Goal: Obtain resource: Download file/media

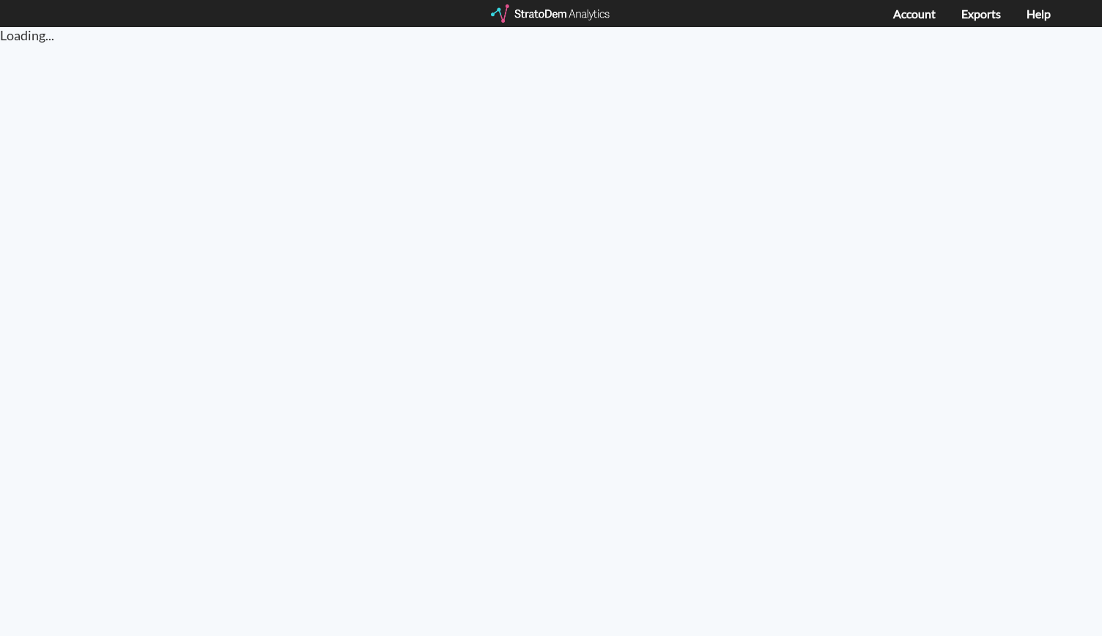
click at [984, 25] on div "Account Exports Help" at bounding box center [984, 14] width 183 height 28
click at [986, 10] on link "Exports" at bounding box center [981, 14] width 40 height 14
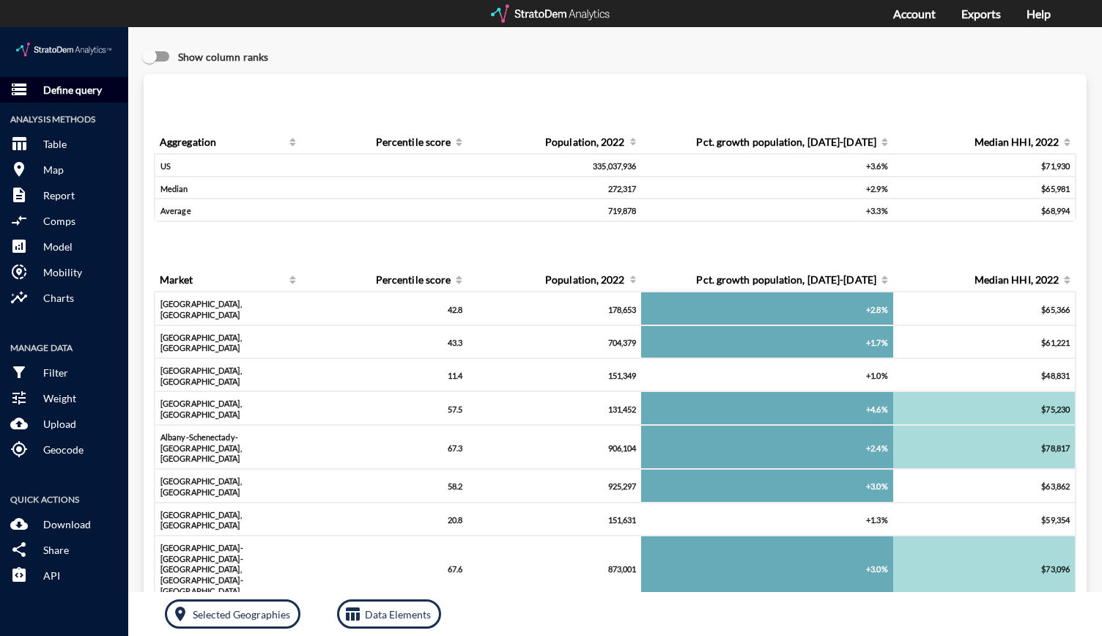
click p "Define query"
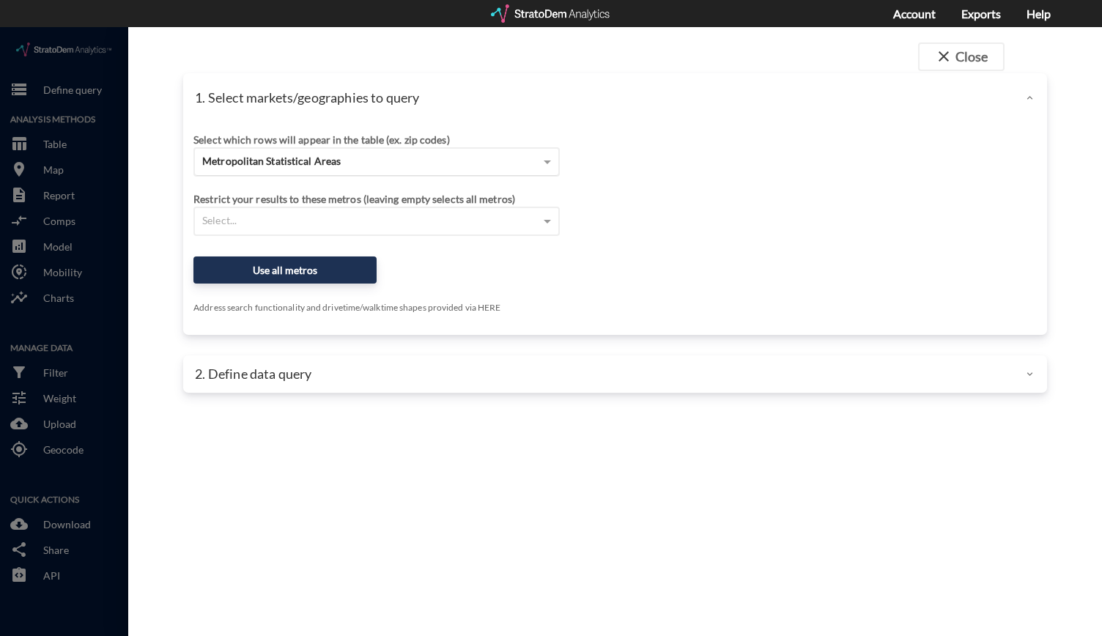
click div "Metropolitan Statistical Areas"
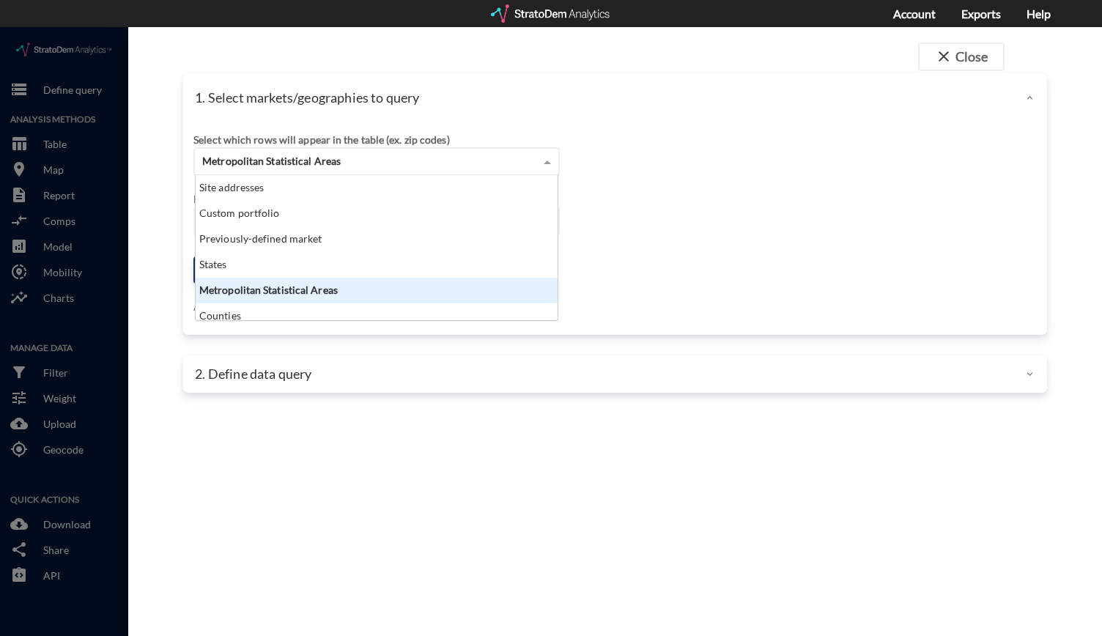
scroll to position [133, 353]
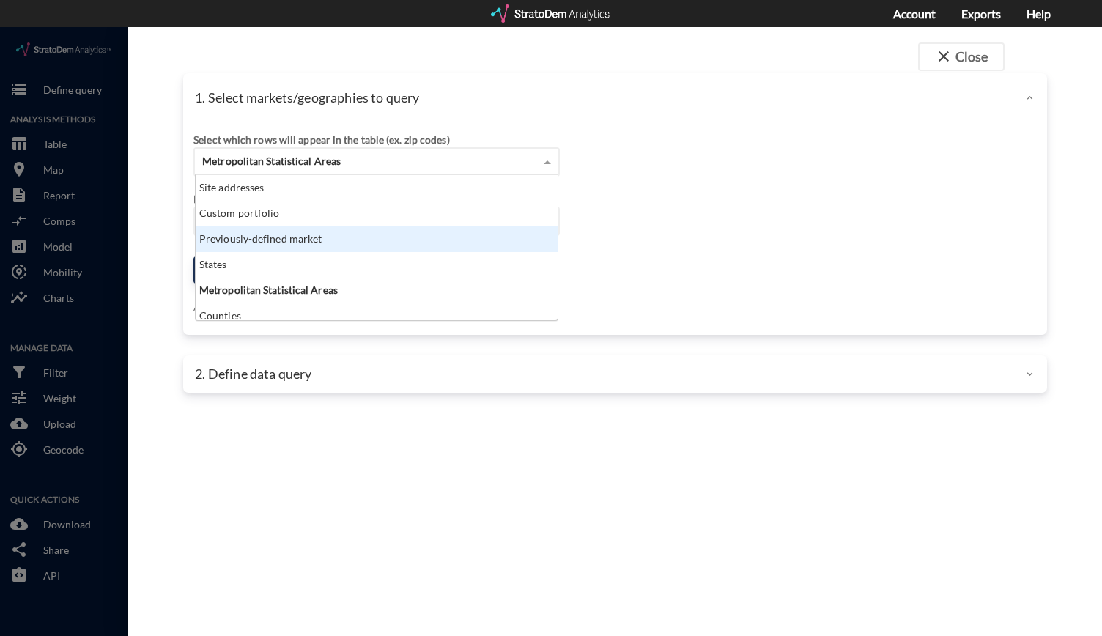
click div "Previously-defined market"
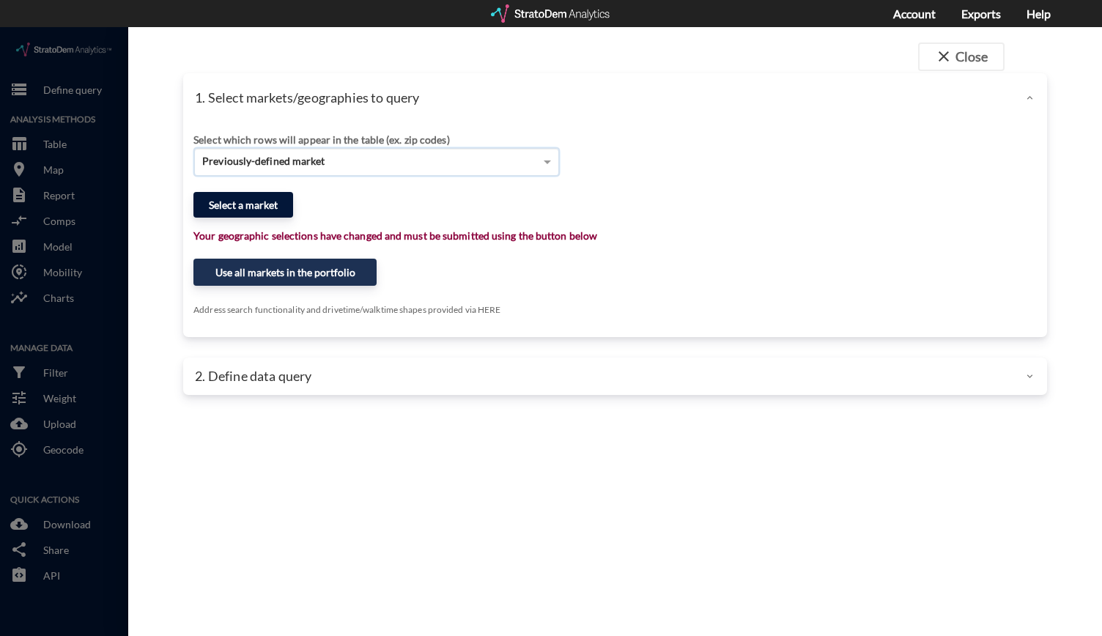
click button "Select a market"
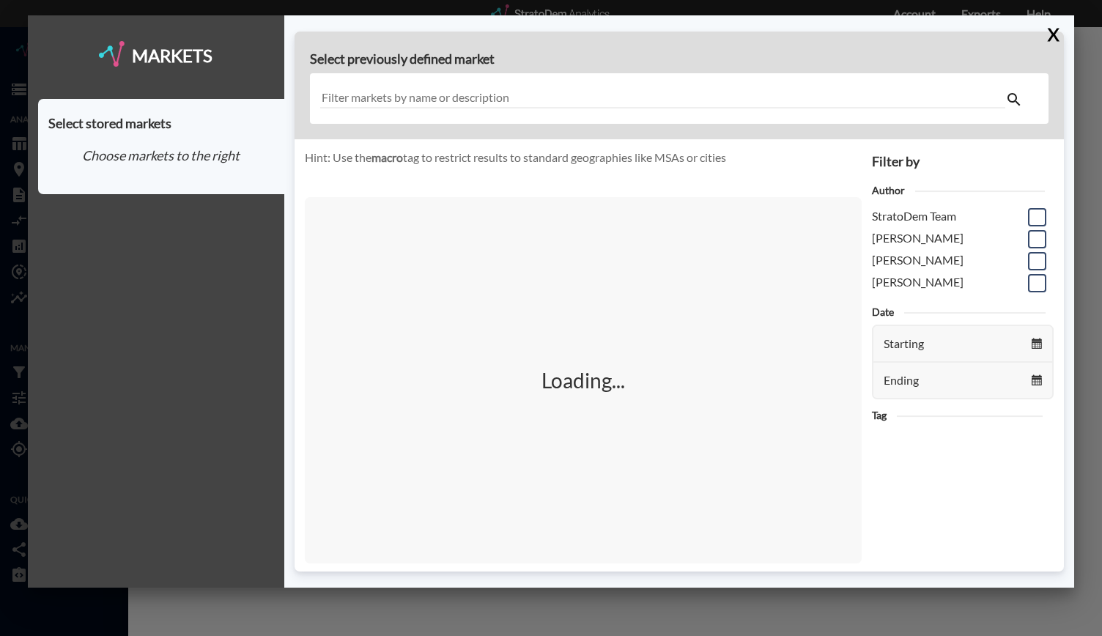
click at [444, 103] on input "text" at bounding box center [663, 99] width 686 height 20
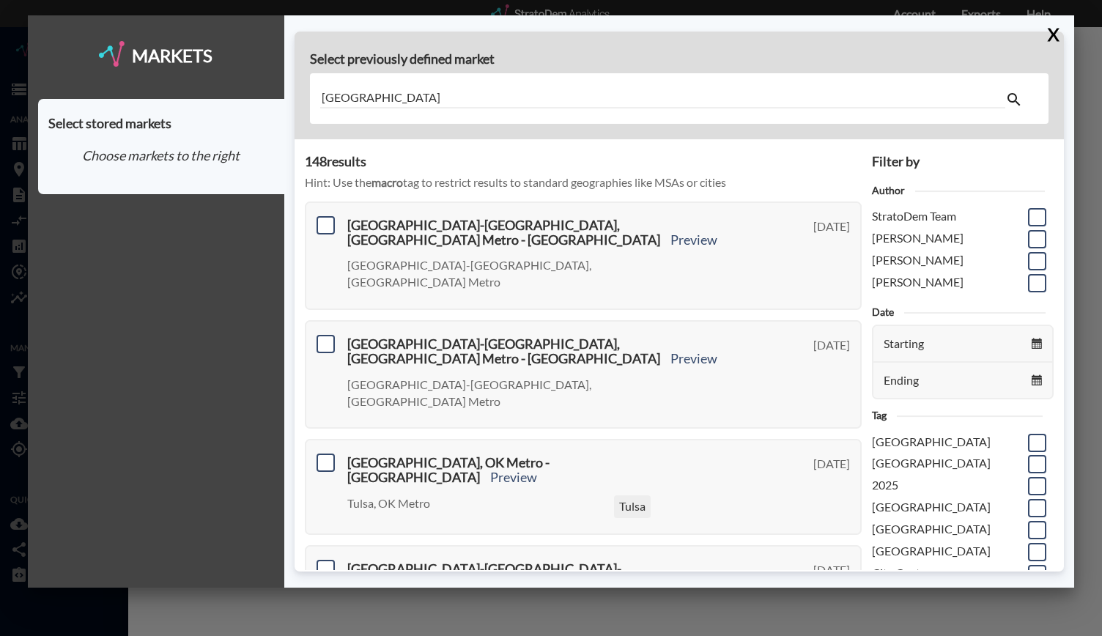
click at [570, 94] on input "Oakland City" at bounding box center [663, 99] width 686 height 20
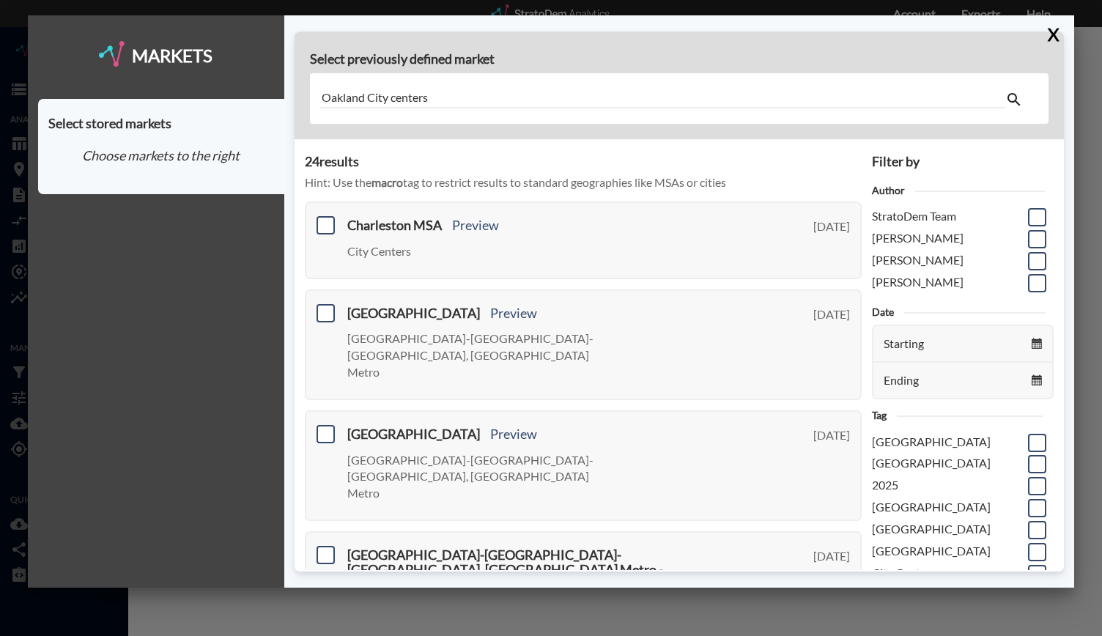
type input "Oakland City centers"
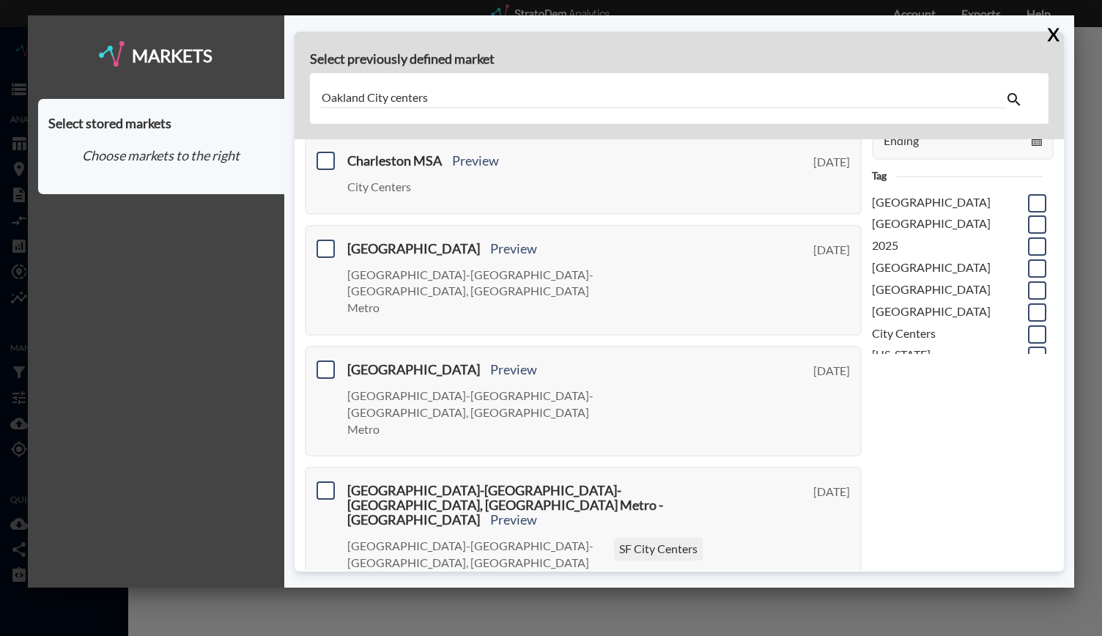
scroll to position [0, 0]
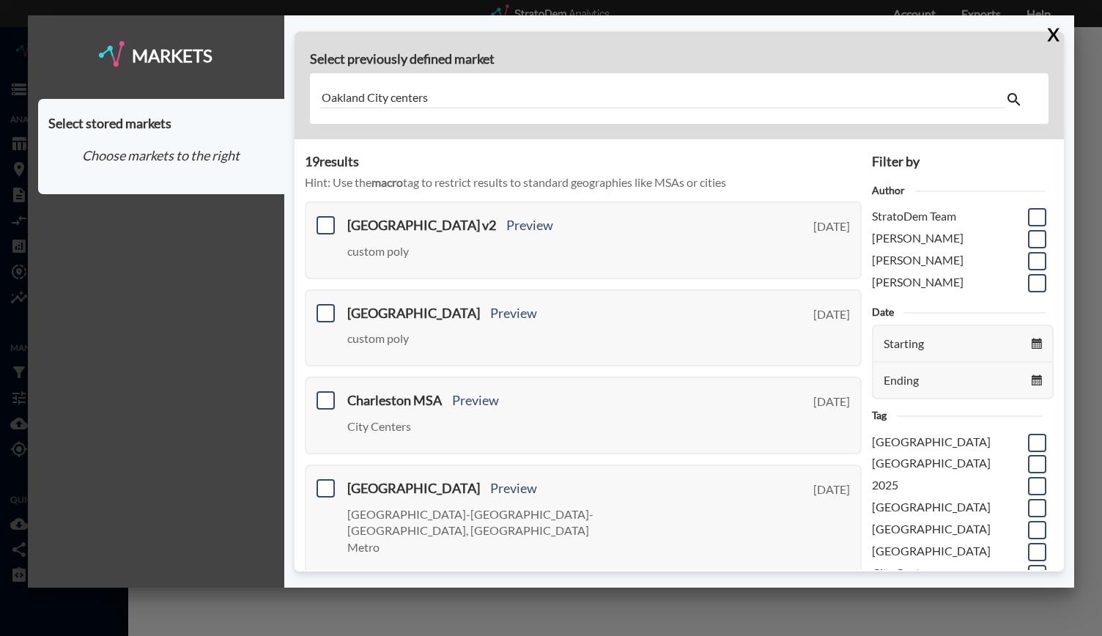
click at [489, 92] on input "Oakland City centers" at bounding box center [663, 99] width 686 height 20
click at [1062, 35] on button "X" at bounding box center [1050, 34] width 26 height 38
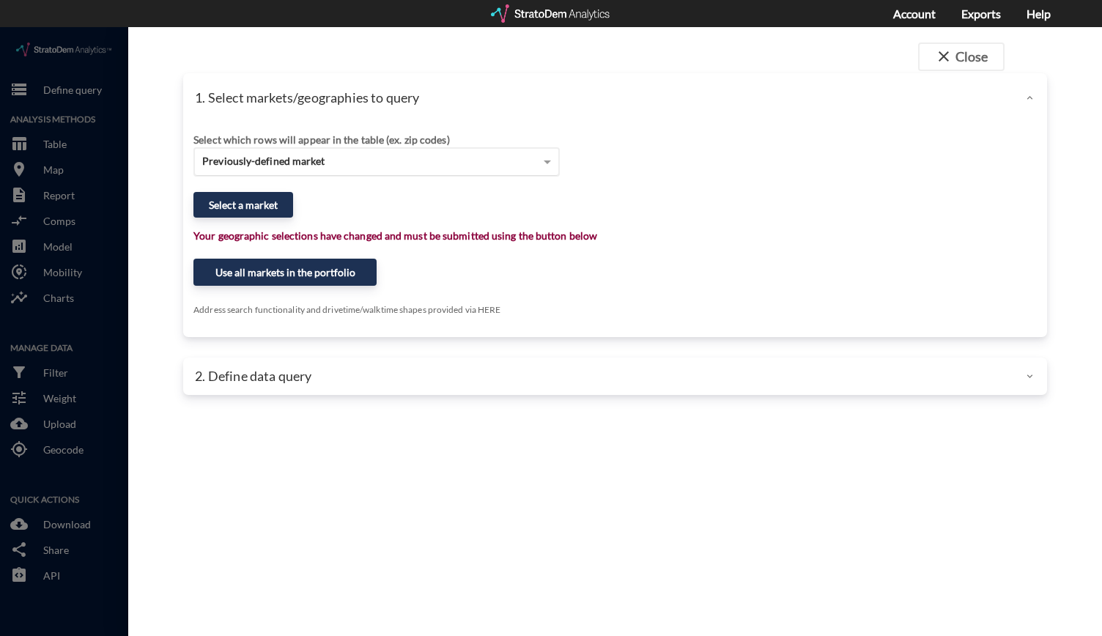
click span "Previously-defined market"
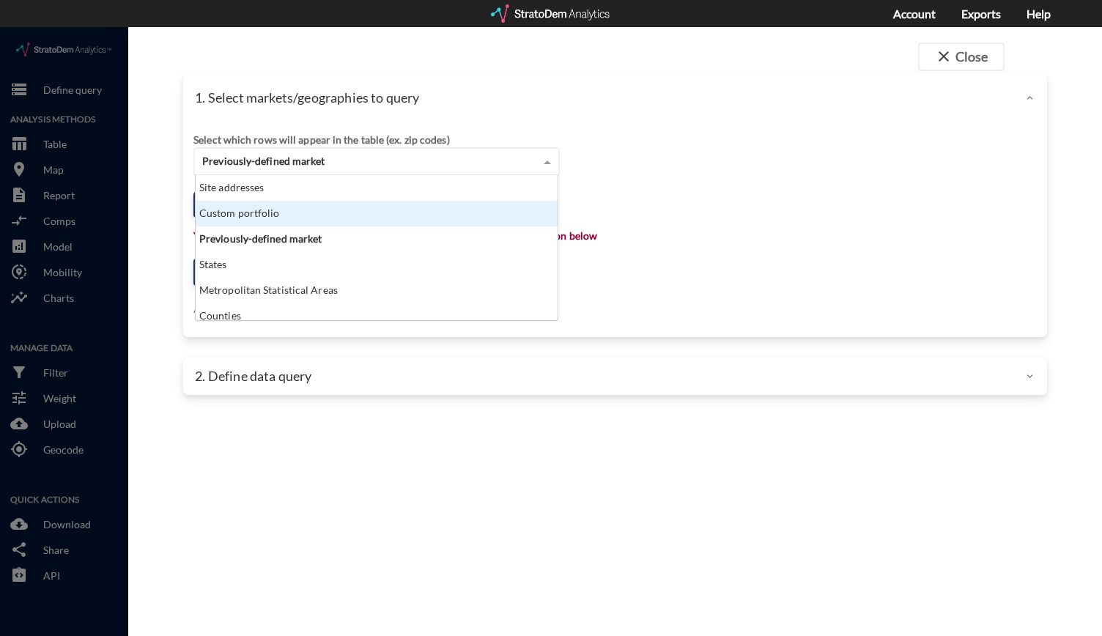
click div "Custom portfolio"
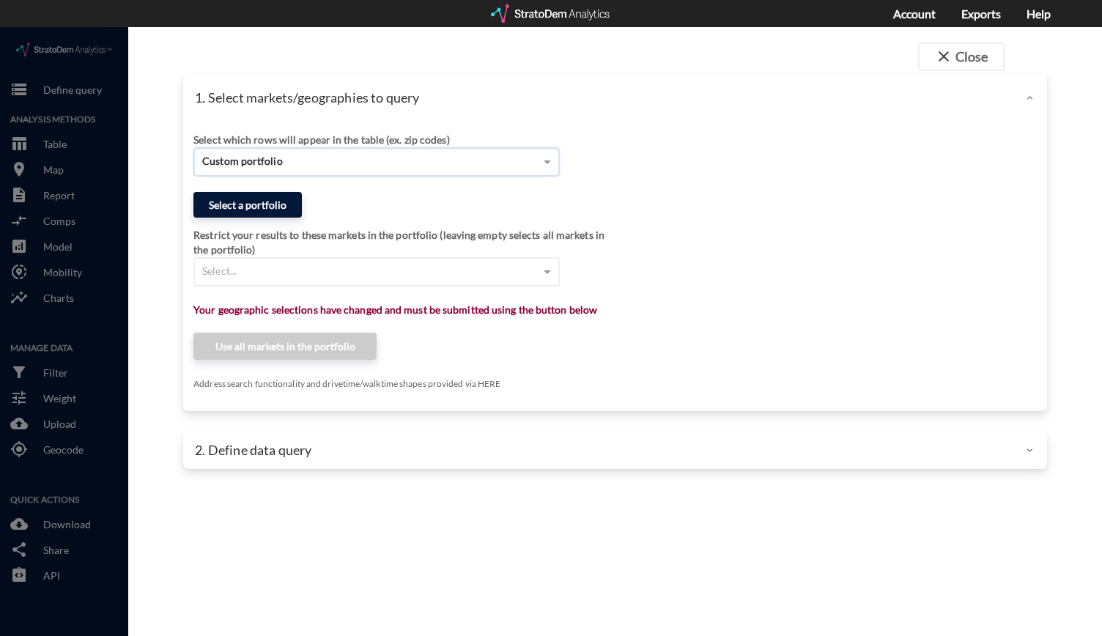
click button "Select a portfolio"
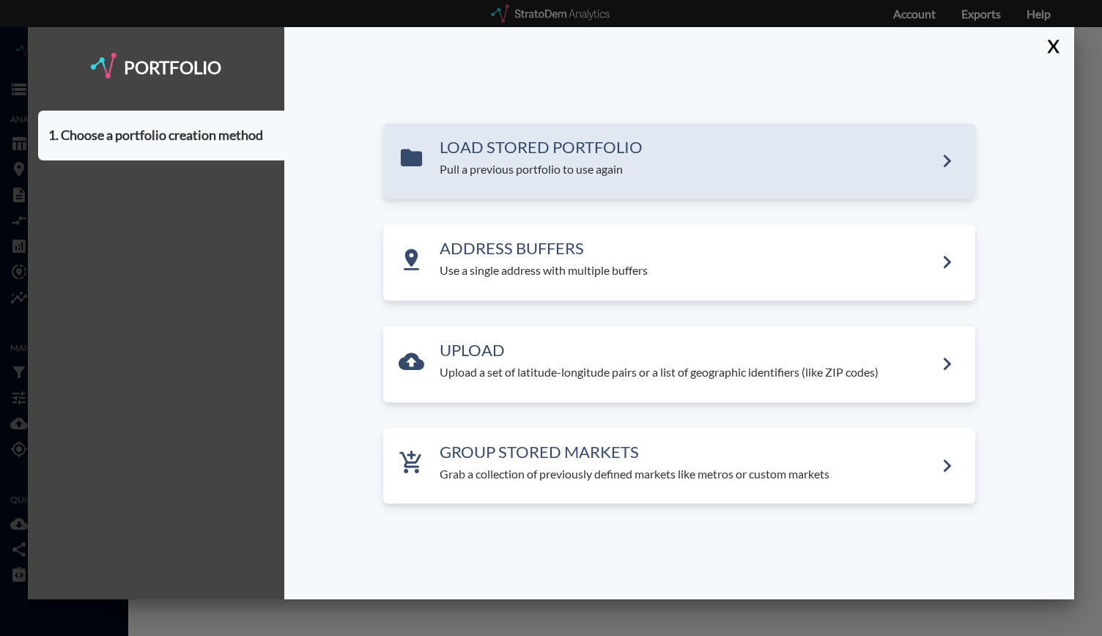
click at [594, 174] on p "Pull a previous portfolio to use again" at bounding box center [686, 169] width 494 height 17
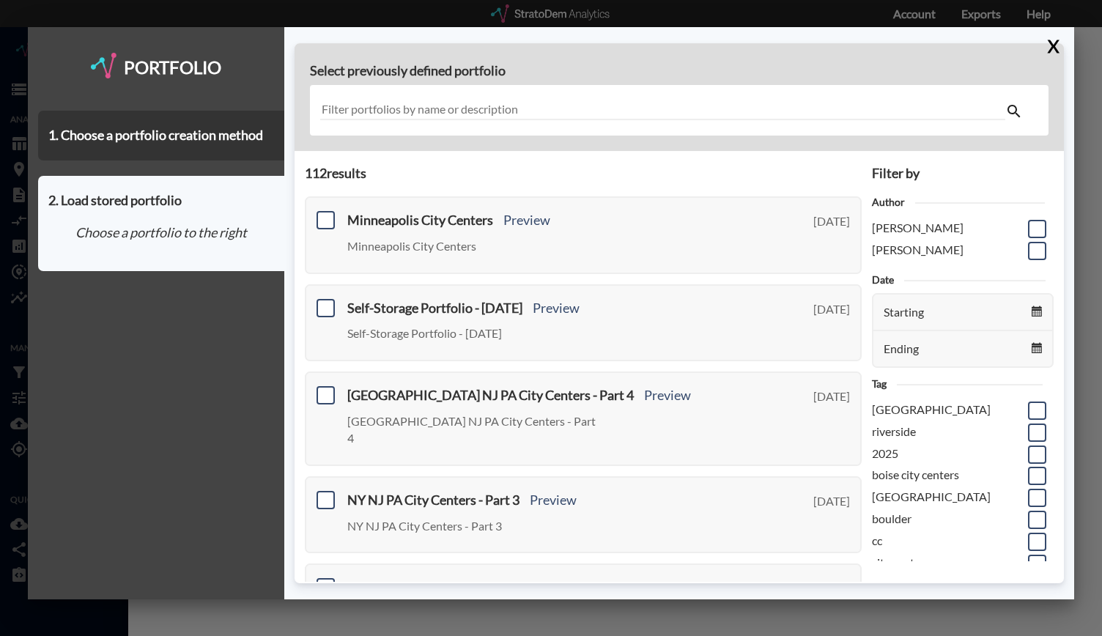
click at [464, 111] on input "text" at bounding box center [663, 110] width 686 height 20
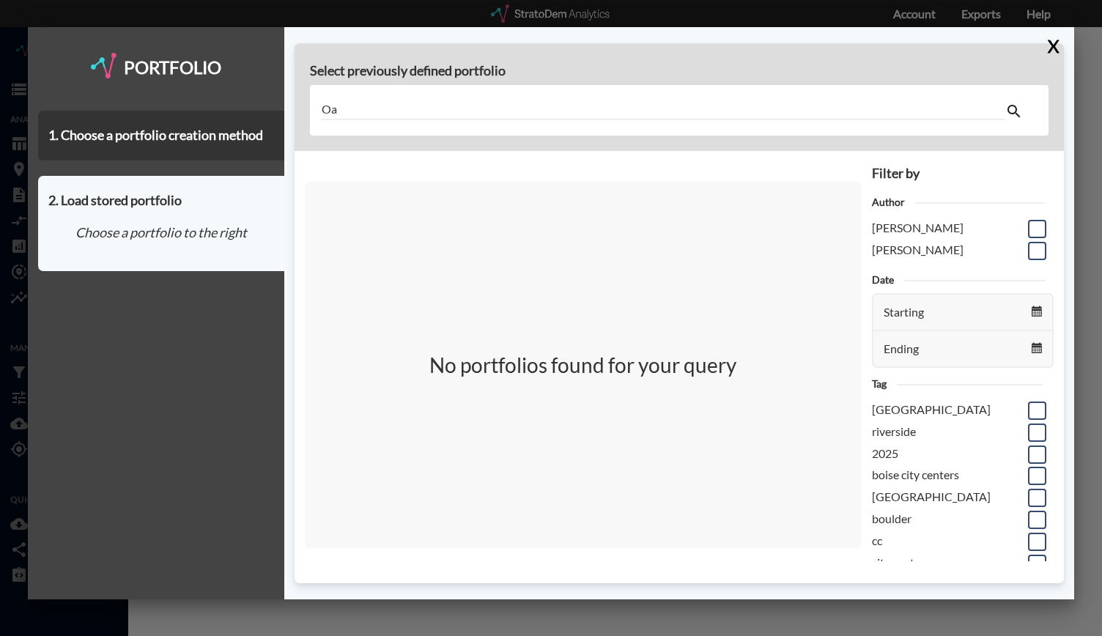
type input "O"
type input "Oakland"
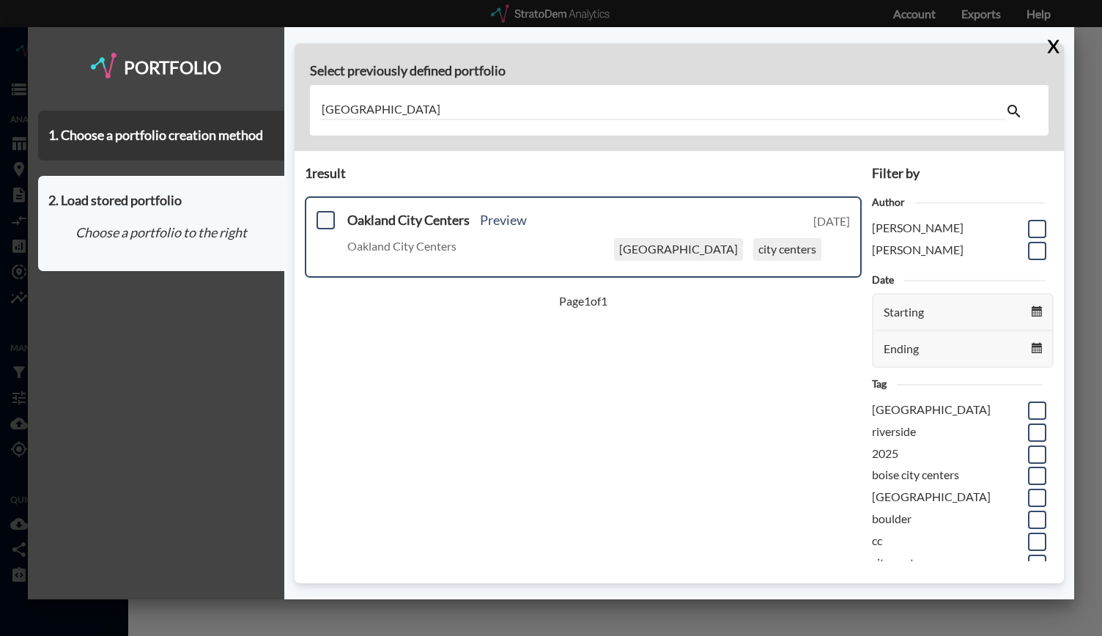
click at [324, 226] on span at bounding box center [325, 220] width 18 height 18
click at [324, 214] on input "checkbox" at bounding box center [324, 214] width 0 height 0
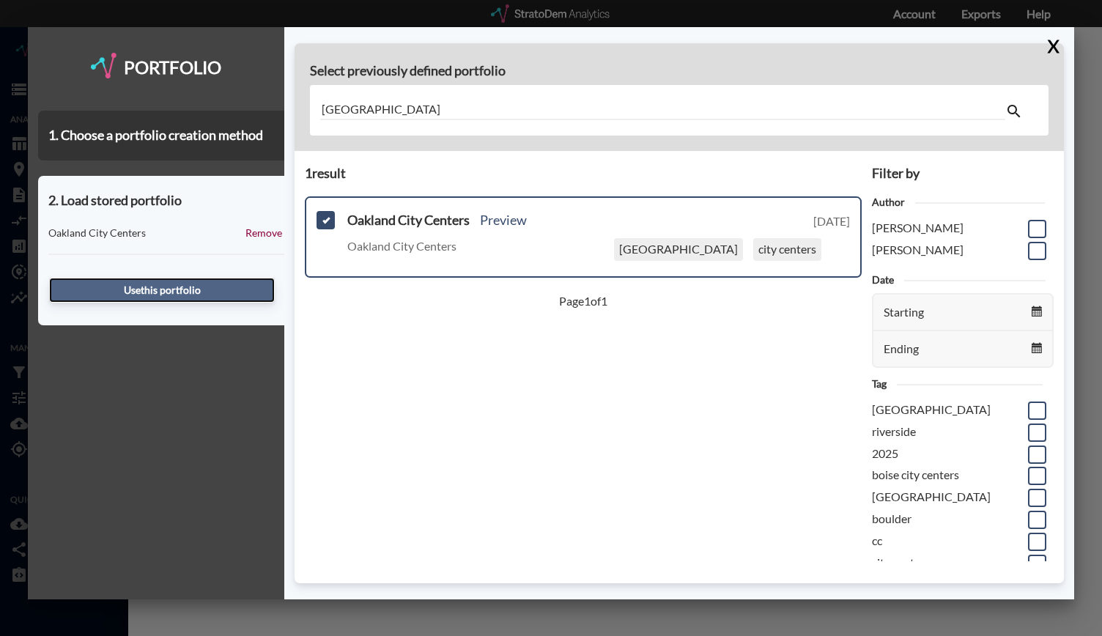
click at [145, 291] on button "Use this portfolio" at bounding box center [162, 290] width 226 height 25
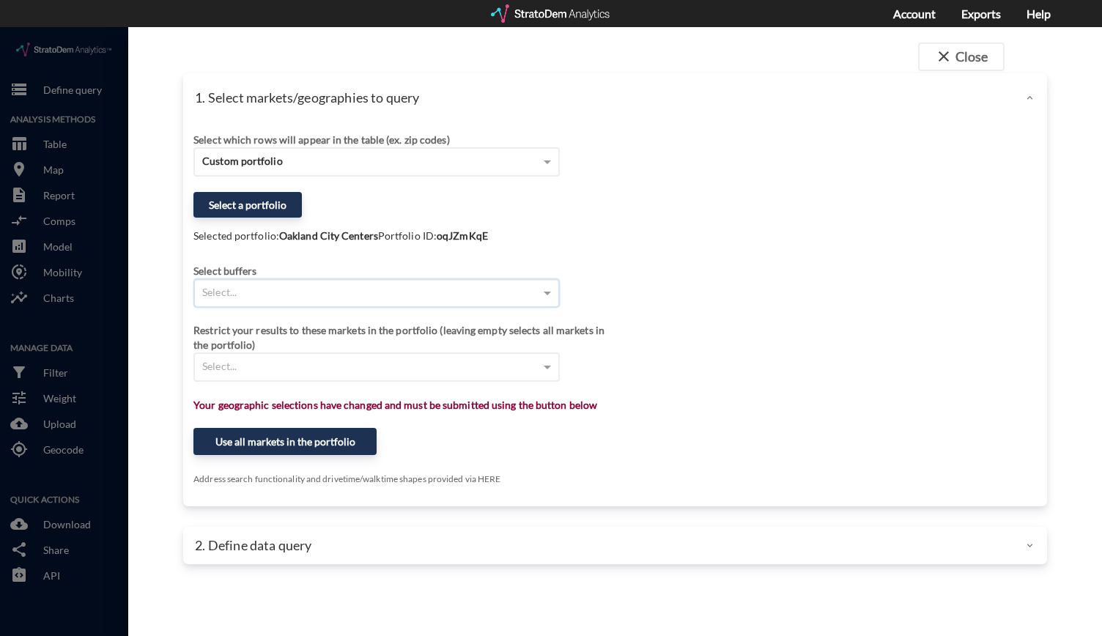
click div "Select..."
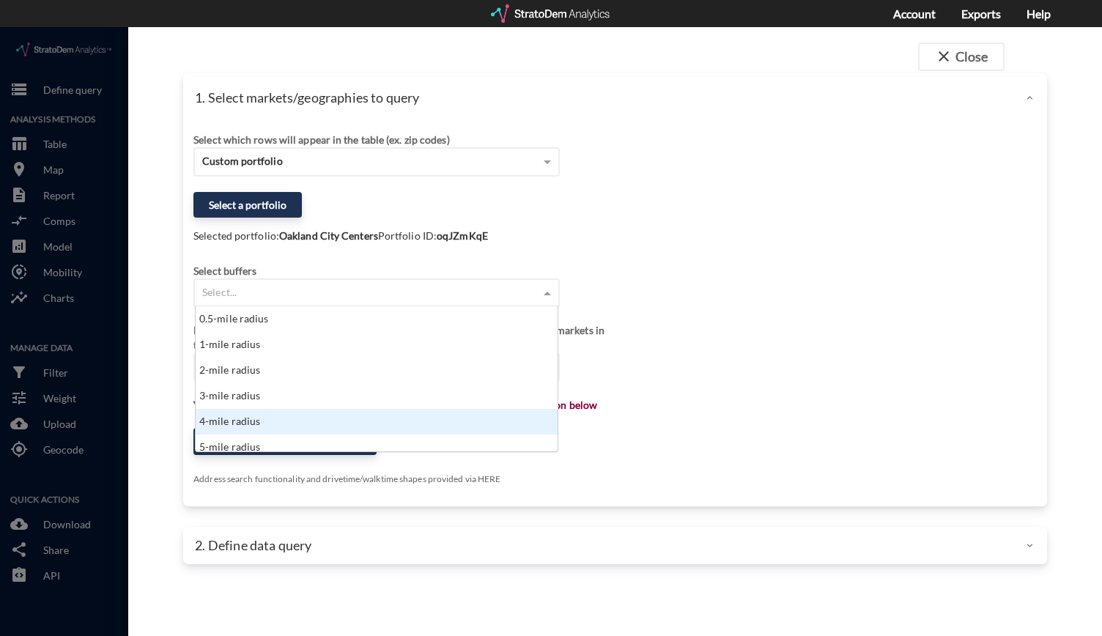
scroll to position [23, 0]
click div "5-mile radius"
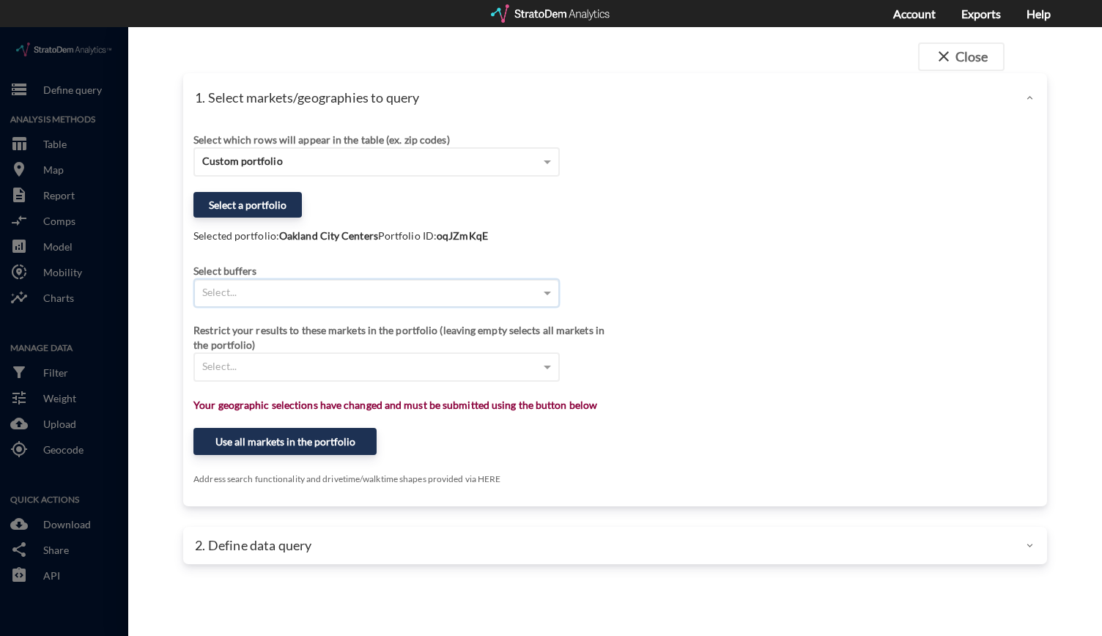
click div "Select..."
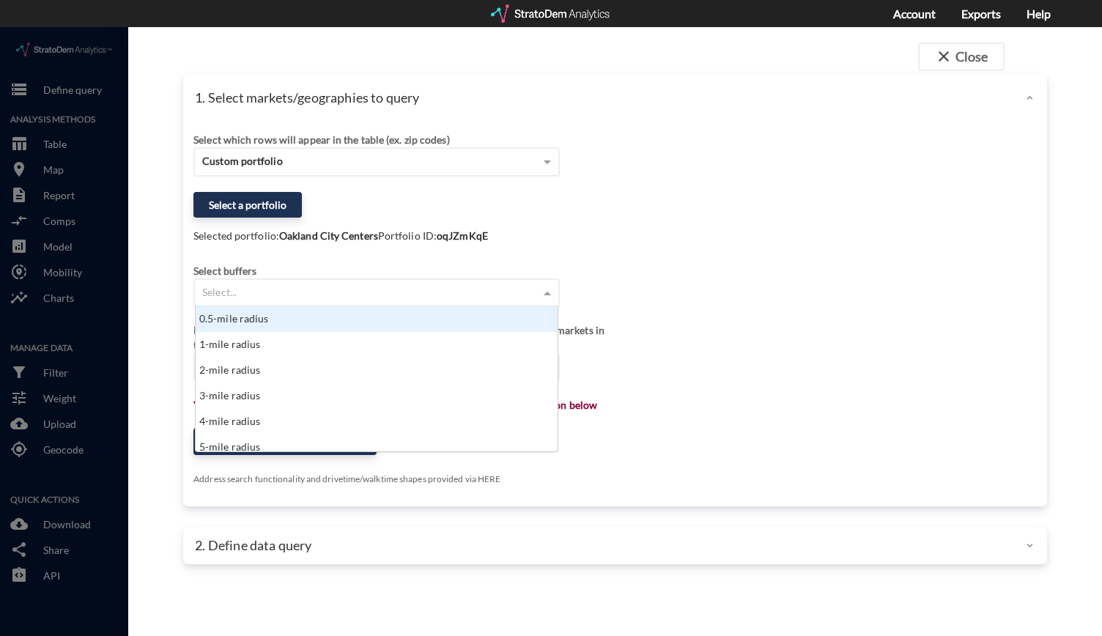
scroll to position [133, 353]
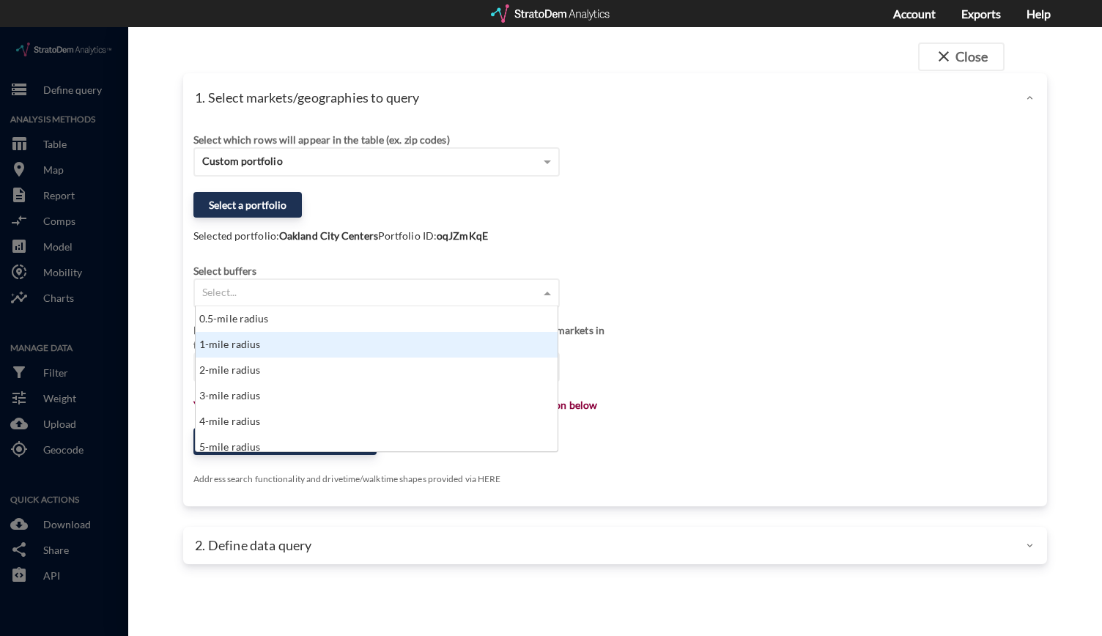
click div "1-mile radius"
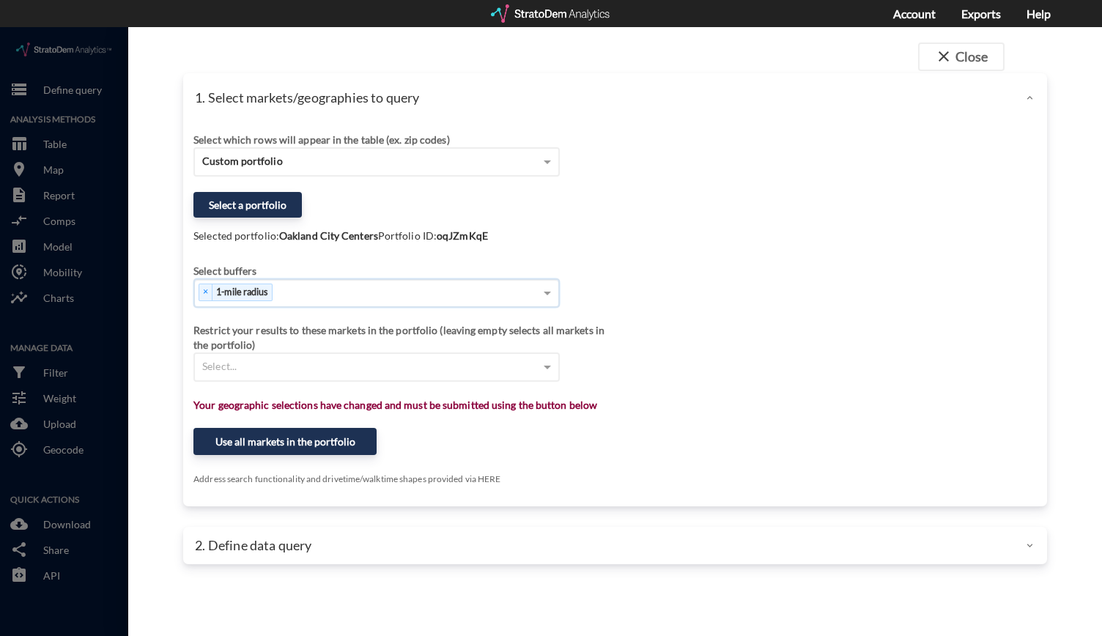
click div "× 1-mile radius"
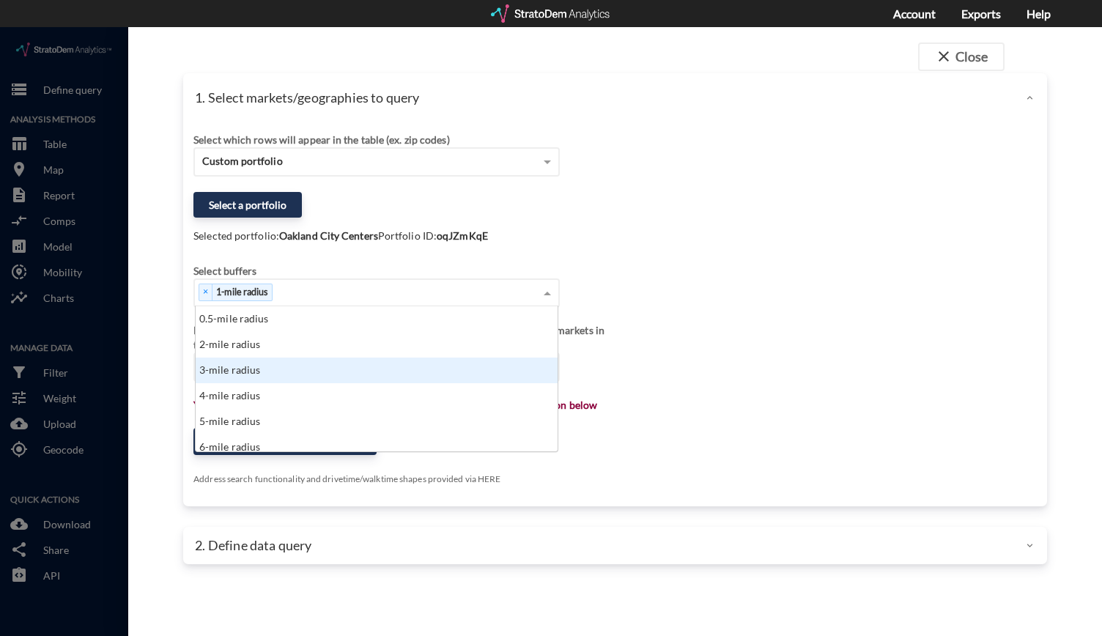
click div "3-mile radius"
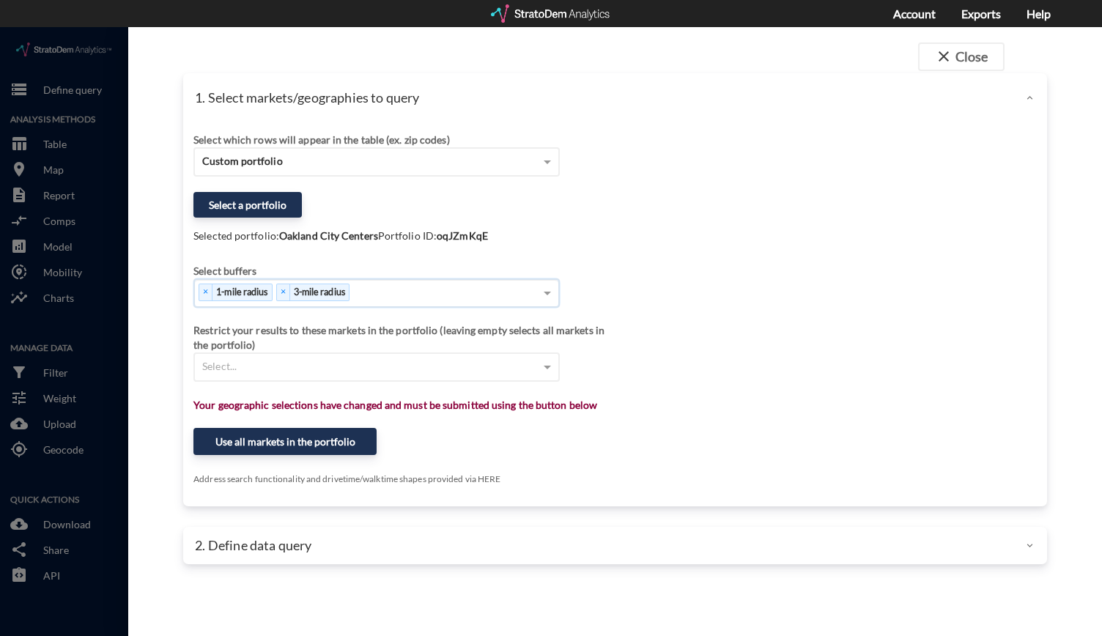
click div "× 1-mile radius × 3-mile radius"
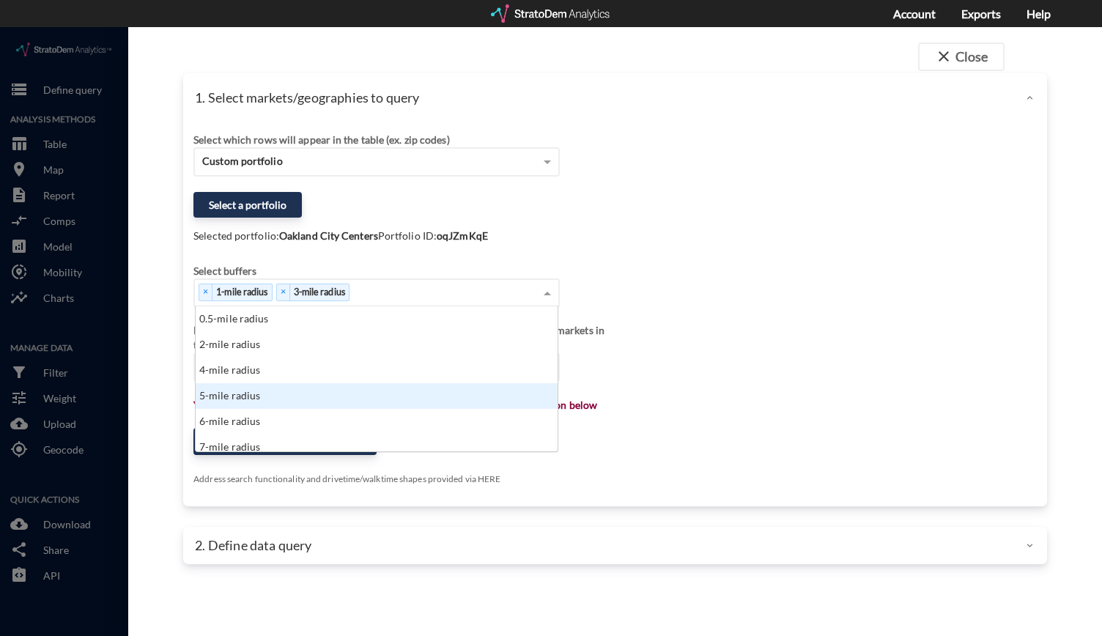
click div "5-mile radius"
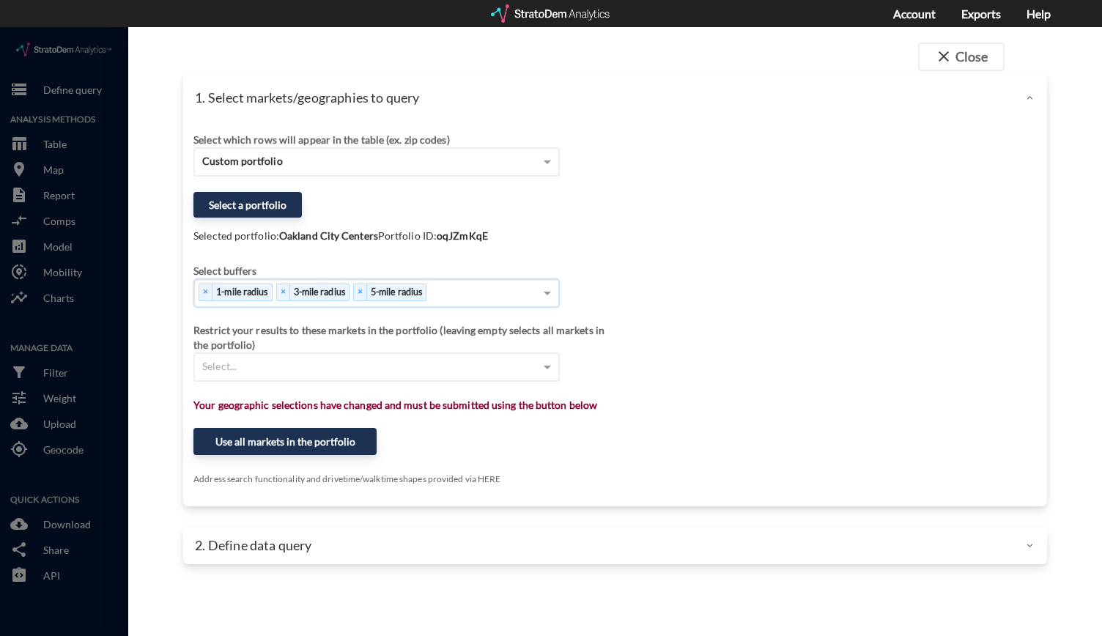
click div "× 1-mile radius × 3-mile radius × 5-mile radius"
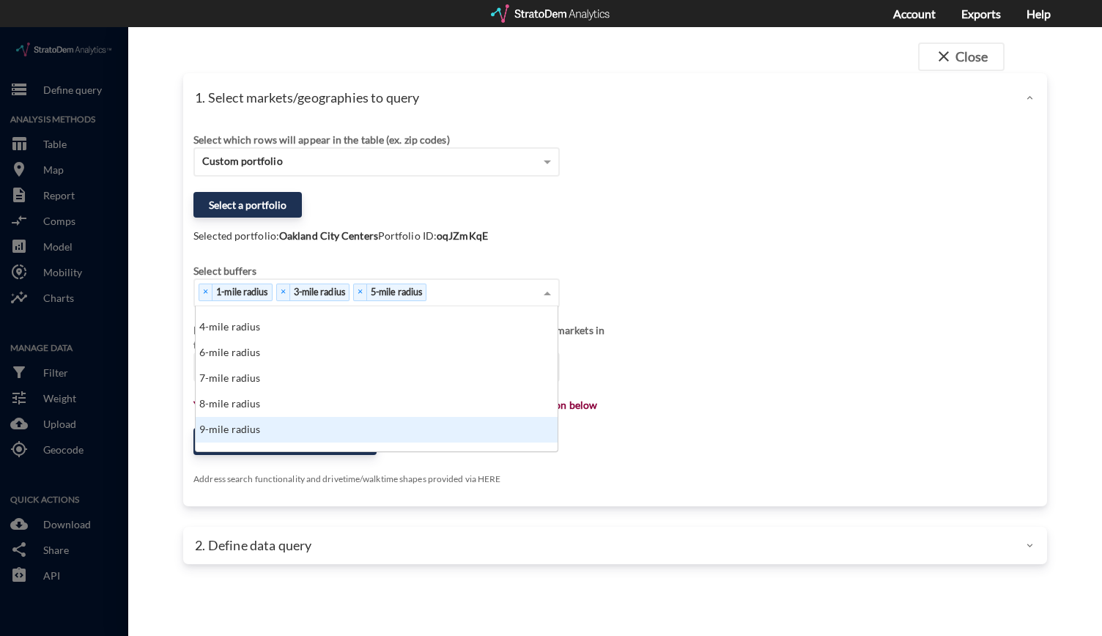
scroll to position [74, 0]
click div "10-mile radius"
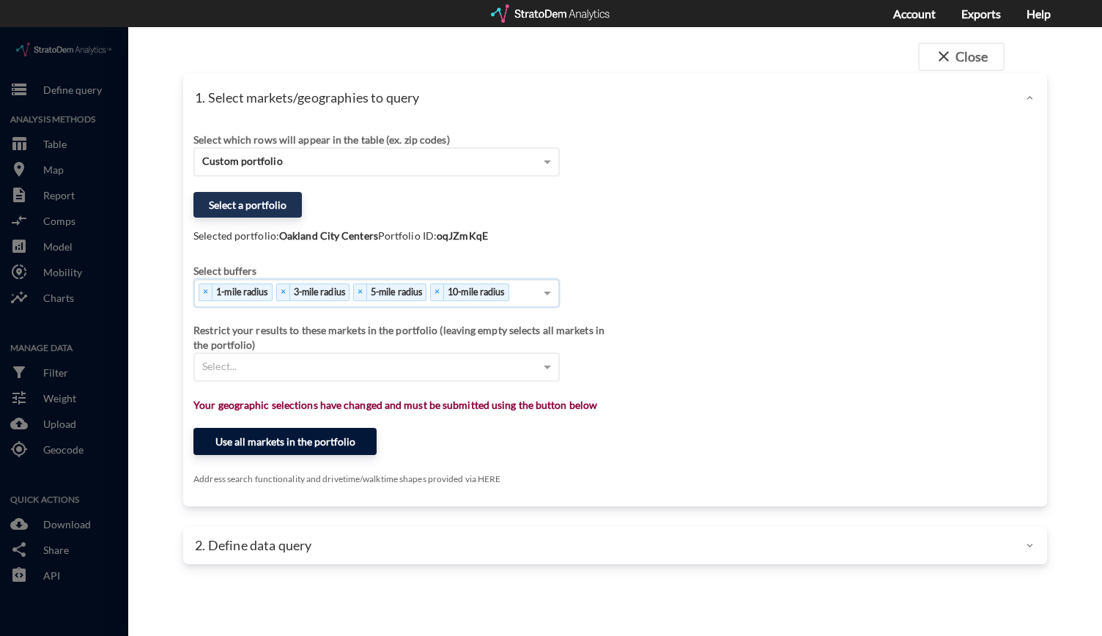
click button "Use all markets in the portfolio"
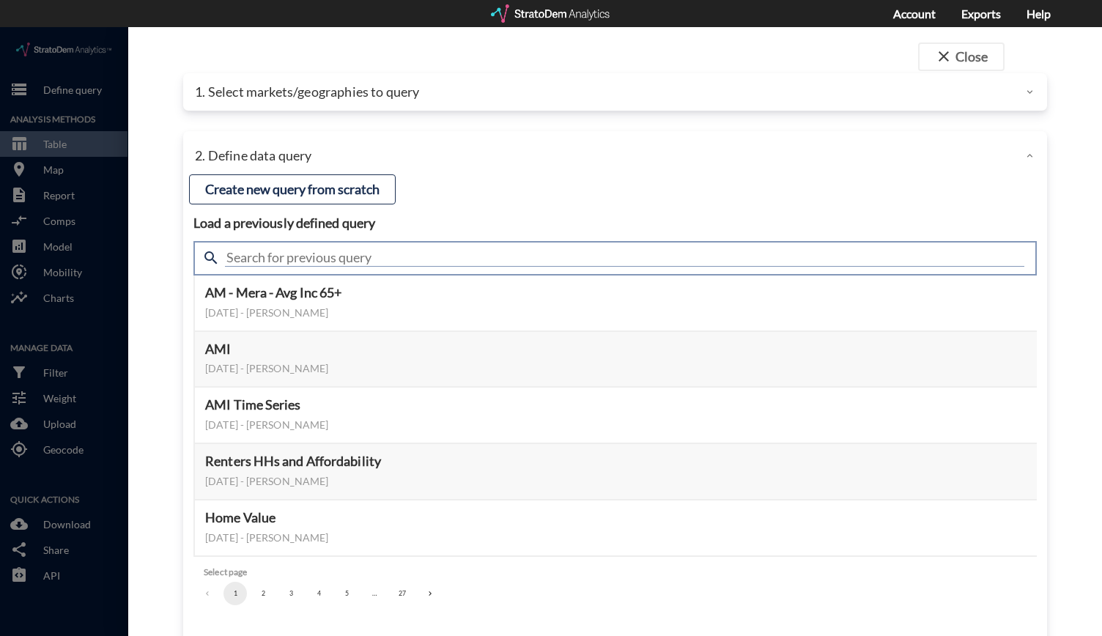
click input "text"
click input "Housing"
type input "Housing"
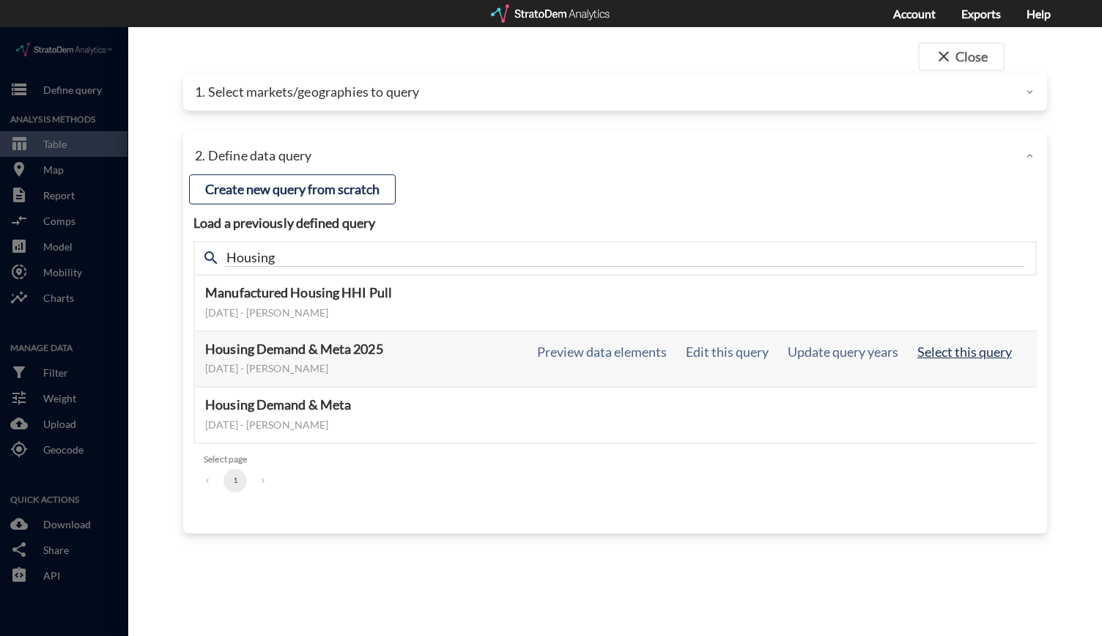
click button "Select this query"
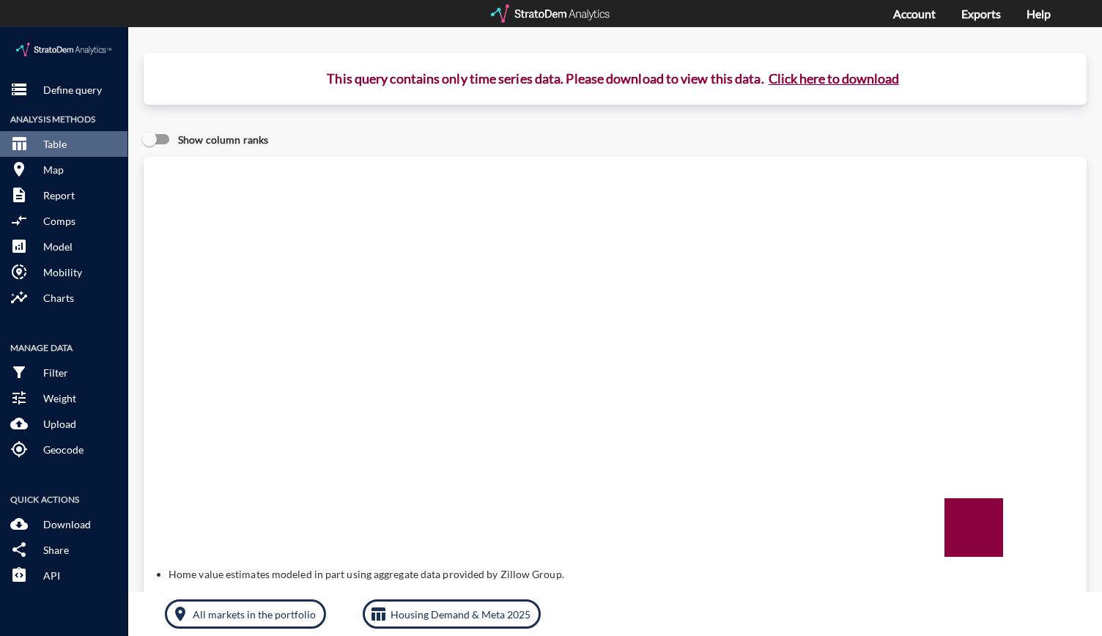
click button "Click here to download"
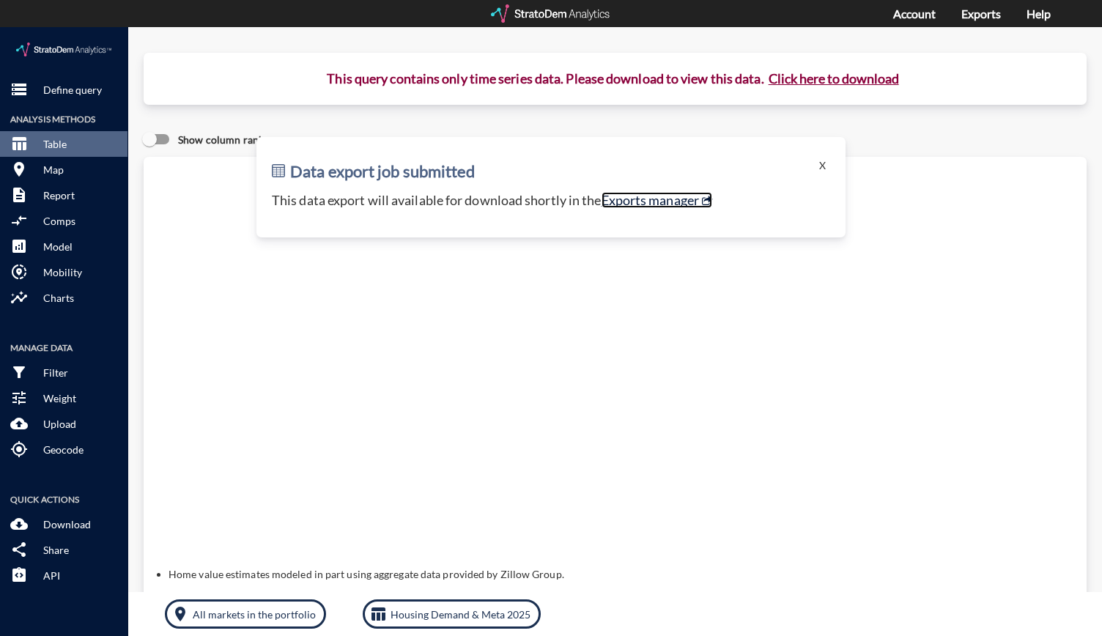
click link "Exports manager"
click button "storage Define query"
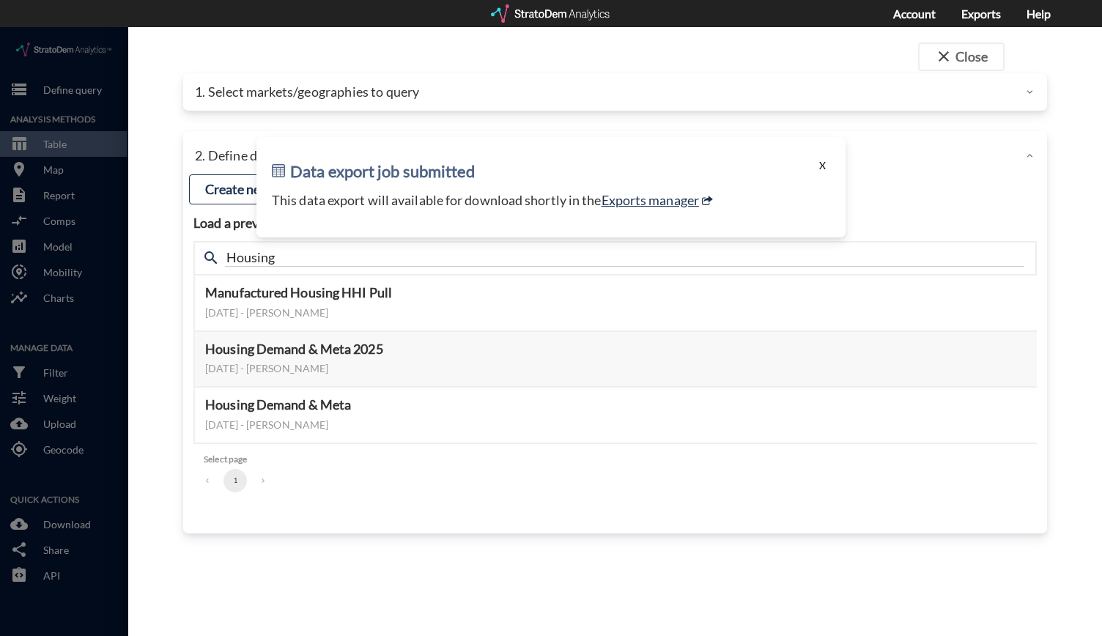
click button "X"
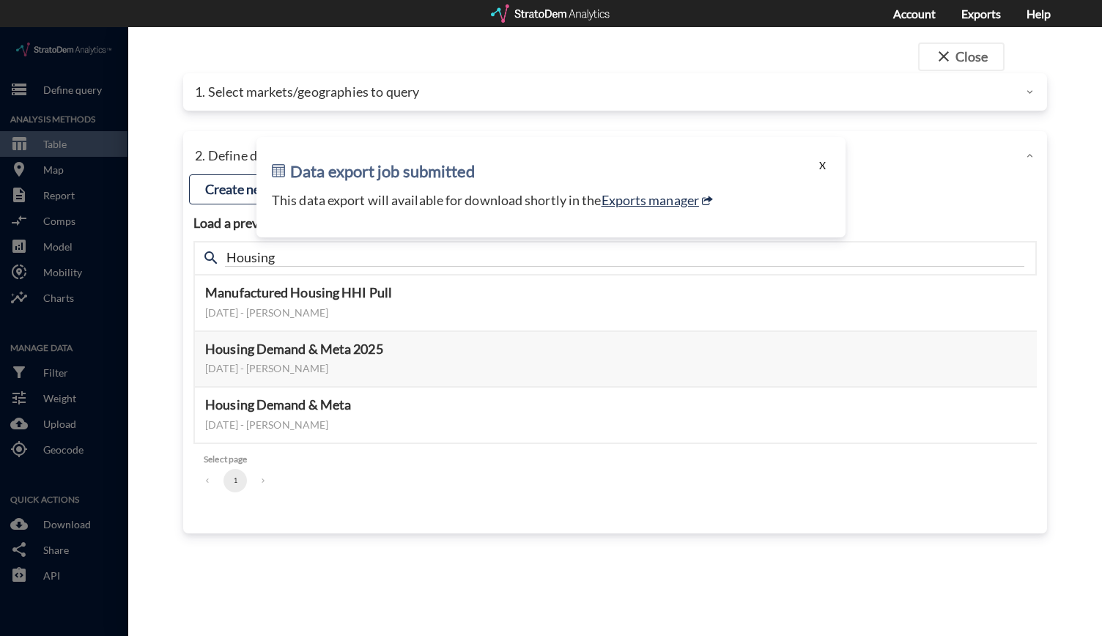
click button "X"
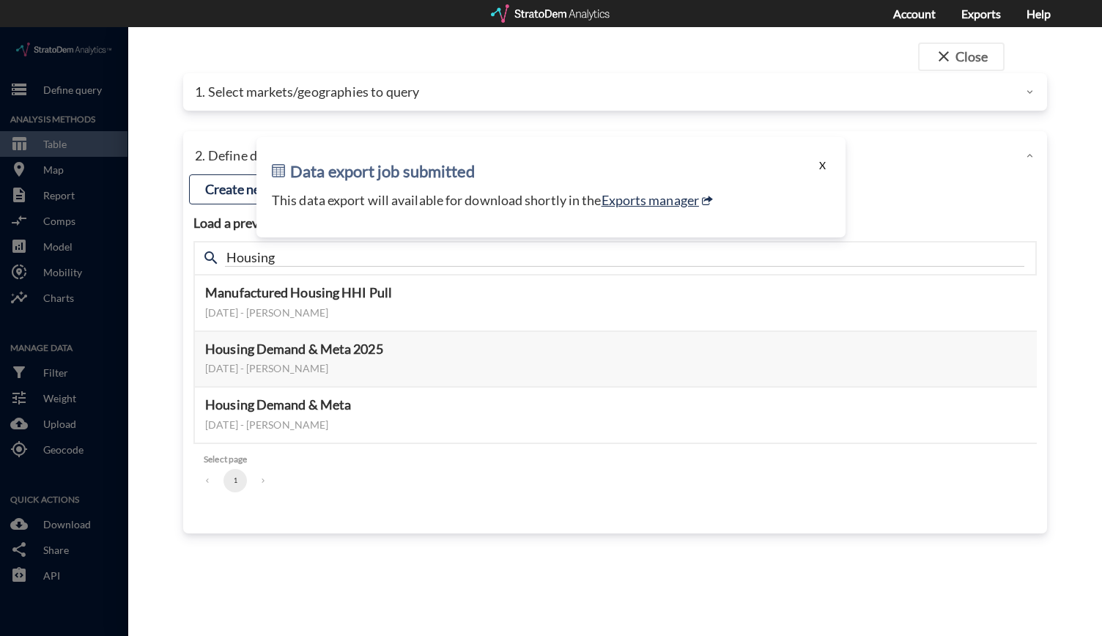
click button "X"
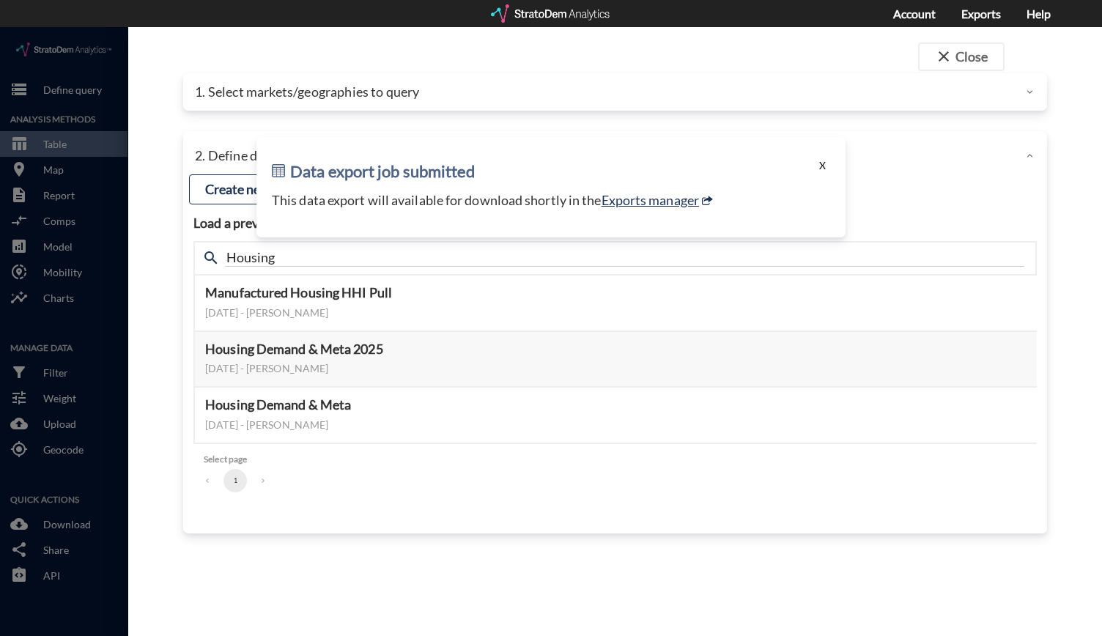
click button "X"
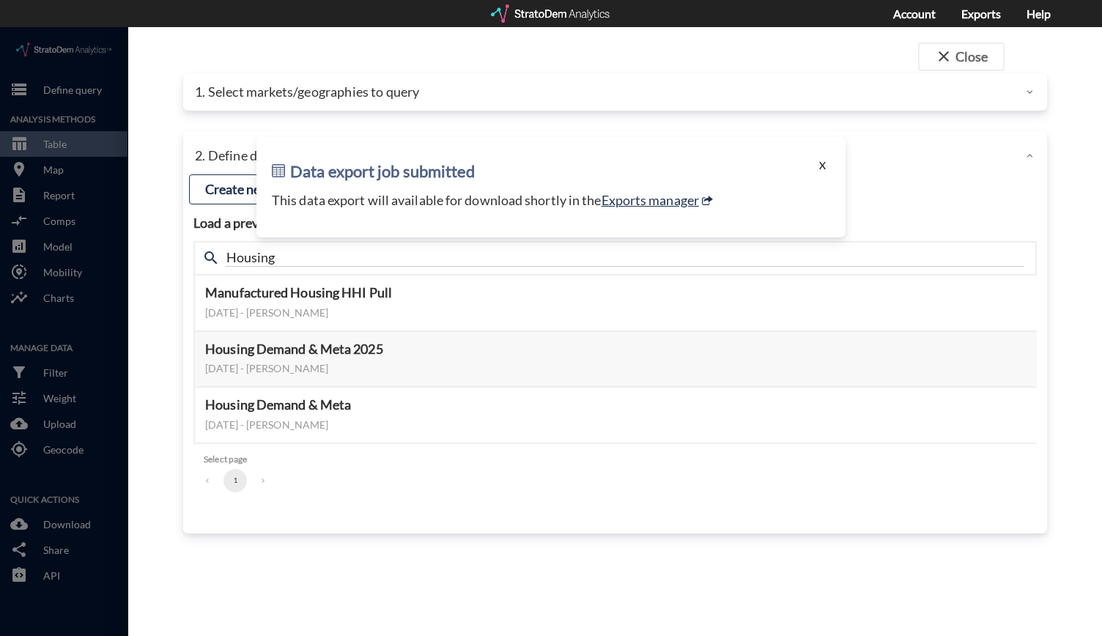
click button "X"
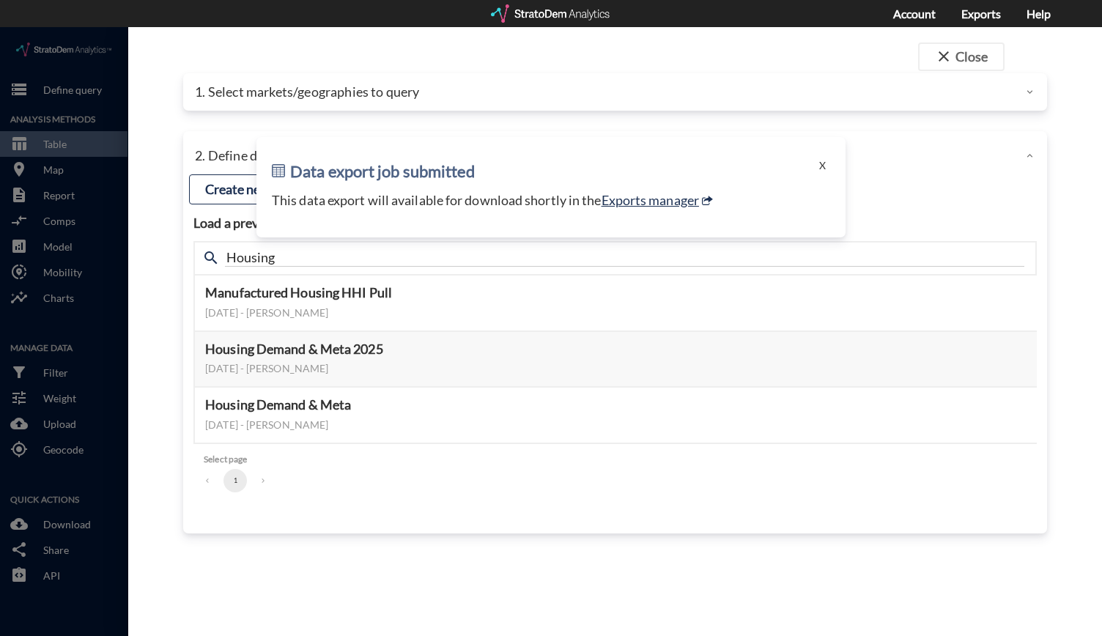
click p "1. Select markets/geographies to query"
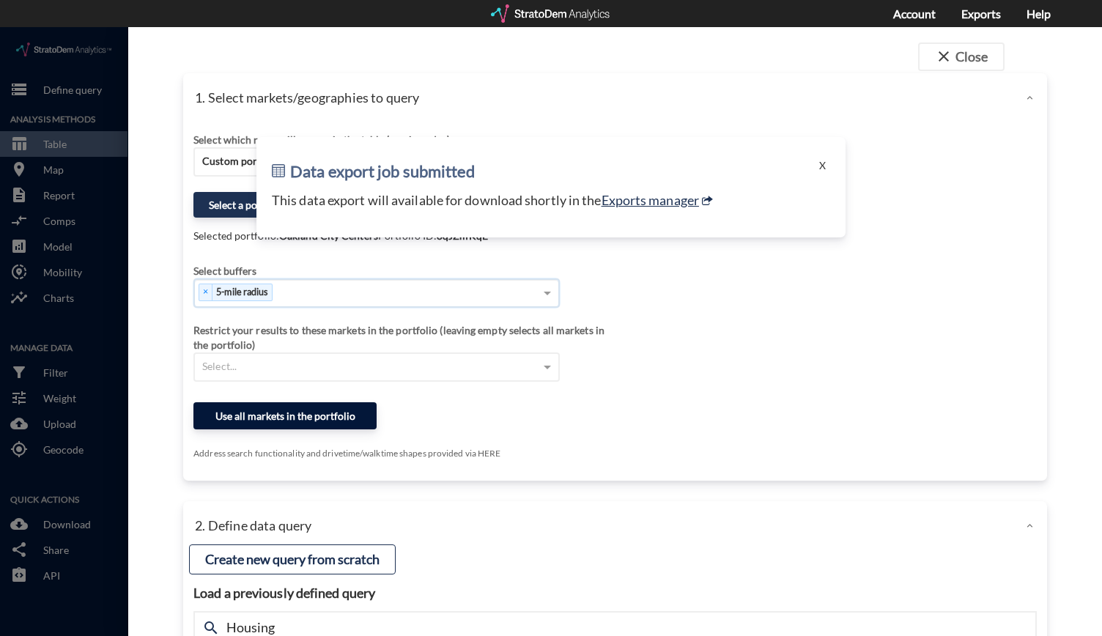
click button "Use all markets in the portfolio"
click button "X"
click button "Use all markets in the portfolio"
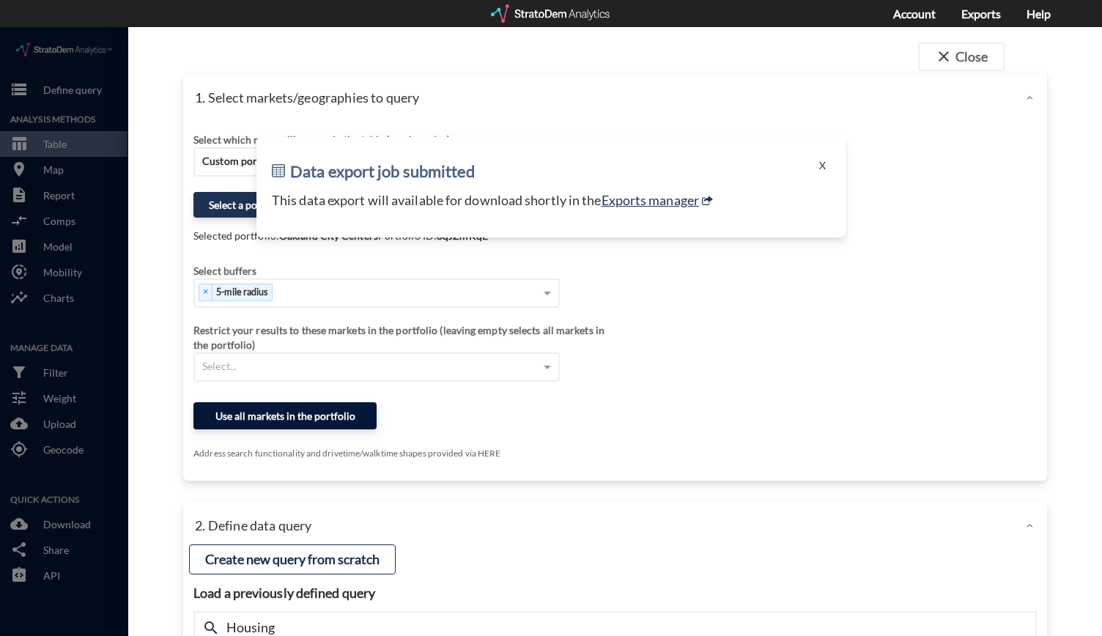
click button "Use all markets in the portfolio"
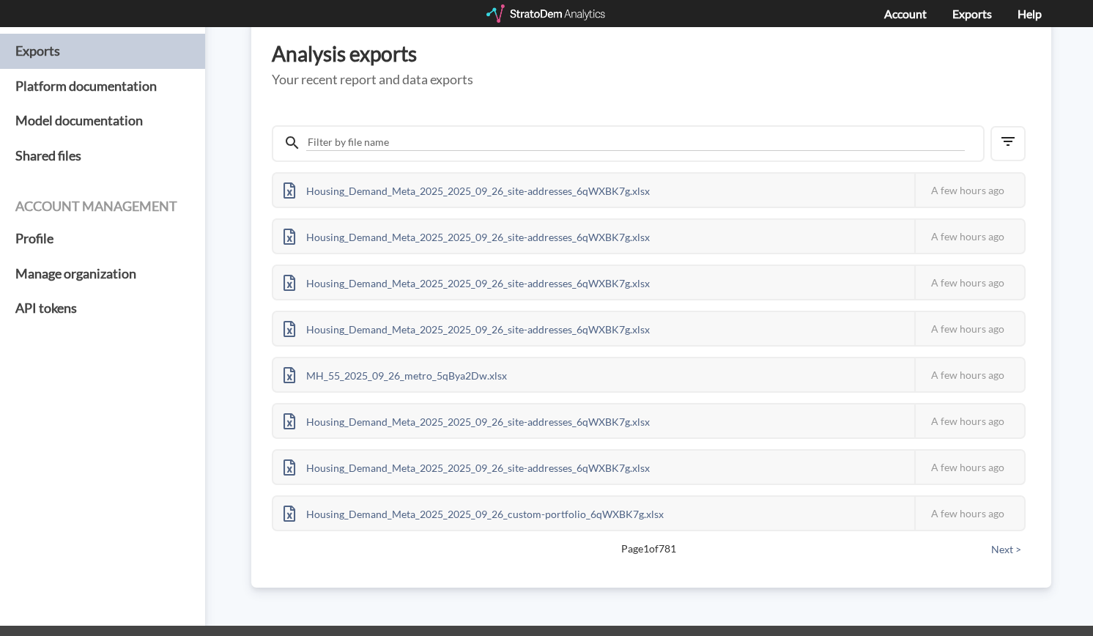
scroll to position [46, 0]
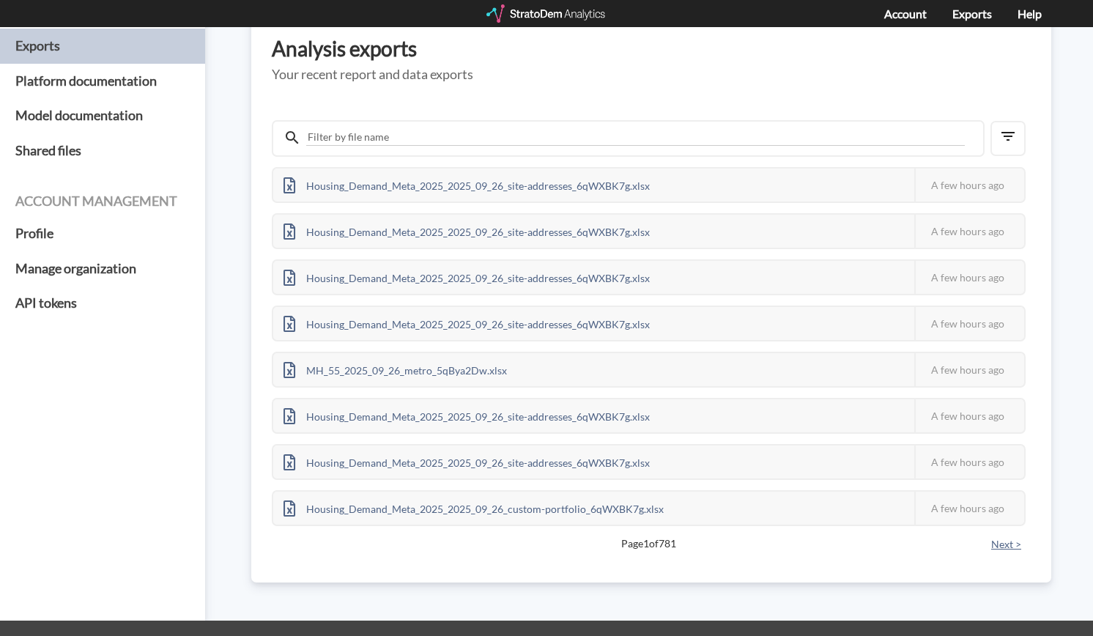
click at [990, 550] on button "Next >" at bounding box center [1006, 544] width 39 height 16
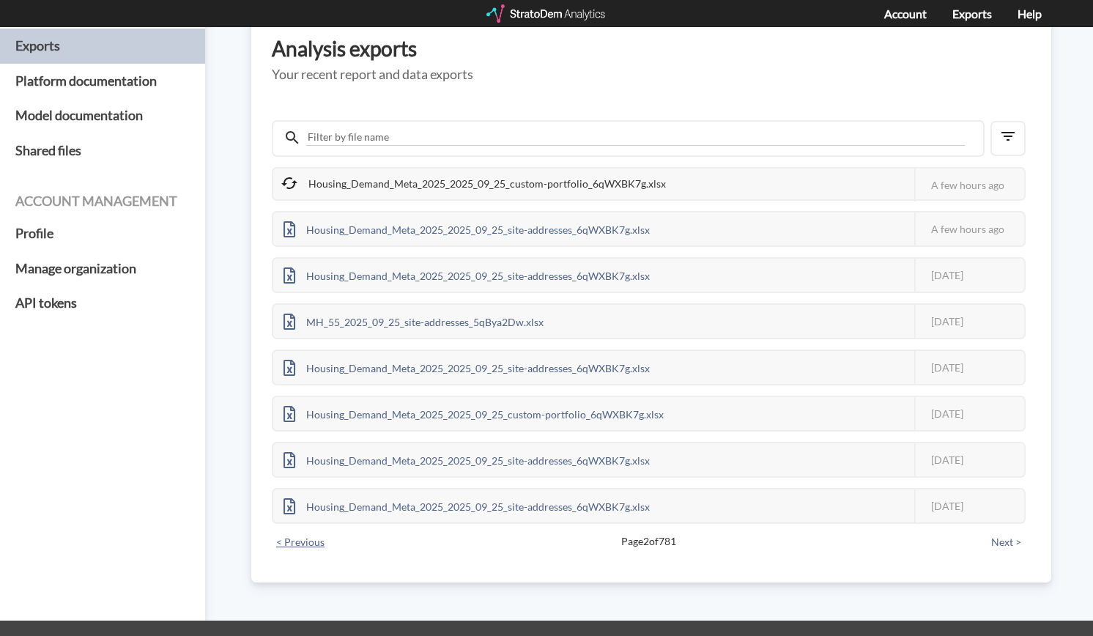
click at [329, 540] on button "< Previous" at bounding box center [300, 542] width 57 height 16
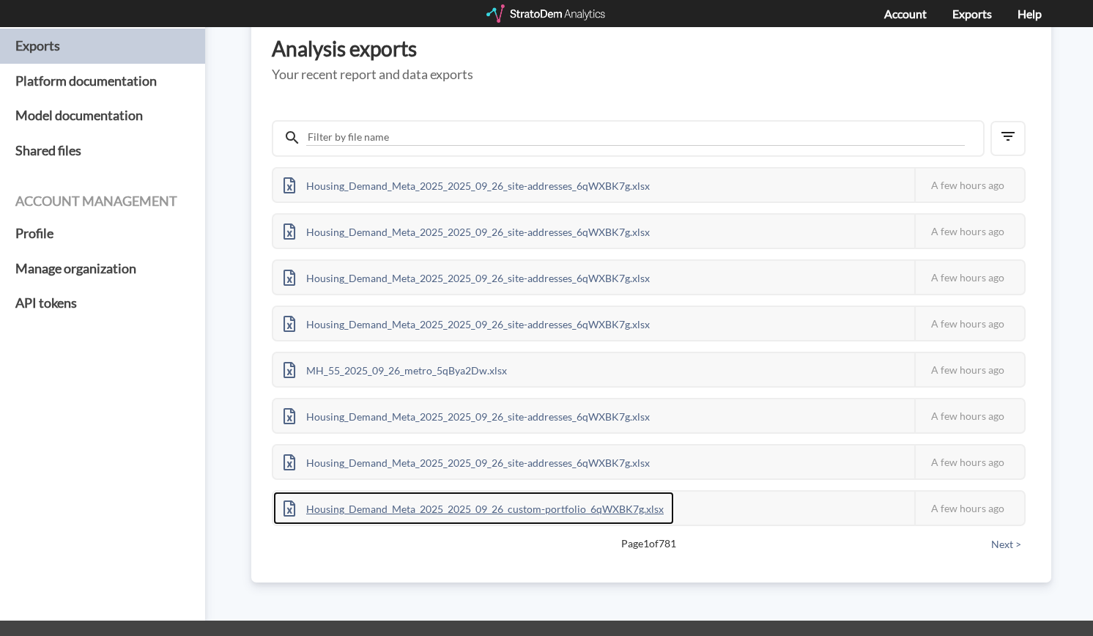
click at [582, 509] on div "Housing_Demand_Meta_2025_2025_09_26_custom-portfolio_6qWXBK7g.xlsx" at bounding box center [473, 507] width 401 height 33
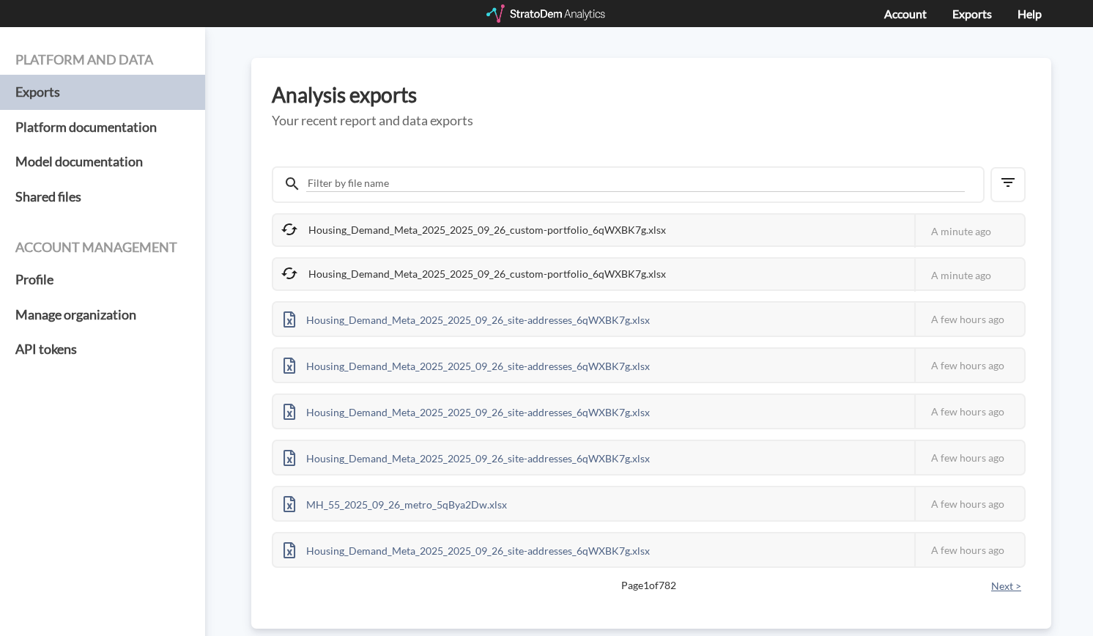
click at [987, 588] on button "Next >" at bounding box center [1006, 586] width 39 height 16
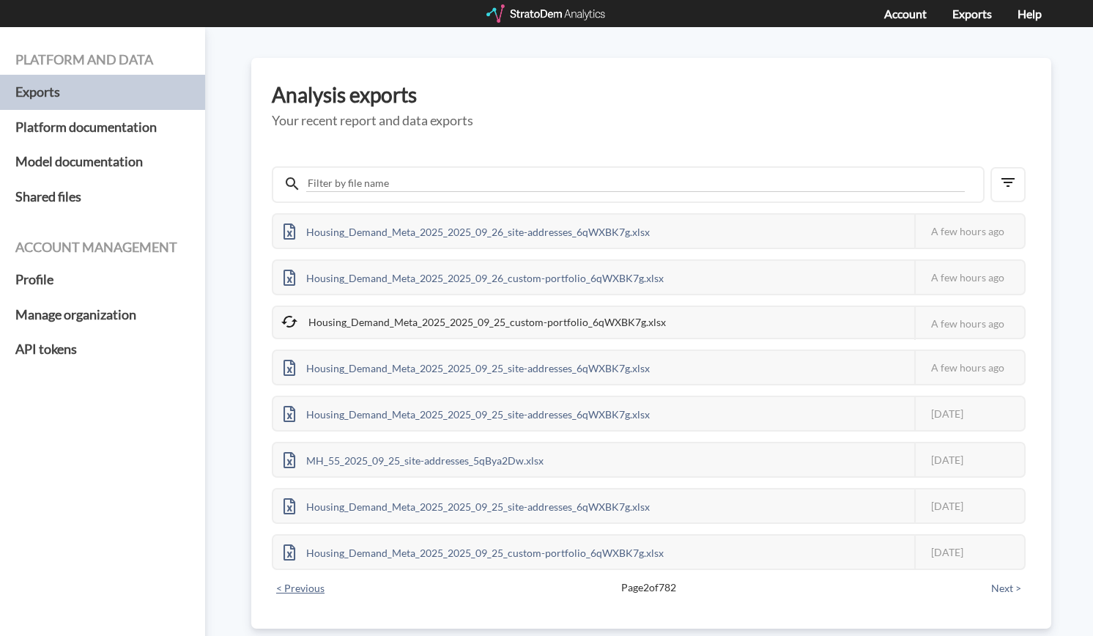
click at [324, 596] on button "< Previous" at bounding box center [300, 588] width 57 height 16
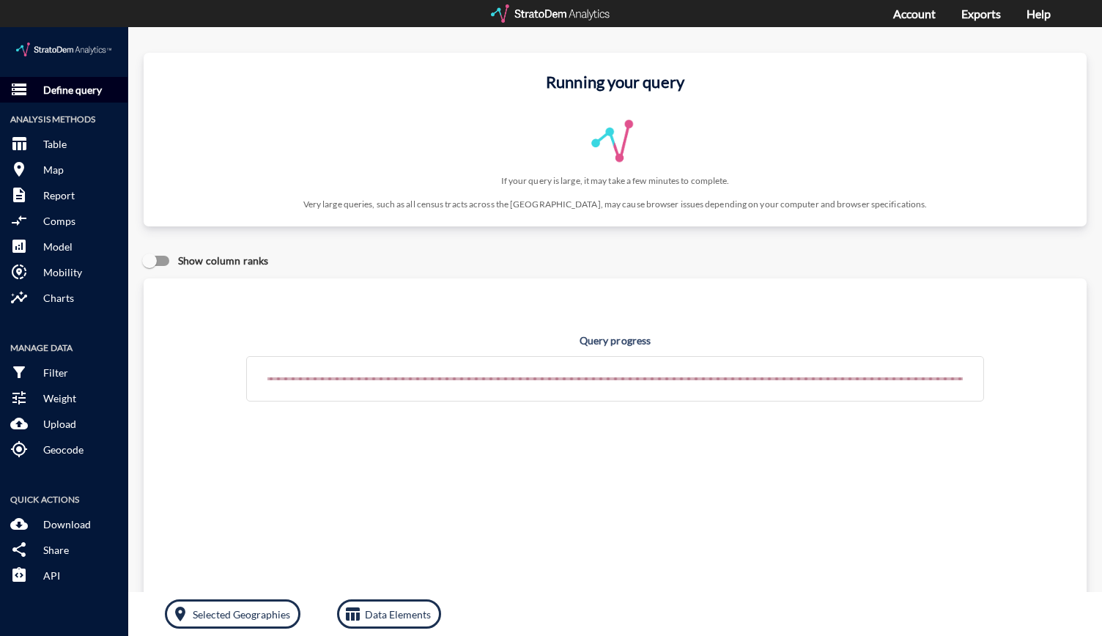
click p "Define query"
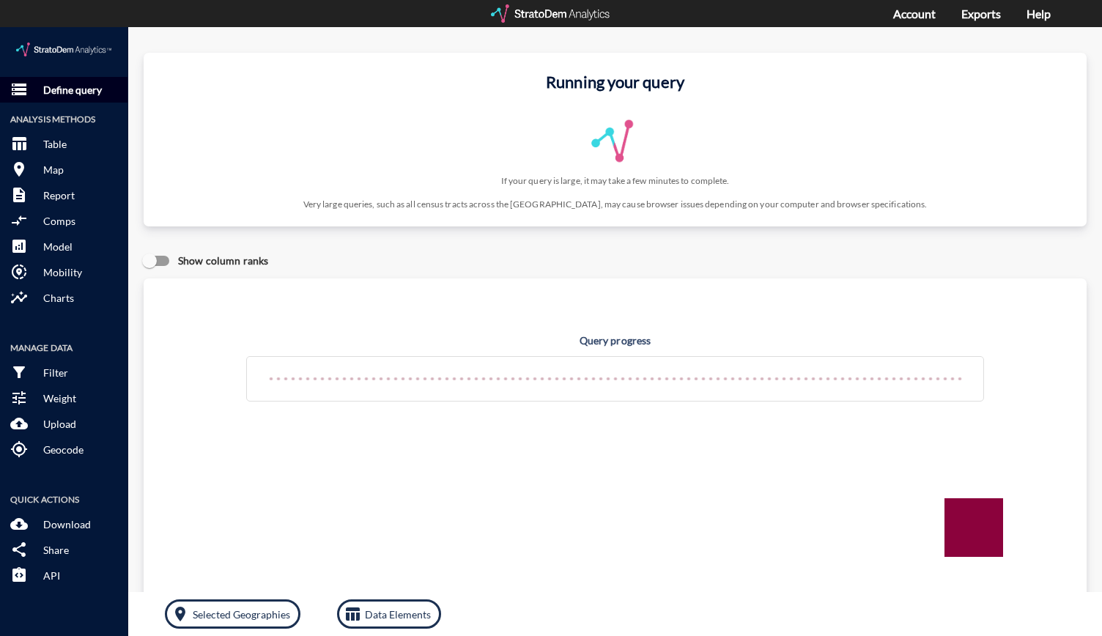
click button "storage Define query"
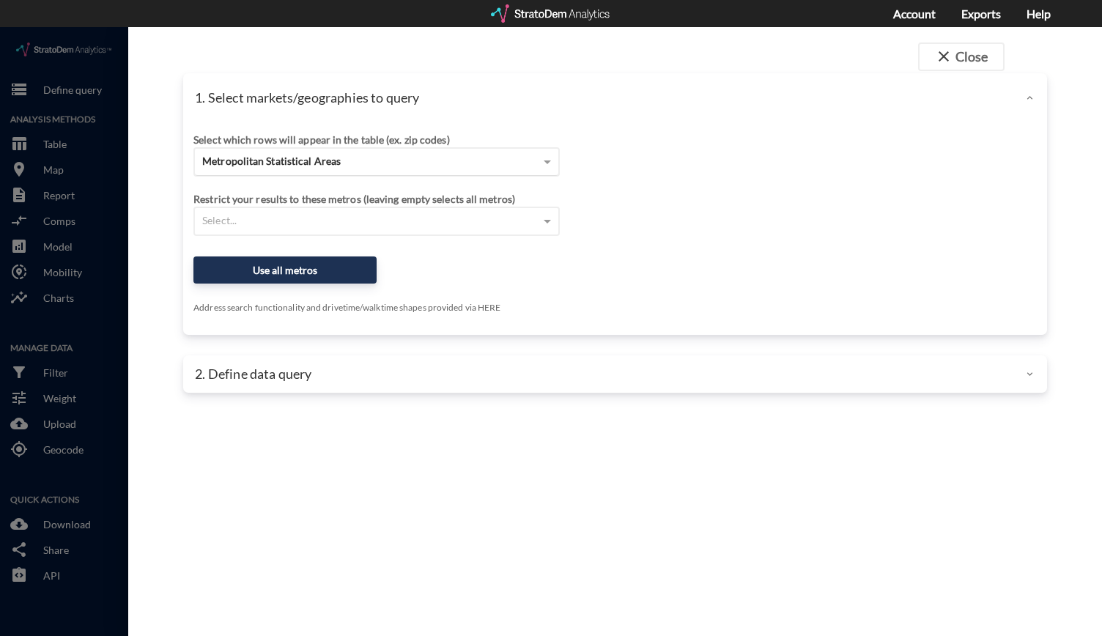
click div "Metropolitan Statistical Areas"
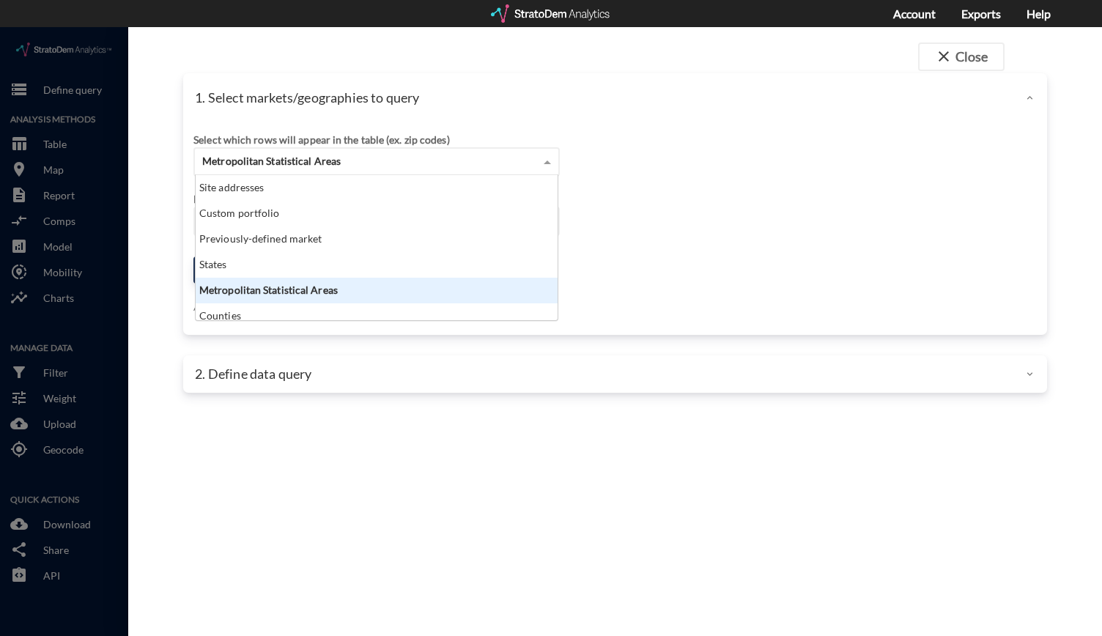
scroll to position [133, 353]
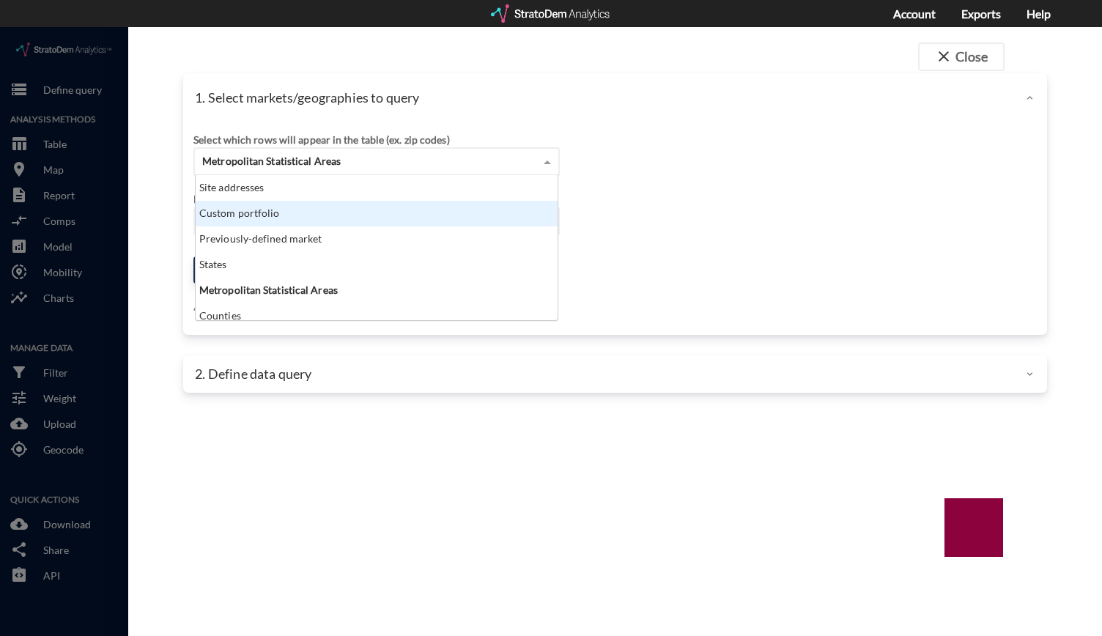
click div "Custom portfolio"
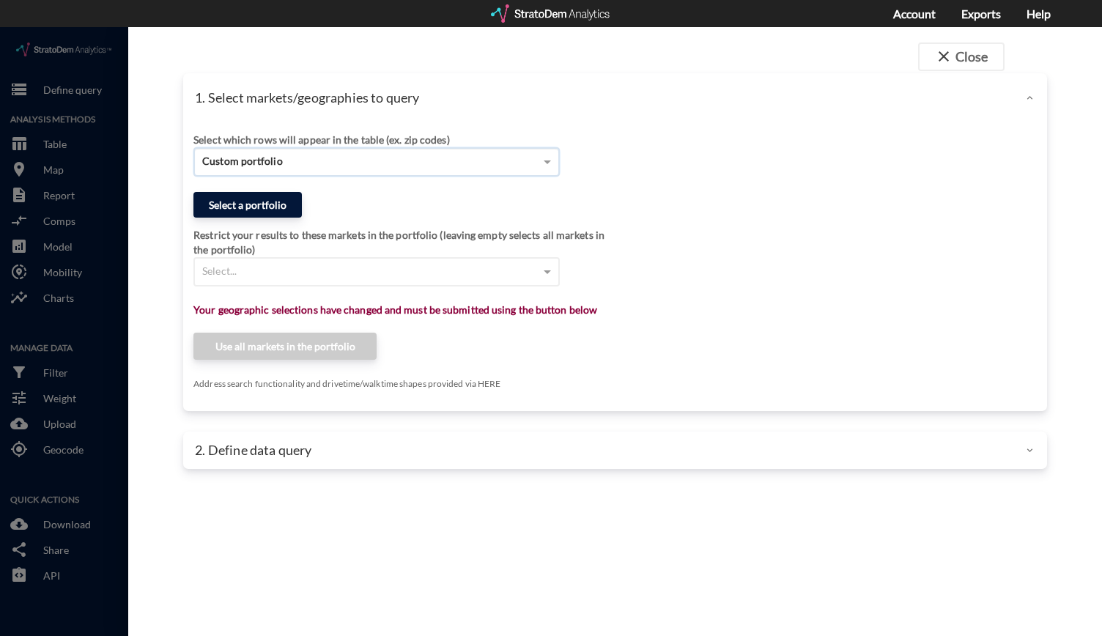
click button "Select a portfolio"
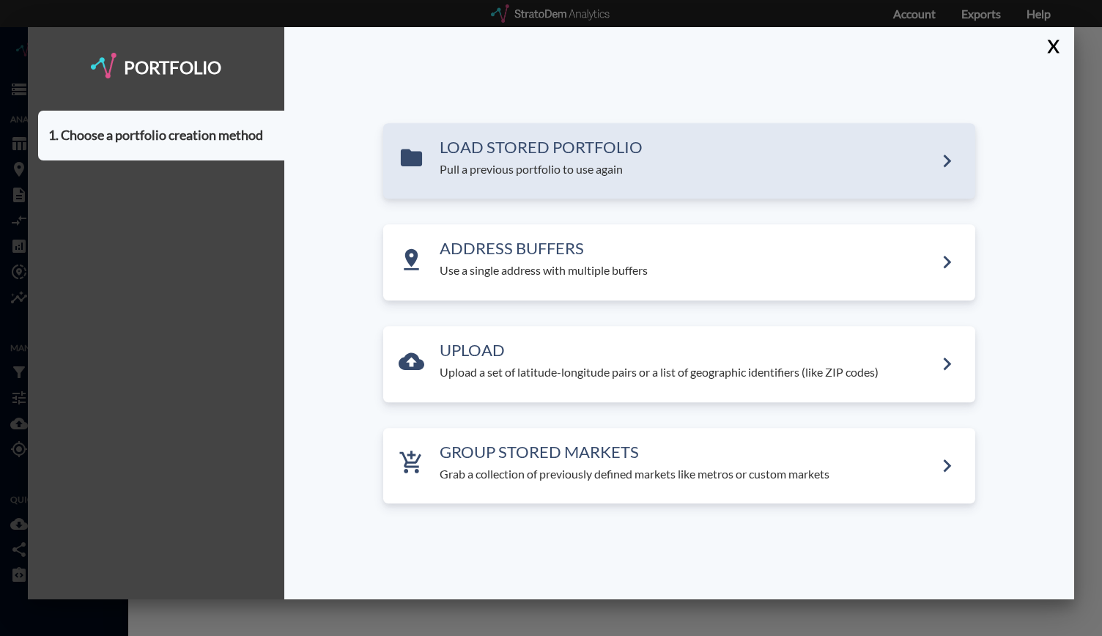
click at [538, 171] on p "Pull a previous portfolio to use again" at bounding box center [686, 169] width 494 height 17
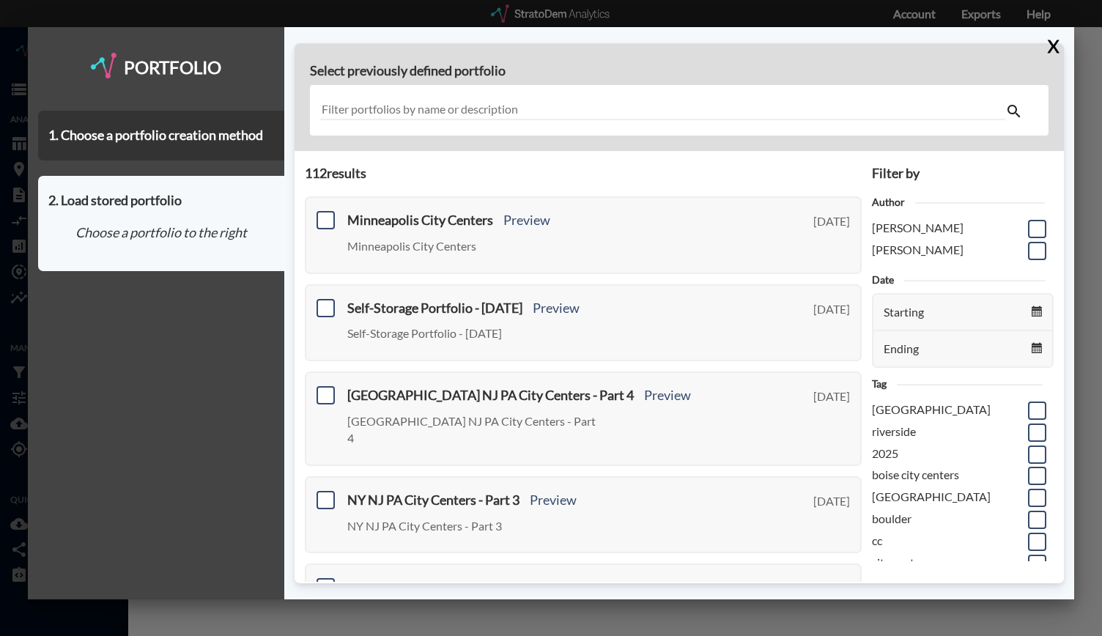
click at [445, 122] on div at bounding box center [679, 110] width 739 height 51
click at [565, 115] on input "text" at bounding box center [663, 110] width 686 height 20
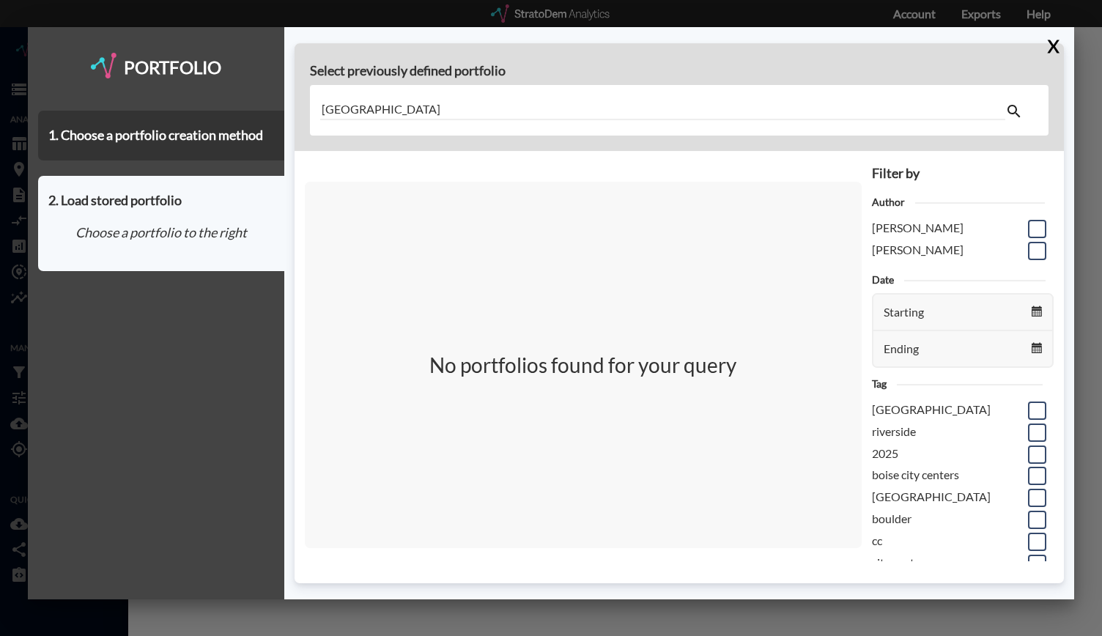
type input "Oakland"
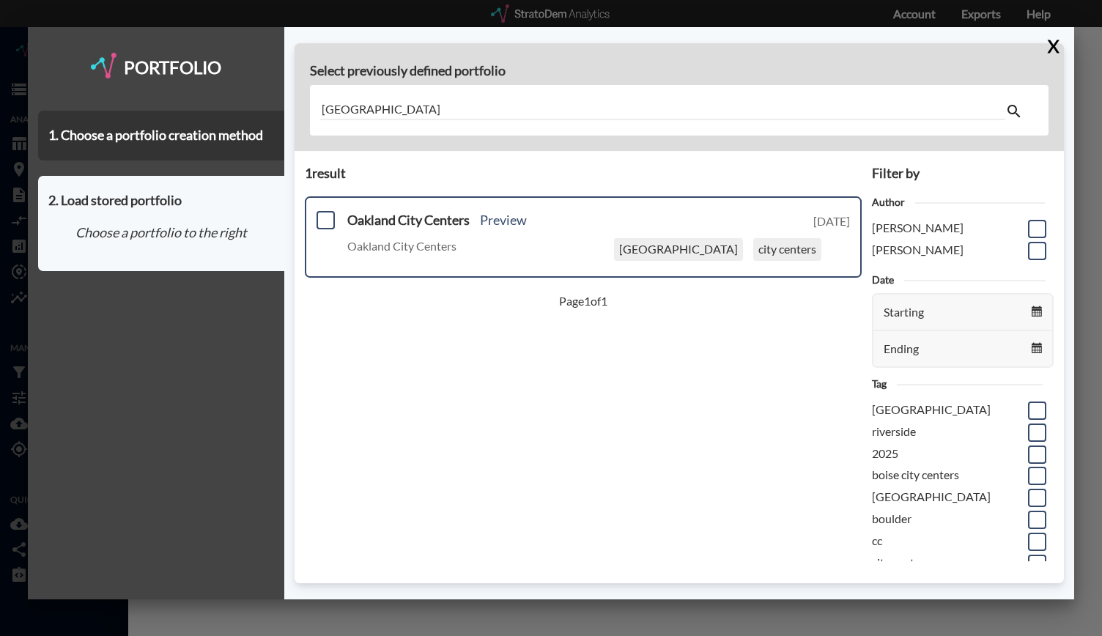
click at [327, 235] on div "Oakland City Centers Preview Oakland City Centers oakland city centers Monday, …" at bounding box center [583, 236] width 557 height 81
click at [330, 219] on span at bounding box center [325, 220] width 18 height 18
click at [324, 214] on input "checkbox" at bounding box center [324, 214] width 0 height 0
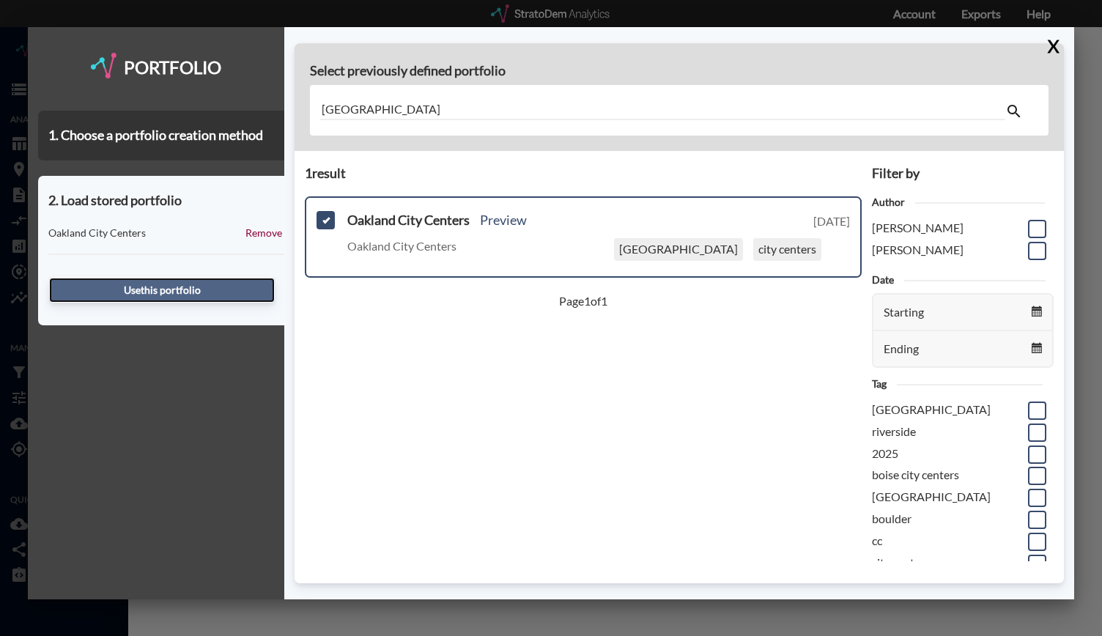
click at [202, 286] on button "Use this portfolio" at bounding box center [162, 290] width 226 height 25
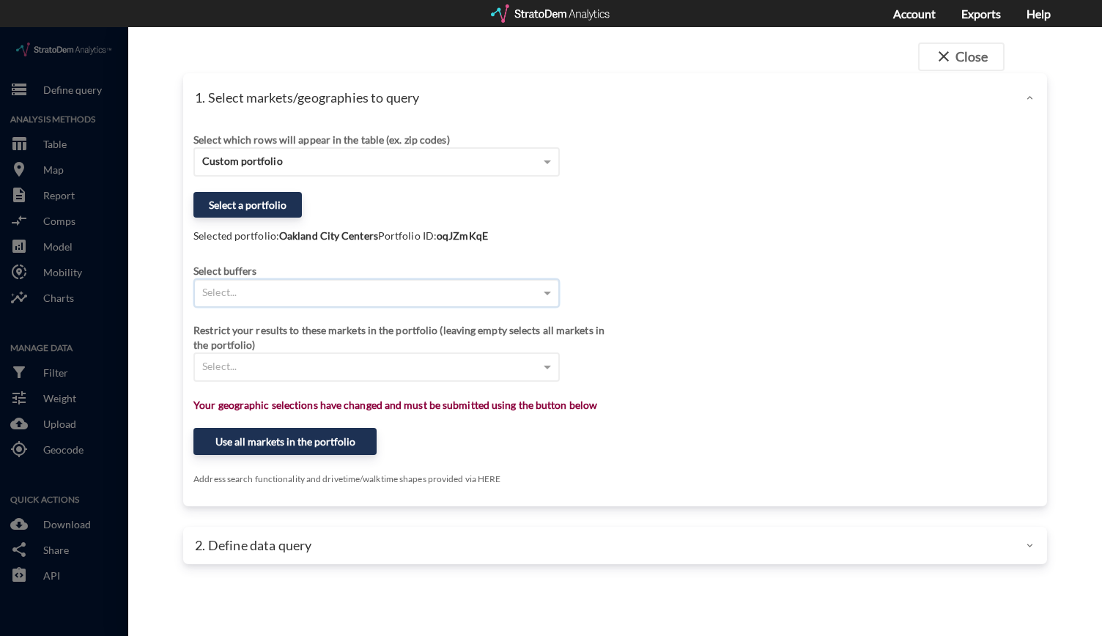
click div "Select..."
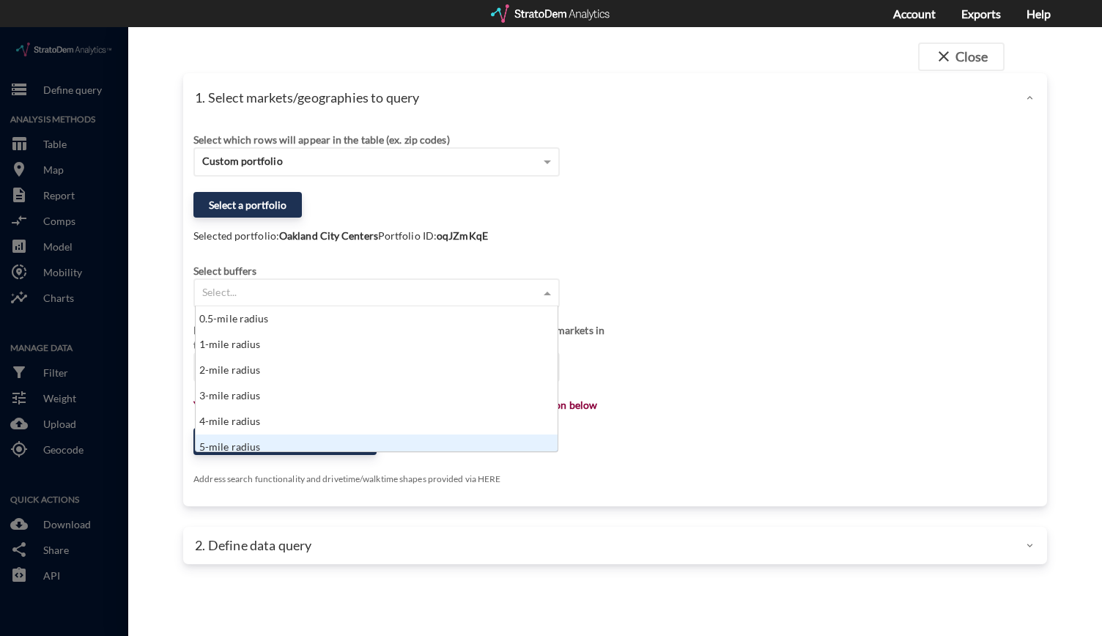
scroll to position [7, 0]
click div "5-mile radius"
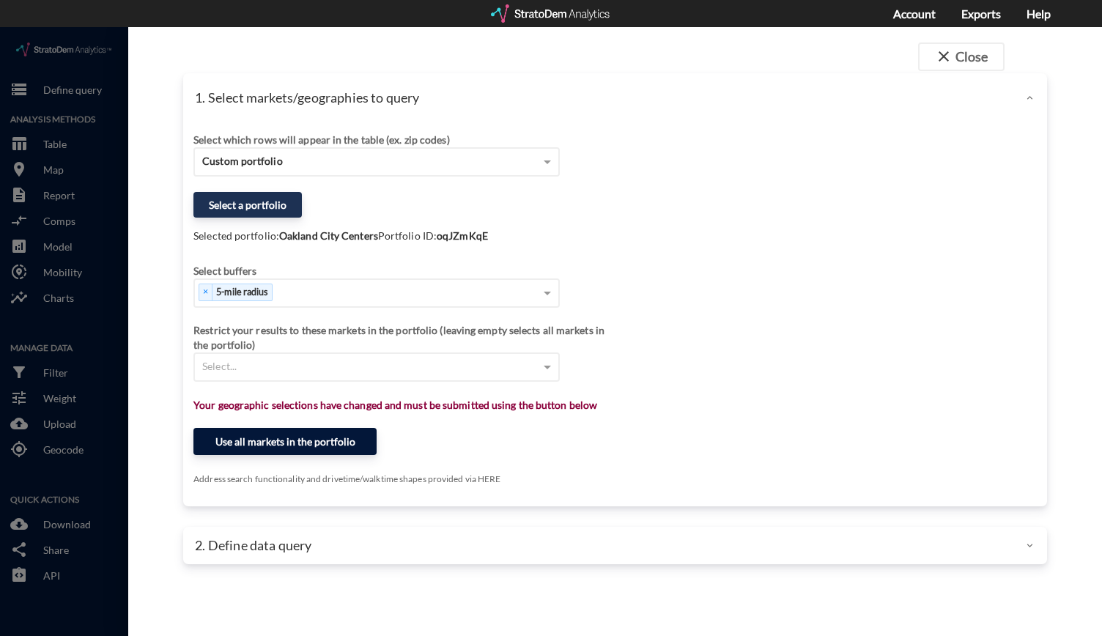
click button "Use all markets in the portfolio"
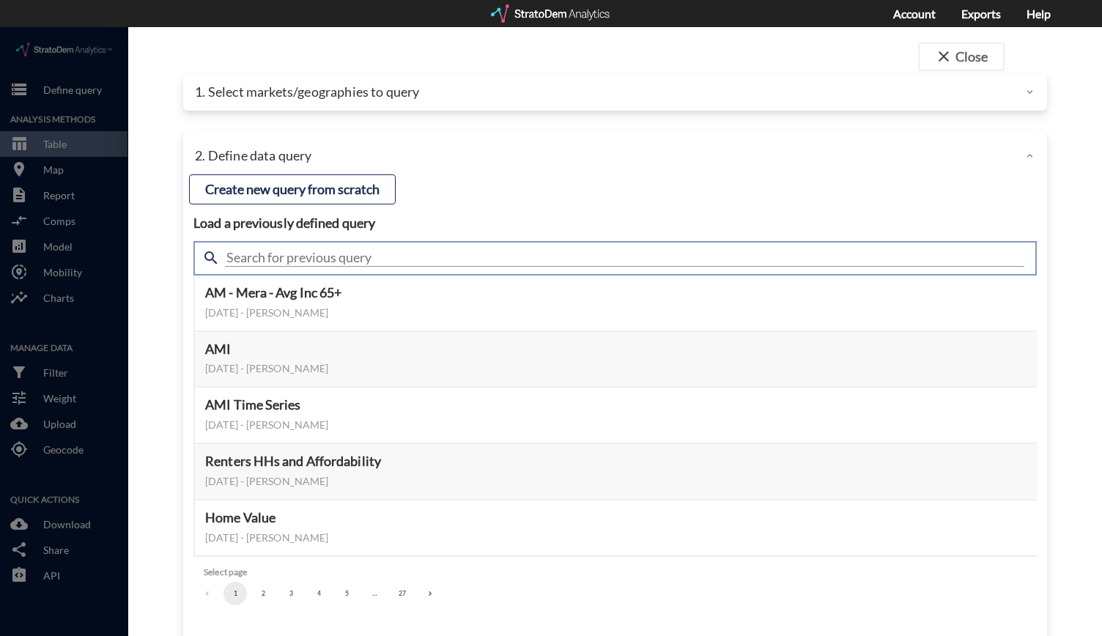
click input "text"
type input "Housing"
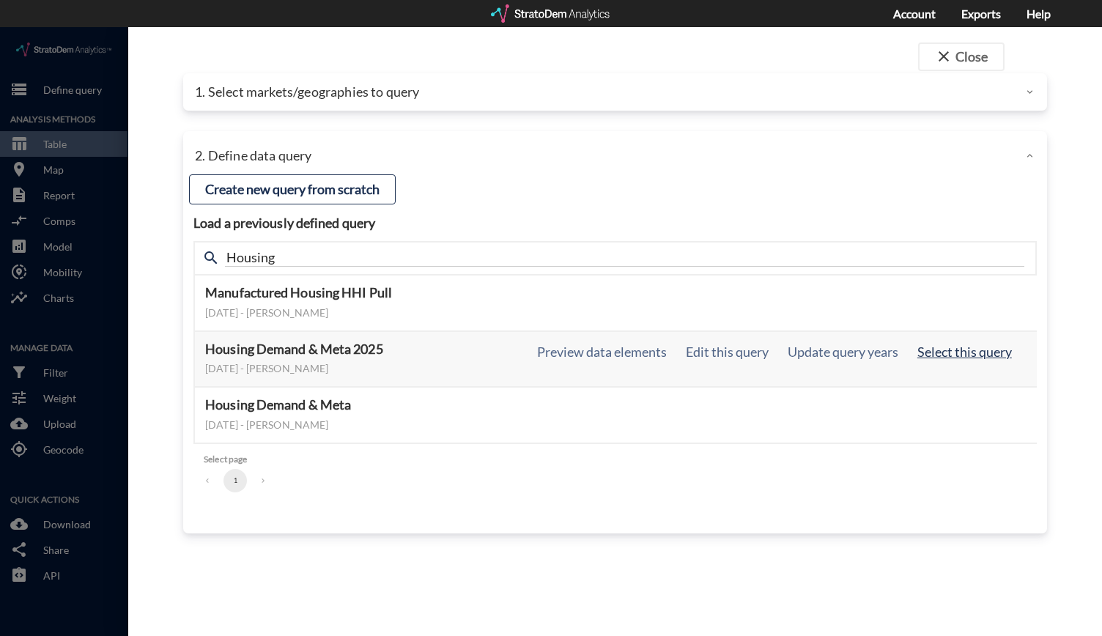
click button "Select this query"
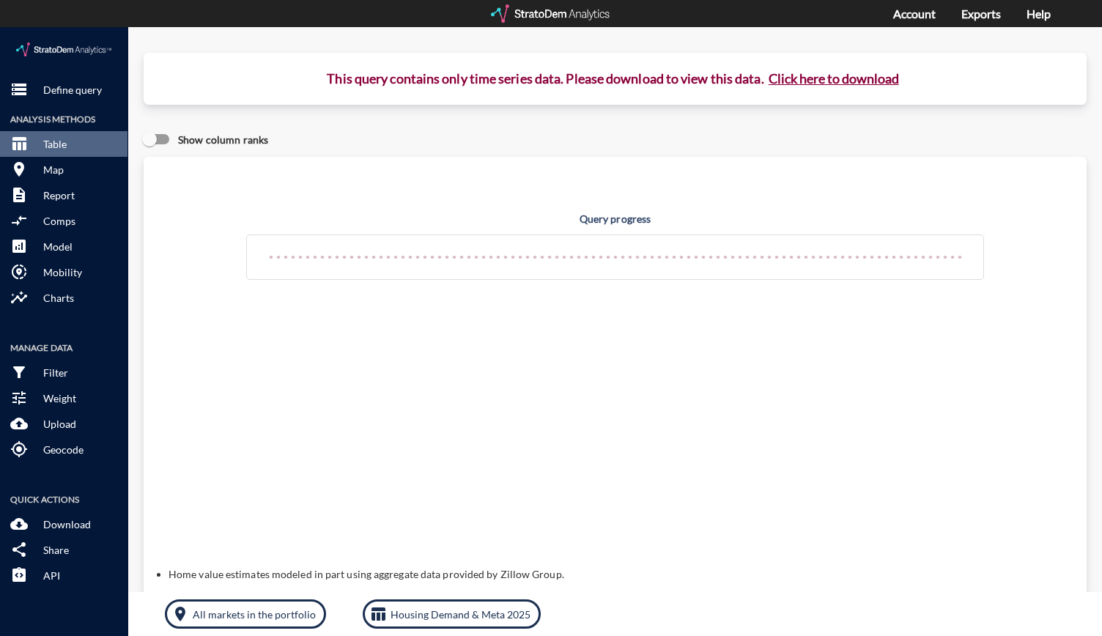
click button "Click here to download"
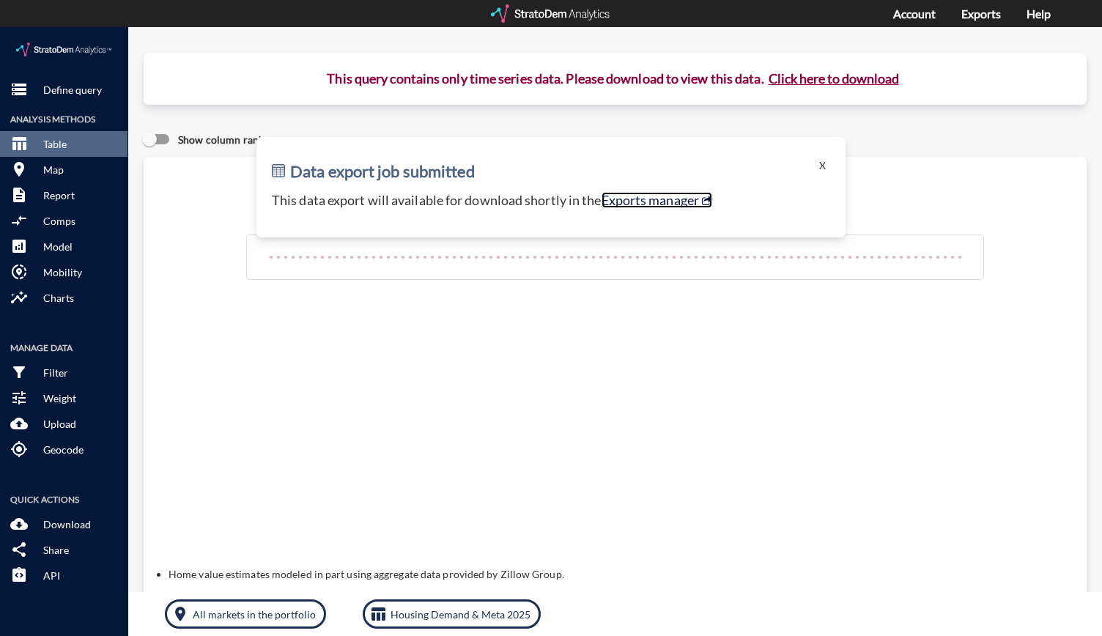
click link "Exports manager"
click button "Click here to download"
click link "Exports manager"
click p "Define query"
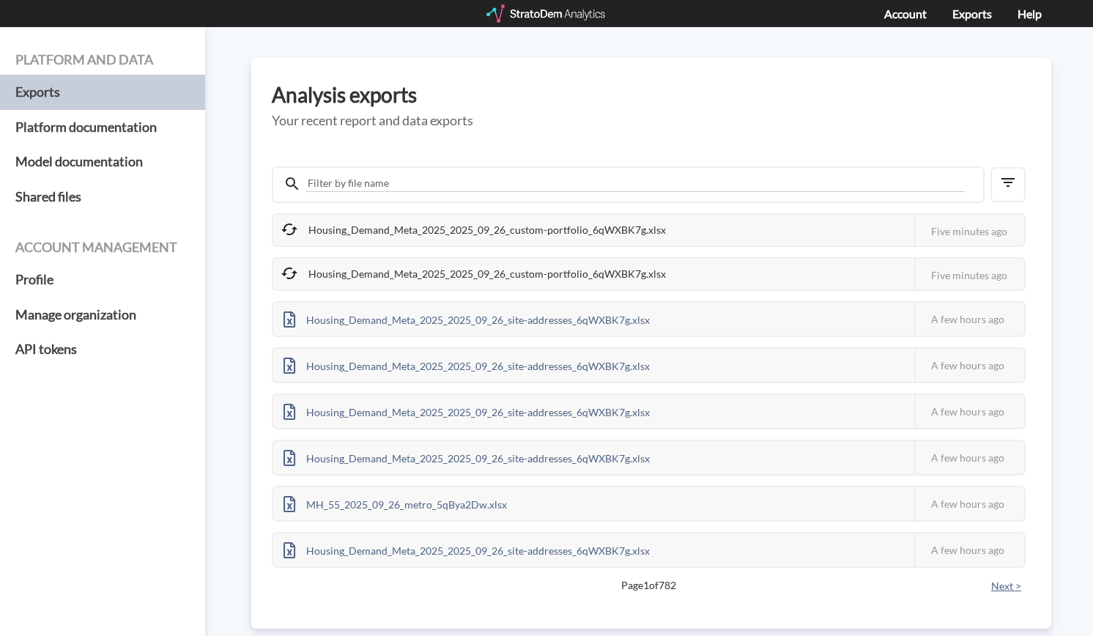
click at [987, 586] on button "Next >" at bounding box center [1006, 586] width 39 height 16
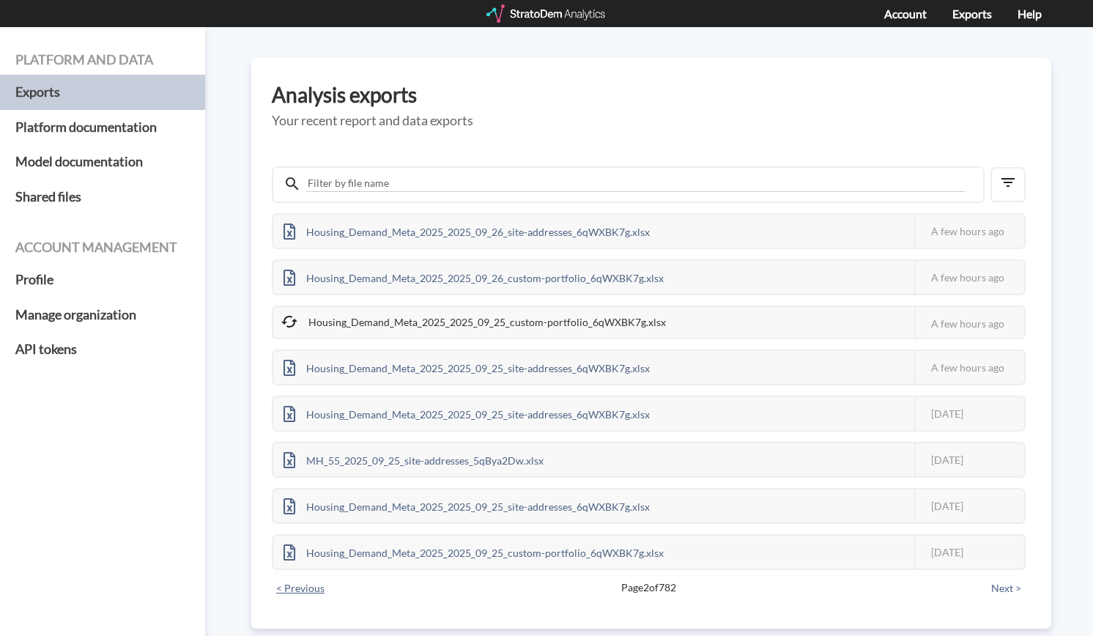
click at [329, 587] on button "< Previous" at bounding box center [300, 588] width 57 height 16
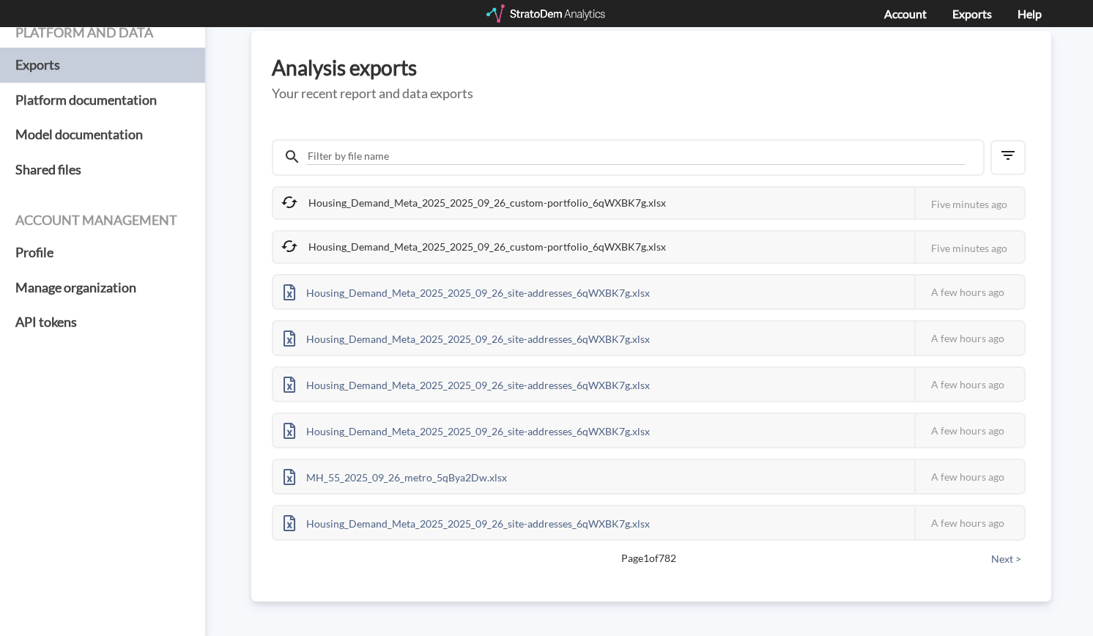
scroll to position [26, 0]
click at [987, 563] on button "Next >" at bounding box center [1006, 560] width 39 height 16
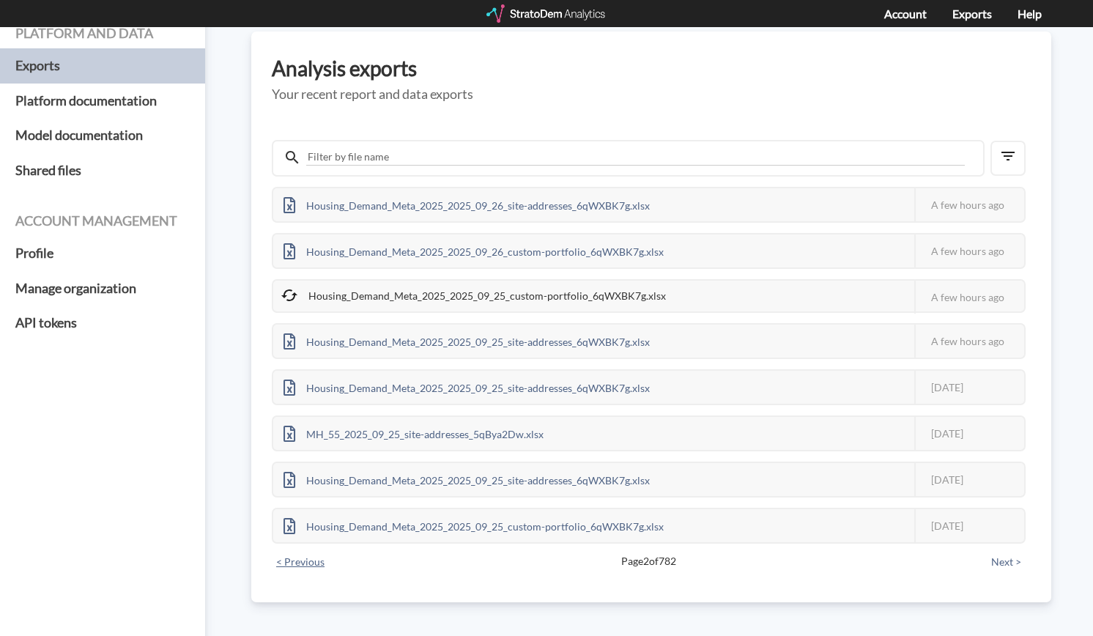
click at [329, 559] on button "< Previous" at bounding box center [300, 562] width 57 height 16
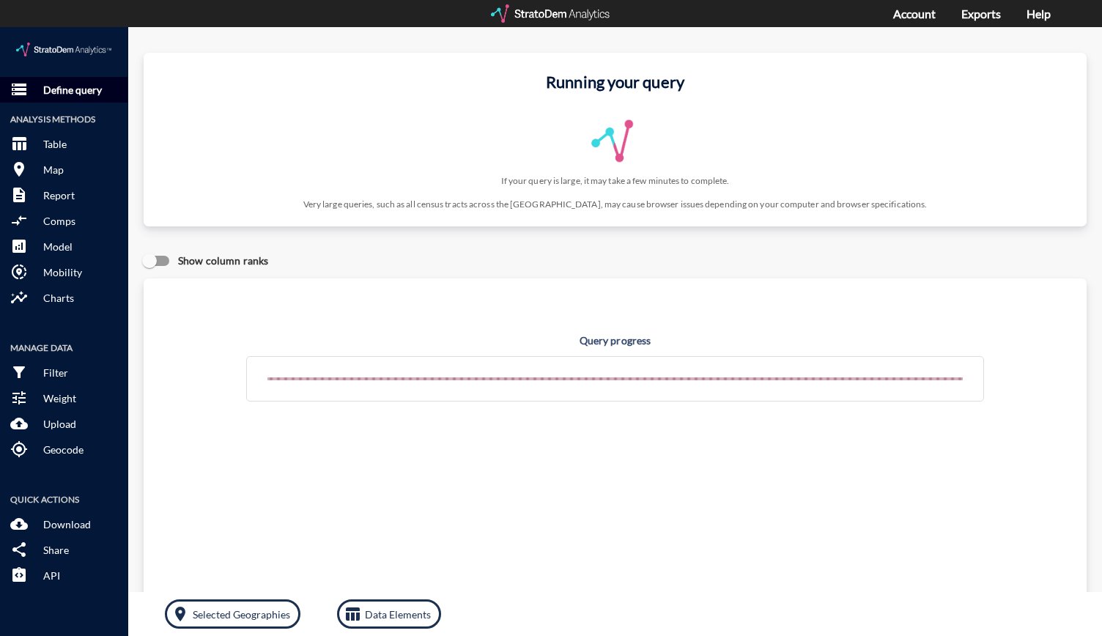
click p "Define query"
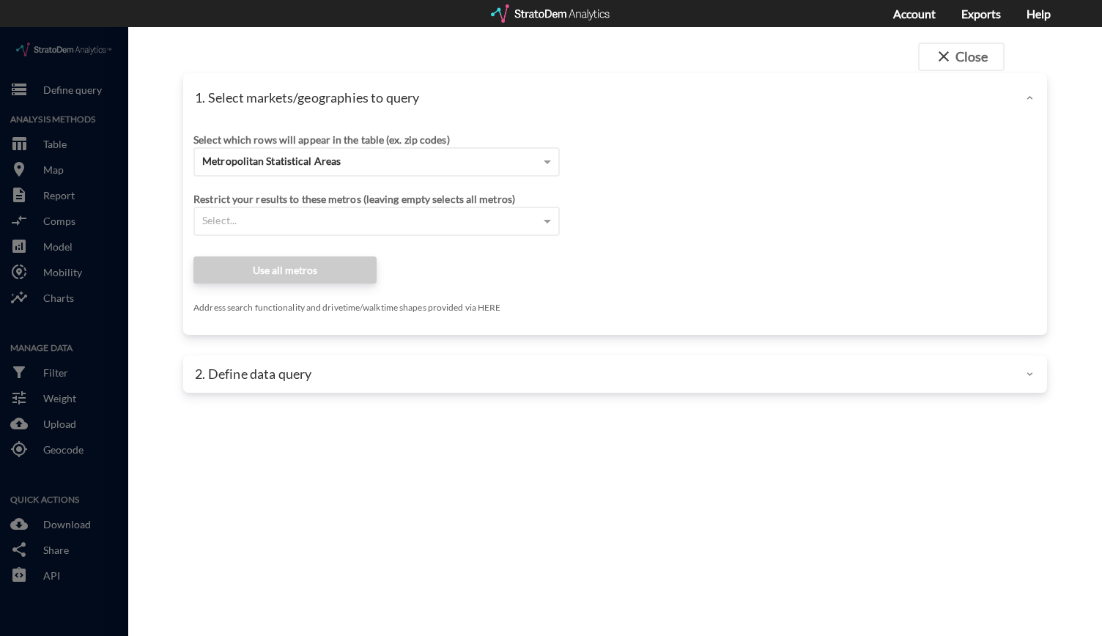
click div "Metropolitan Statistical Areas"
click span "Metropolitan Statistical Areas"
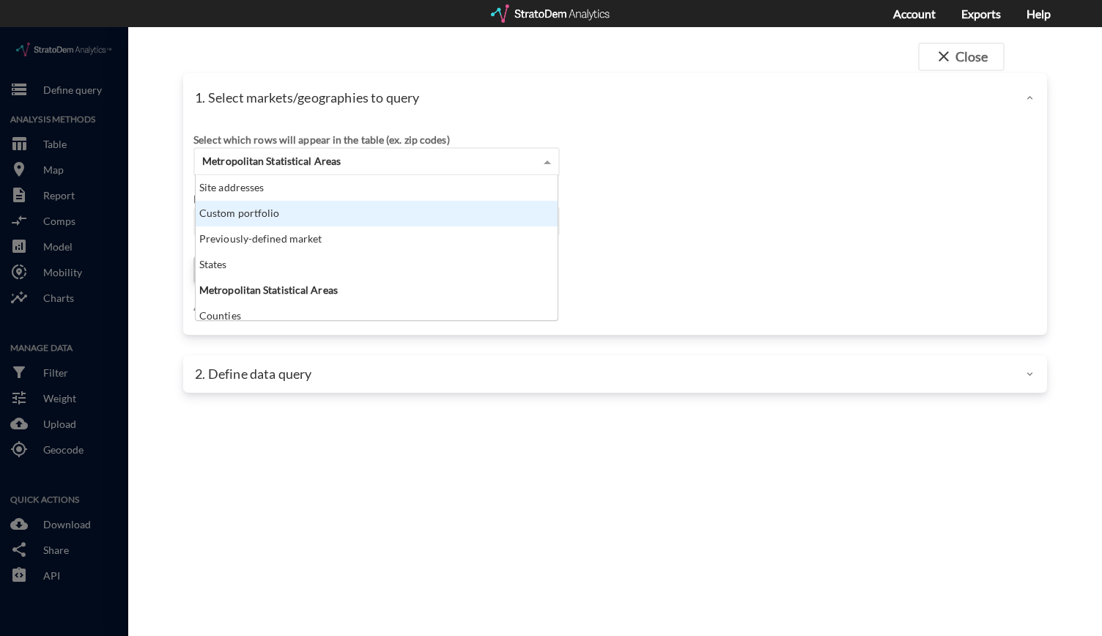
scroll to position [133, 353]
click div "Custom portfolio"
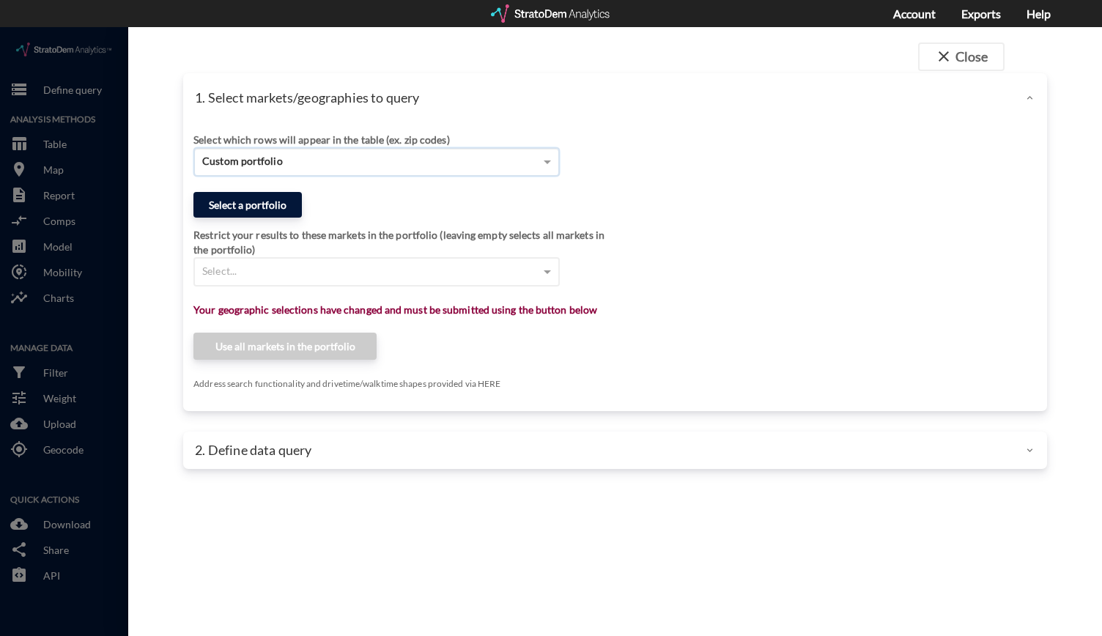
click button "Select a portfolio"
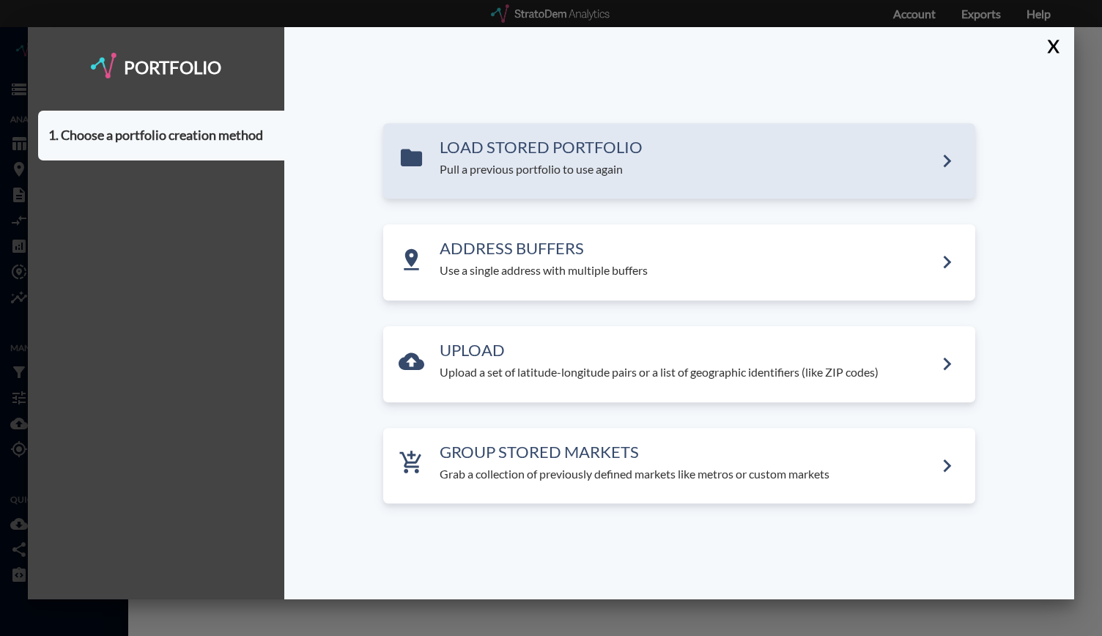
click at [493, 176] on p "Pull a previous portfolio to use again" at bounding box center [686, 169] width 494 height 17
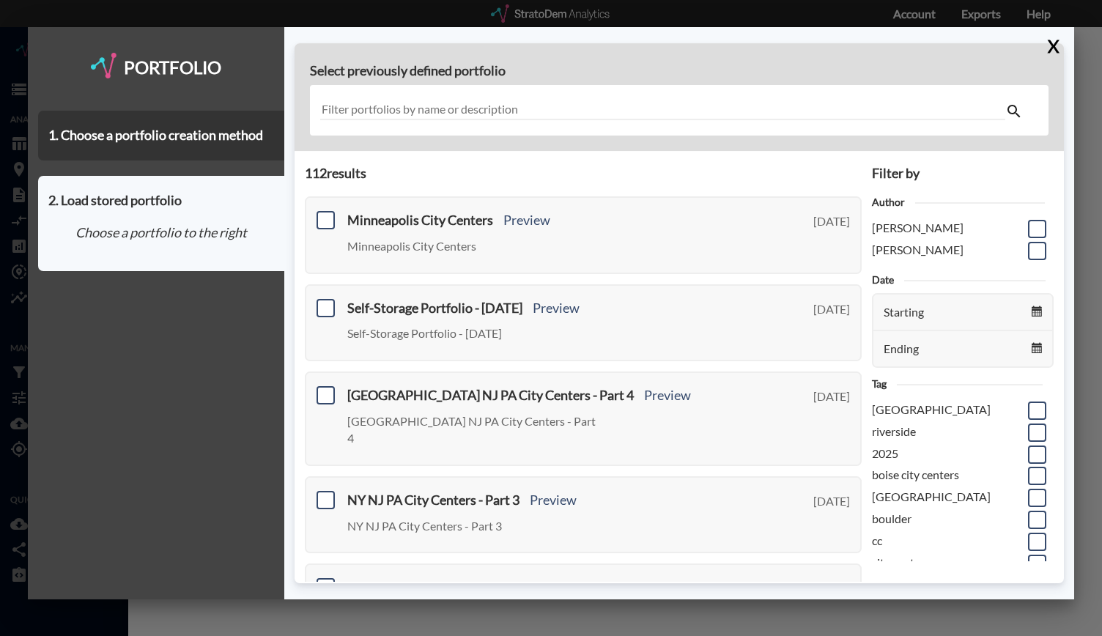
click at [425, 108] on input "text" at bounding box center [663, 110] width 686 height 20
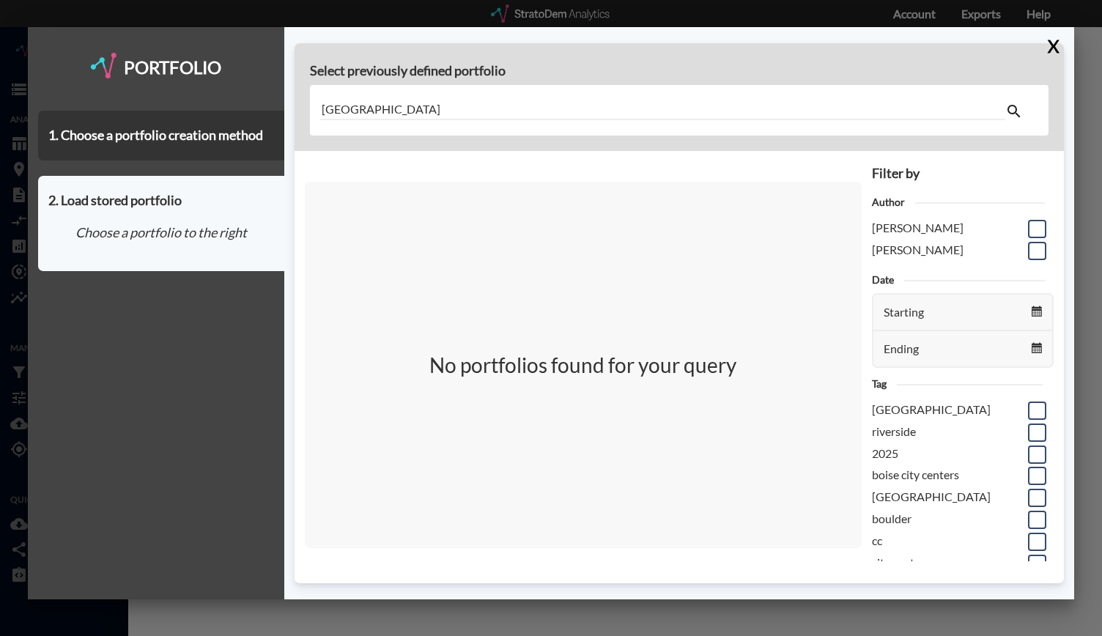
type input "San Francisco"
click at [435, 109] on input "San Francisco" at bounding box center [663, 110] width 686 height 20
click at [1061, 53] on button "X" at bounding box center [1050, 46] width 26 height 38
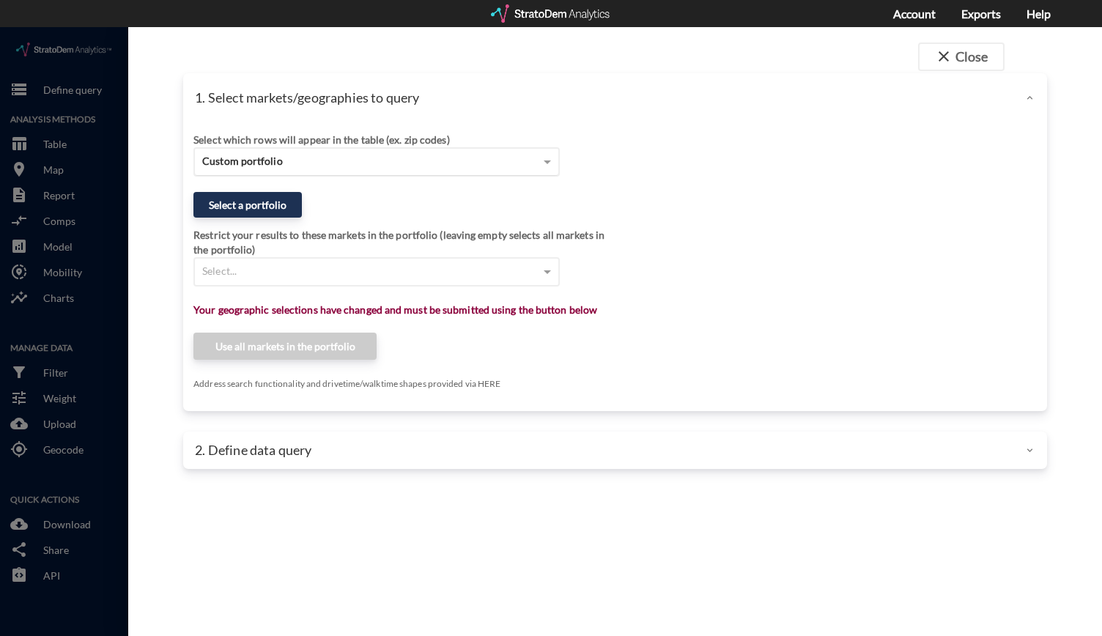
click div "Custom portfolio"
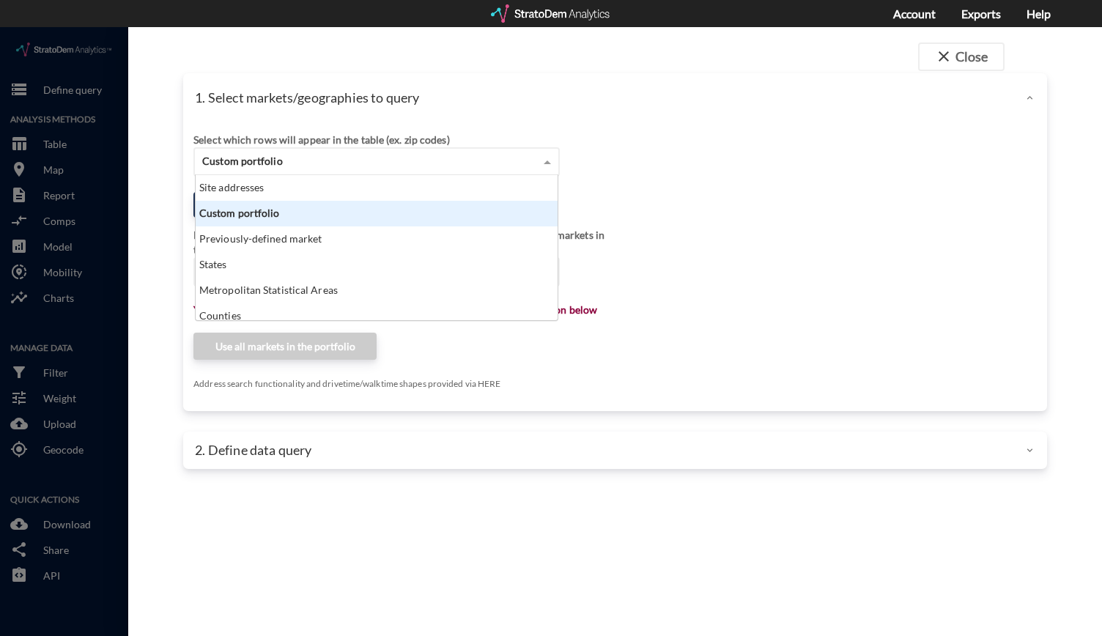
click div "Custom portfolio"
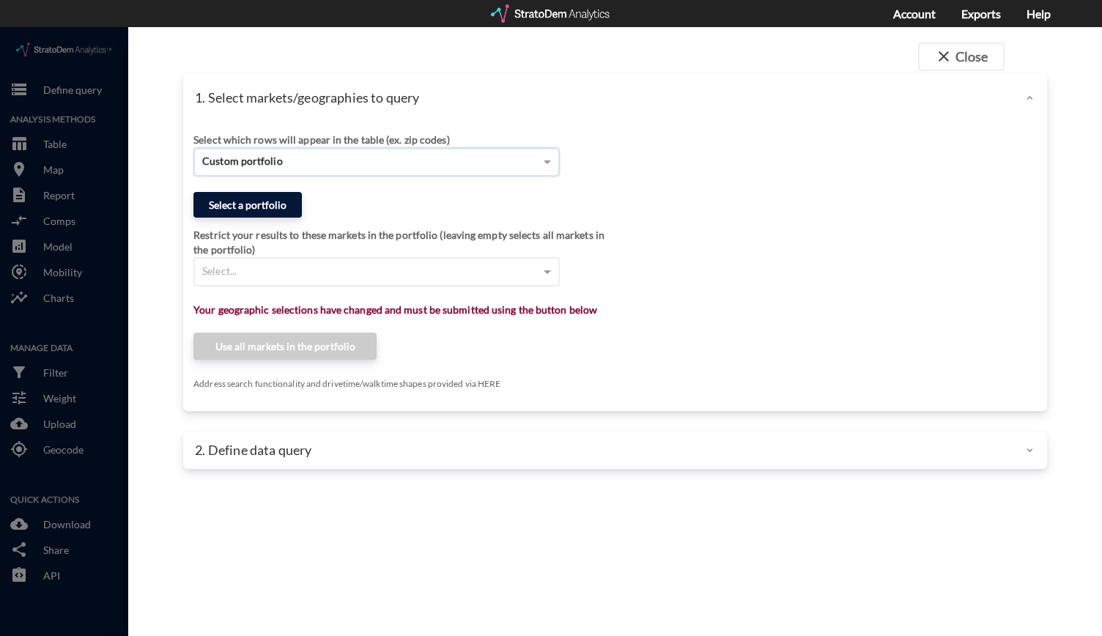
click button "Select a portfolio"
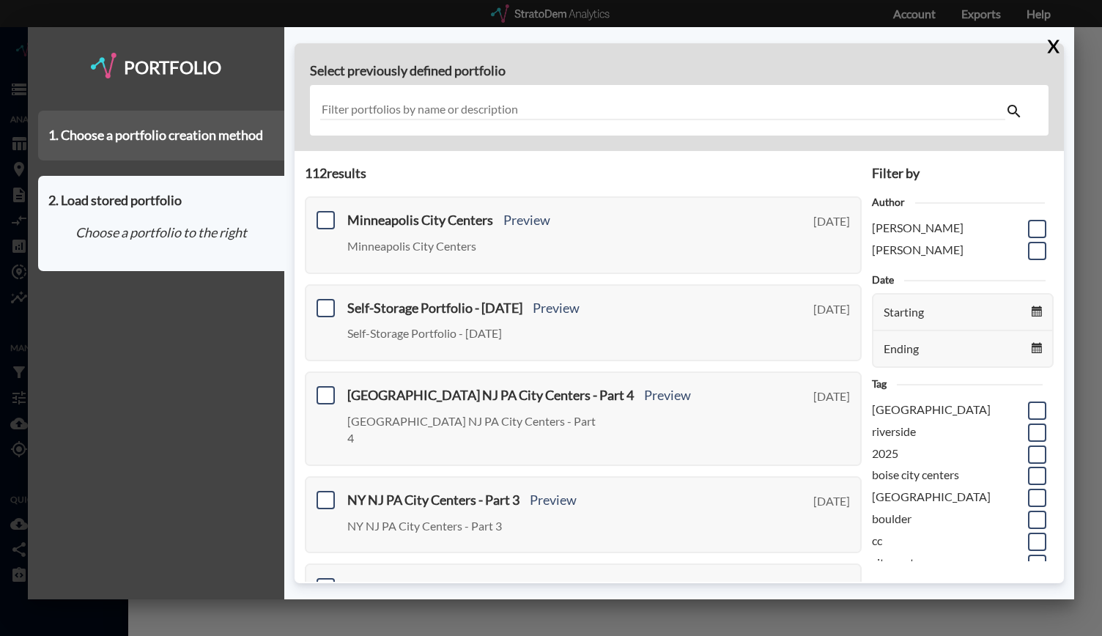
click at [164, 147] on div "1. Choose a portfolio creation method" at bounding box center [161, 136] width 246 height 50
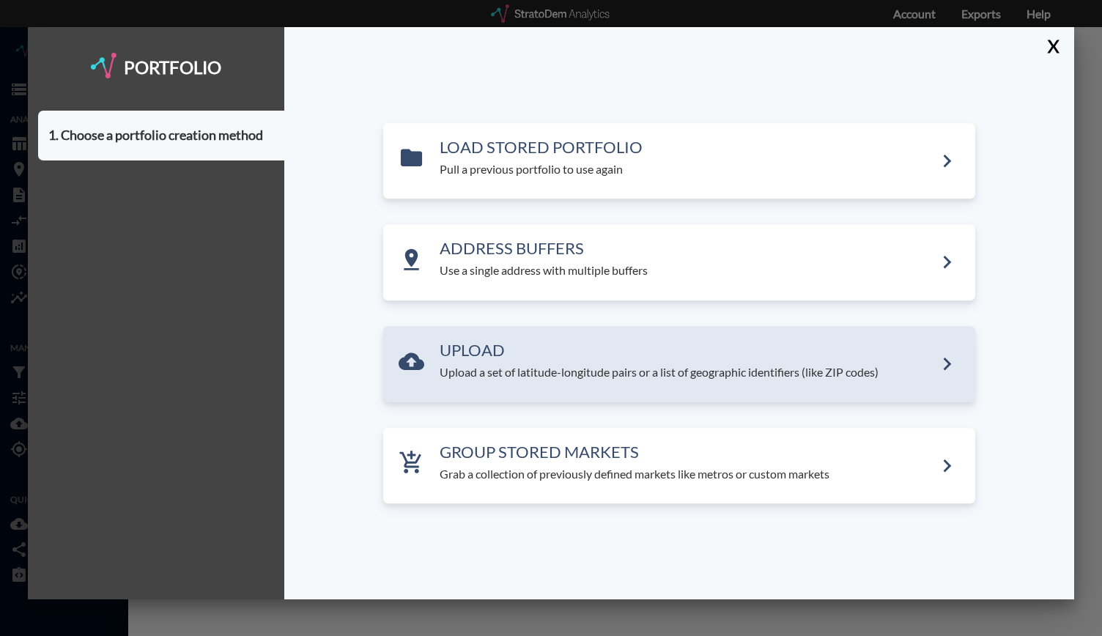
click at [577, 349] on h3 "UPLOAD" at bounding box center [686, 350] width 494 height 18
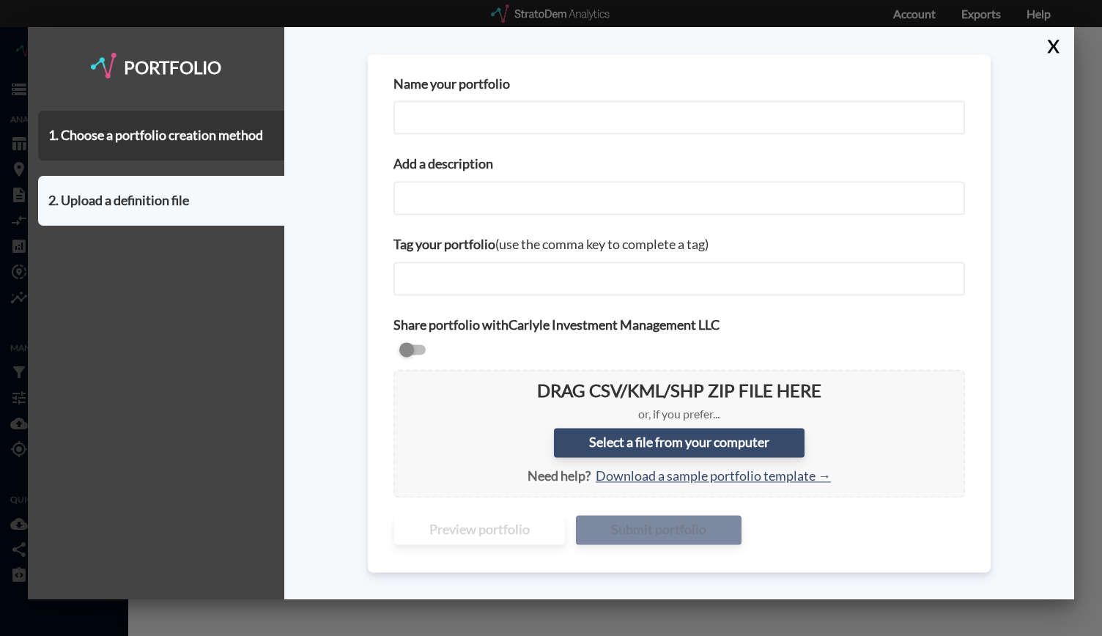
click at [502, 127] on input "Name your portfolio" at bounding box center [678, 118] width 571 height 34
type input "SF OAK City Centers"
click at [438, 197] on input "Add a description" at bounding box center [678, 198] width 571 height 34
click at [516, 204] on input "SF City Centers" at bounding box center [678, 198] width 571 height 34
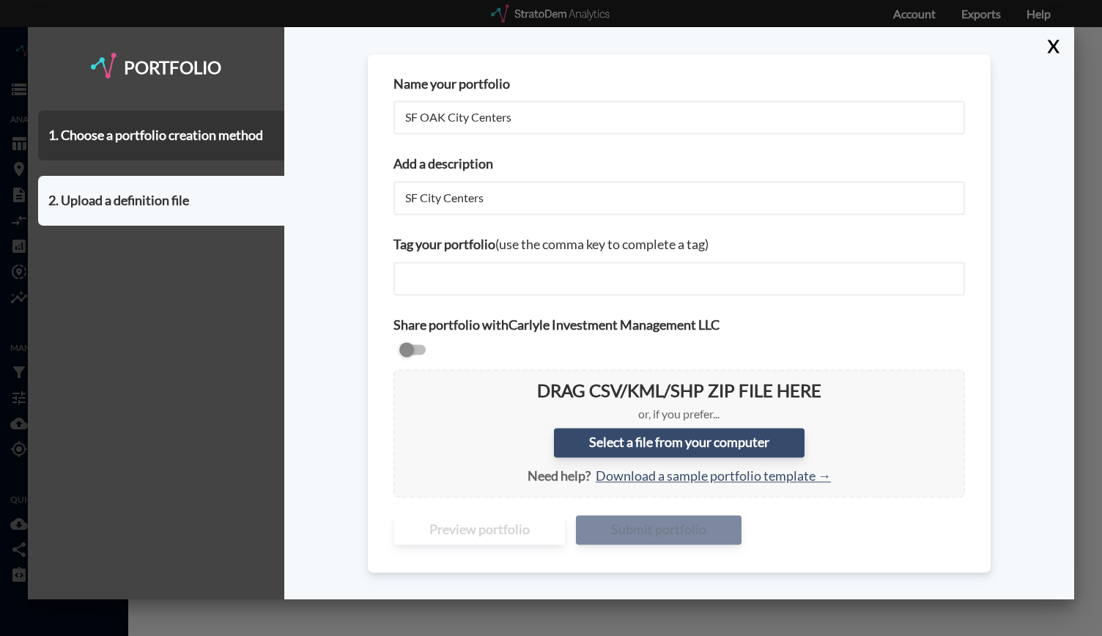
click at [516, 204] on input "SF City Centers" at bounding box center [678, 198] width 571 height 34
click at [523, 200] on input "SF City Centers" at bounding box center [678, 198] width 571 height 34
drag, startPoint x: 523, startPoint y: 200, endPoint x: 355, endPoint y: 212, distance: 168.9
click at [355, 212] on div "Name your portfolio SF OAK City Centers Add a description SF City Centers Tag y…" at bounding box center [679, 313] width 790 height 572
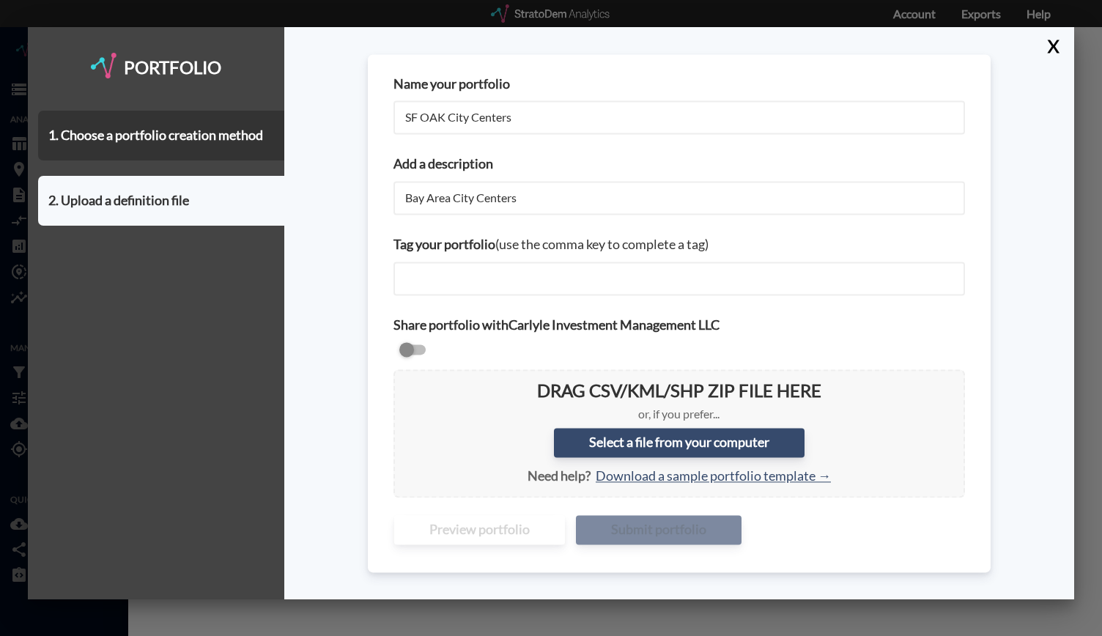
click at [434, 272] on input "text" at bounding box center [470, 278] width 130 height 21
type input "Bay Area City Centers"
click at [434, 272] on input "text" at bounding box center [470, 278] width 130 height 21
type input "SF City Centers"
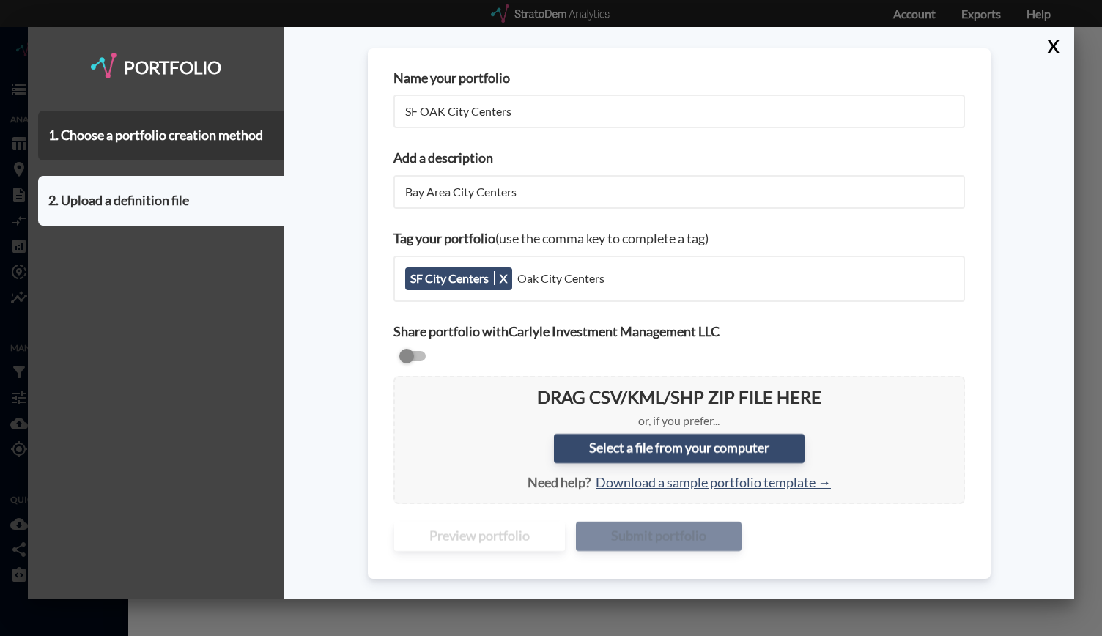
type input "Oak City Centers"
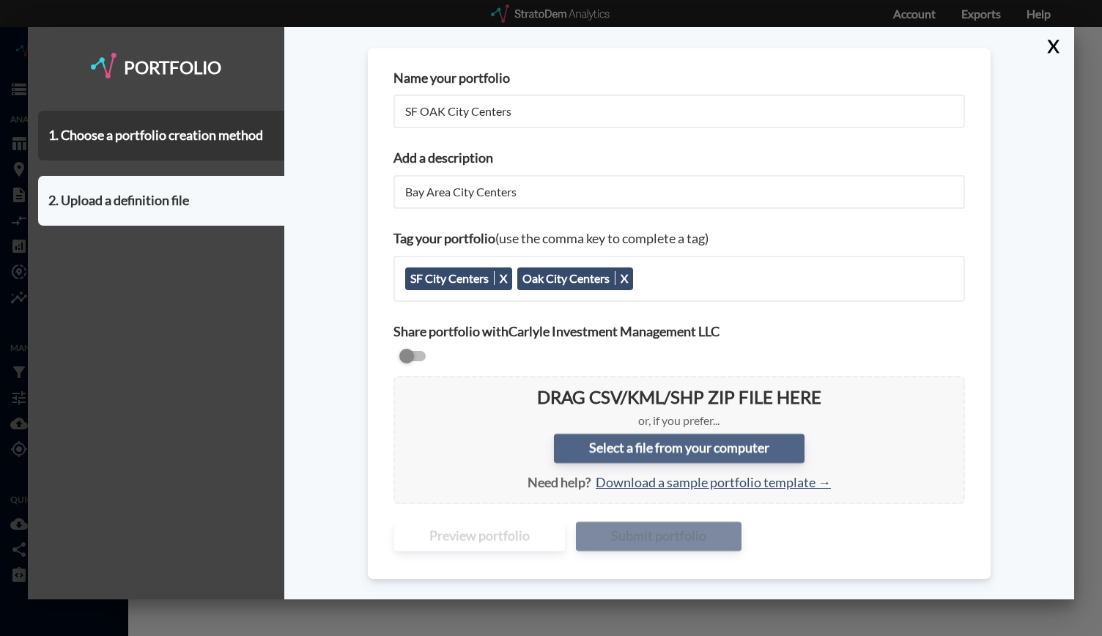
click at [678, 447] on label "Select a file from your computer" at bounding box center [679, 448] width 251 height 29
click at [405, 387] on input "Select a file from your computer" at bounding box center [405, 387] width 0 height 0
type input "C:\fakepath\SF OAK City Centers .csv"
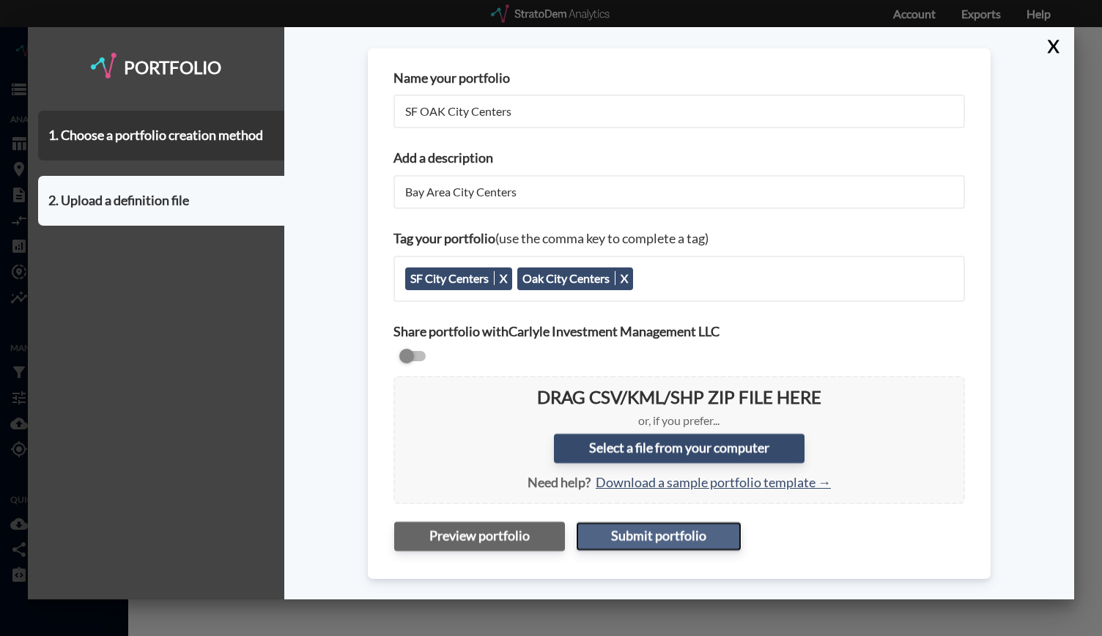
click at [681, 533] on button "Submit portfolio" at bounding box center [659, 536] width 166 height 29
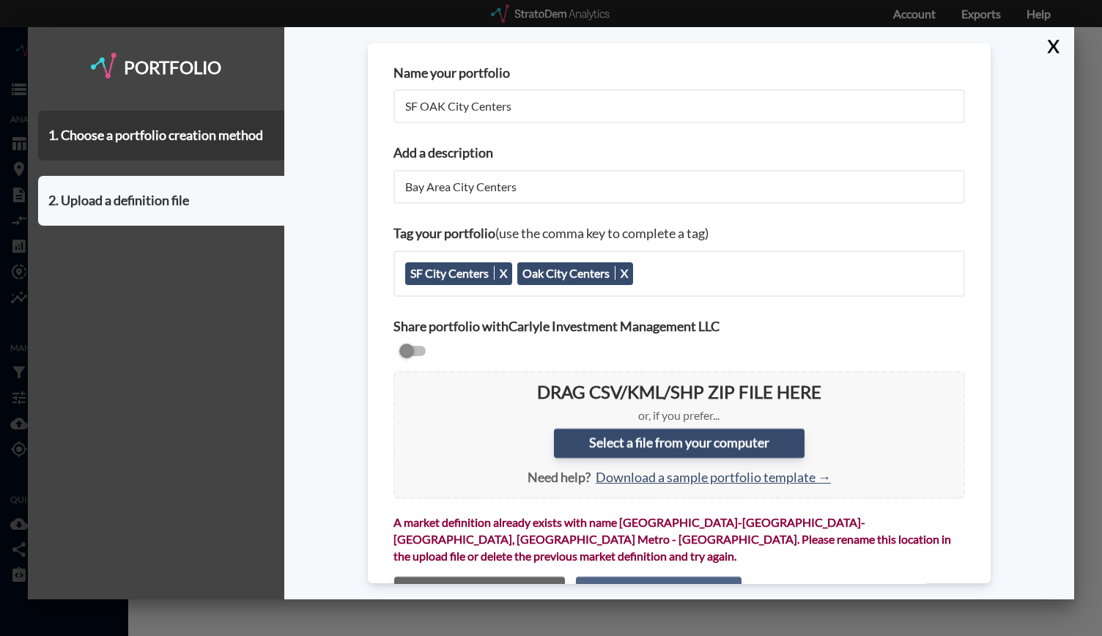
scroll to position [34, 0]
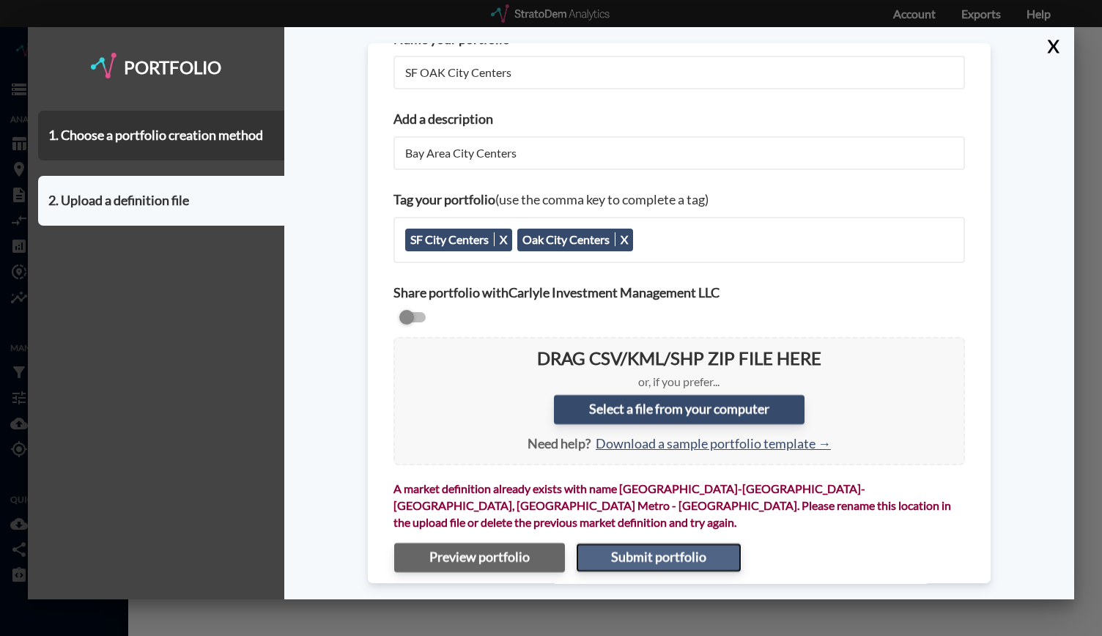
click at [681, 543] on button "Submit portfolio" at bounding box center [659, 557] width 166 height 29
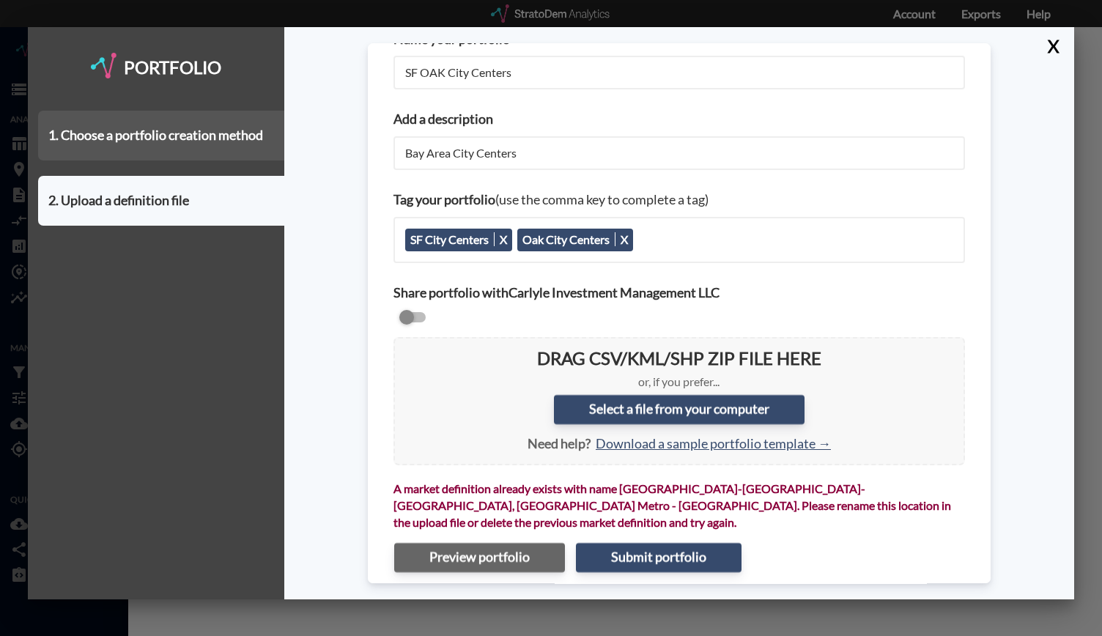
click at [194, 131] on div "1. Choose a portfolio creation method" at bounding box center [161, 136] width 246 height 50
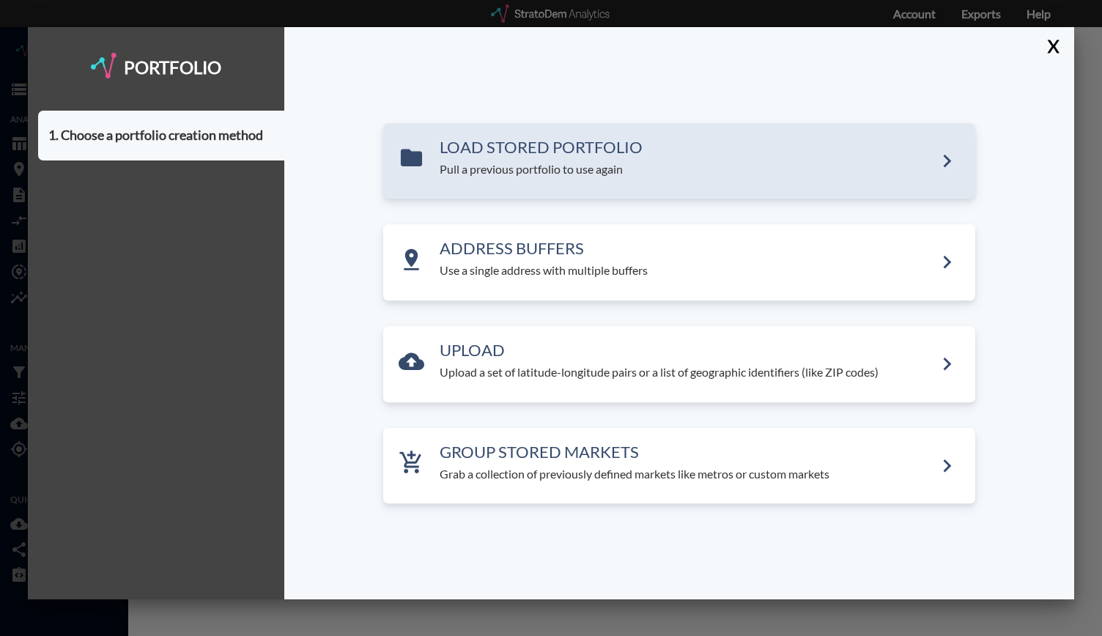
click at [579, 155] on h3 "LOAD STORED PORTFOLIO" at bounding box center [686, 147] width 494 height 18
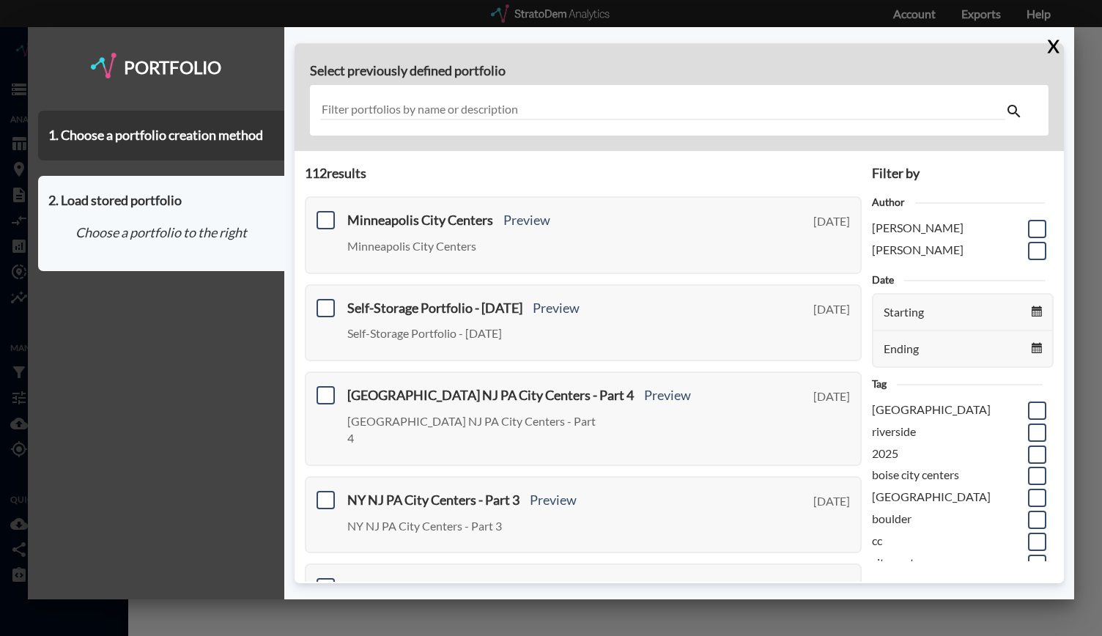
click at [478, 93] on div at bounding box center [679, 110] width 739 height 51
click at [404, 117] on input "text" at bounding box center [663, 110] width 686 height 20
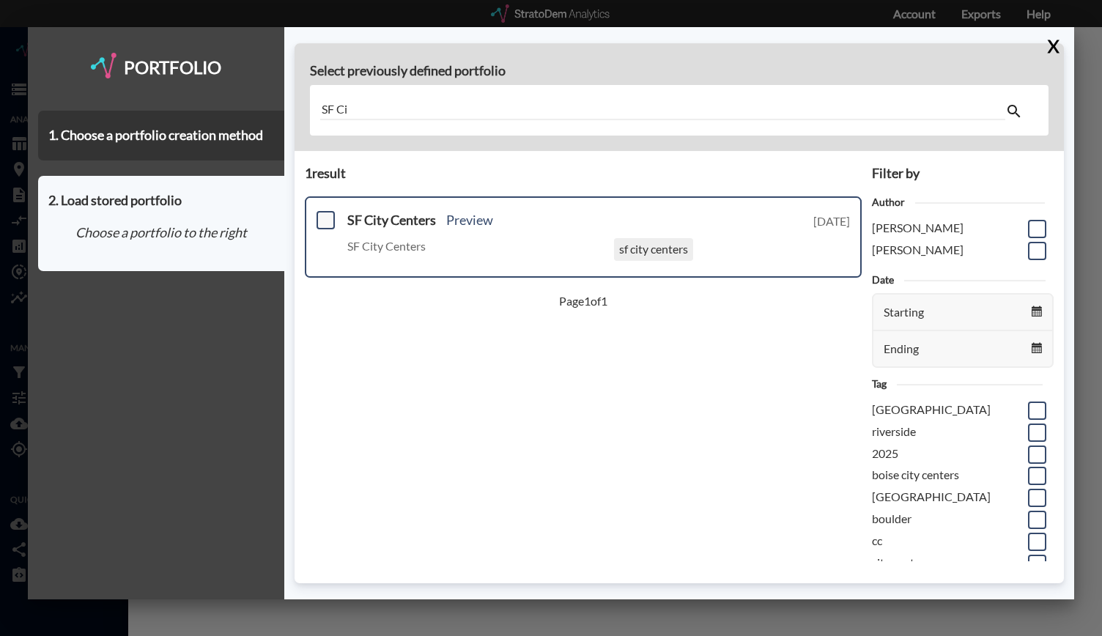
type input "SF Ci"
click at [324, 218] on span at bounding box center [325, 220] width 18 height 18
click at [324, 214] on input "checkbox" at bounding box center [324, 214] width 0 height 0
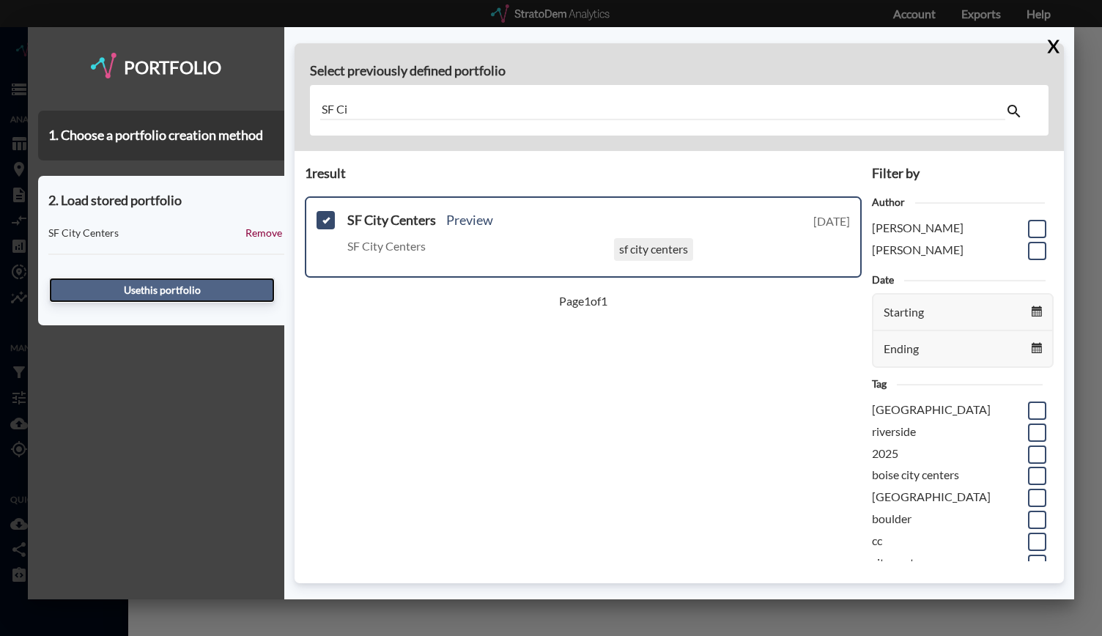
click at [190, 288] on button "Use this portfolio" at bounding box center [162, 290] width 226 height 25
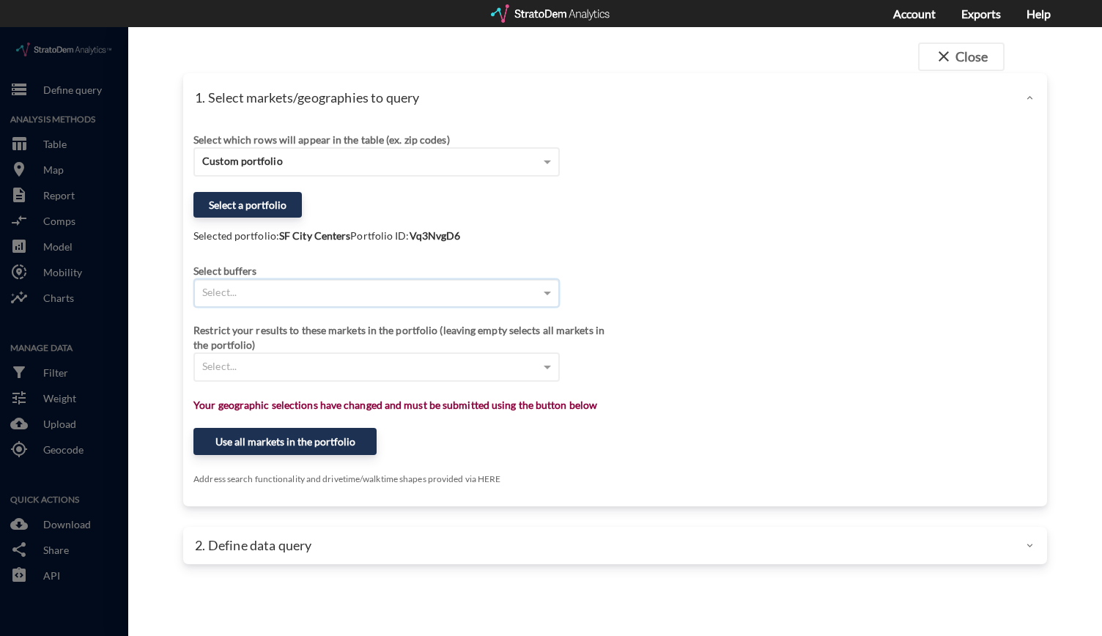
click div "Select..."
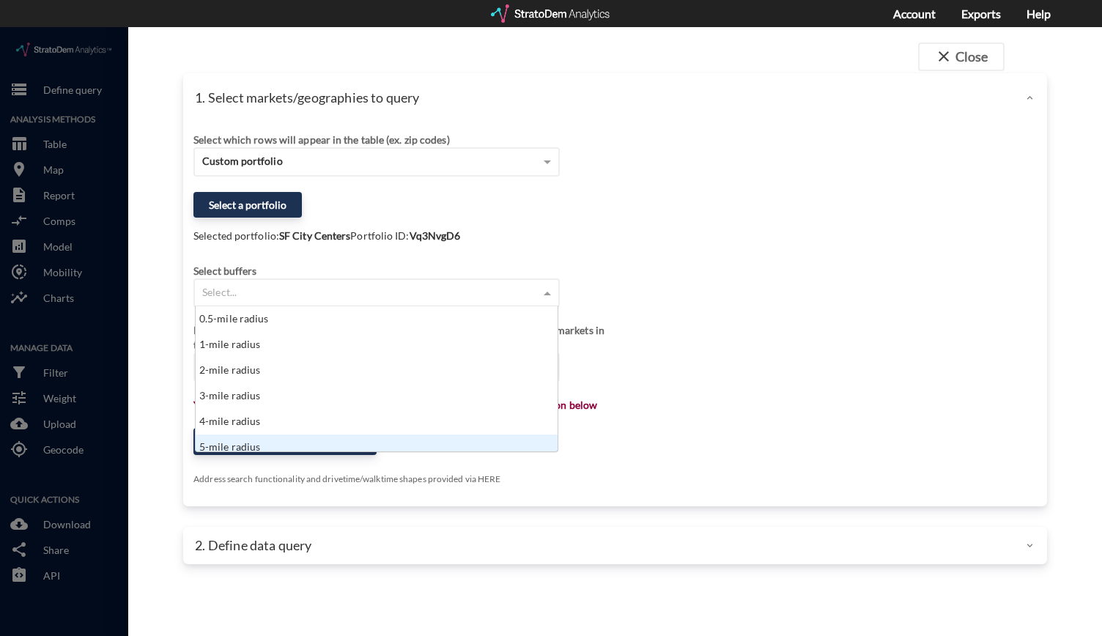
scroll to position [7, 0]
click div "5-mile radius"
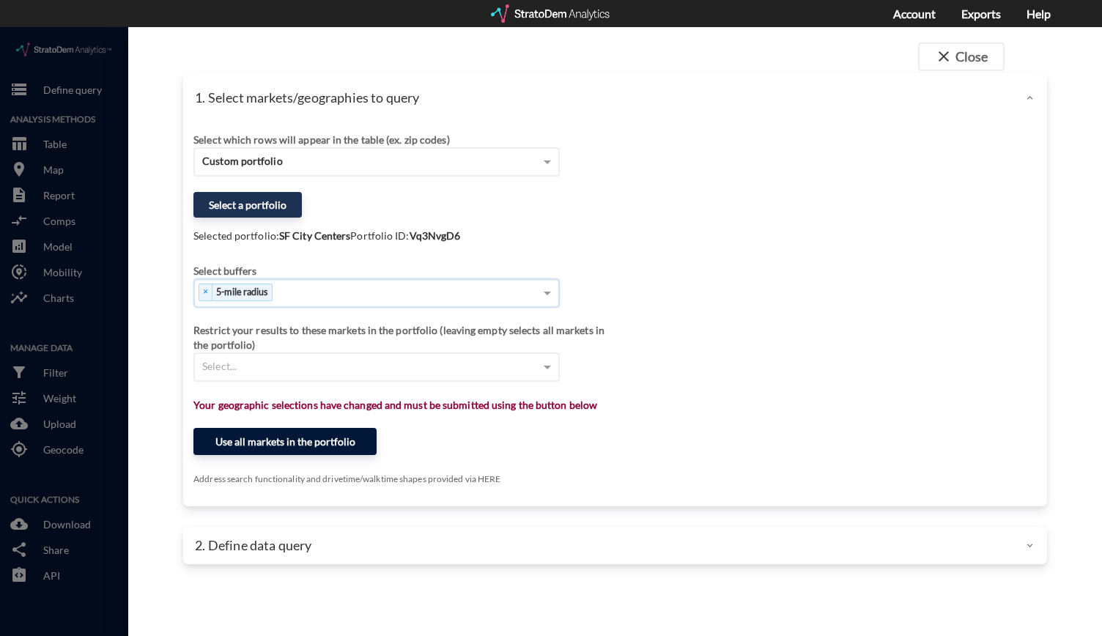
click button "Use all markets in the portfolio"
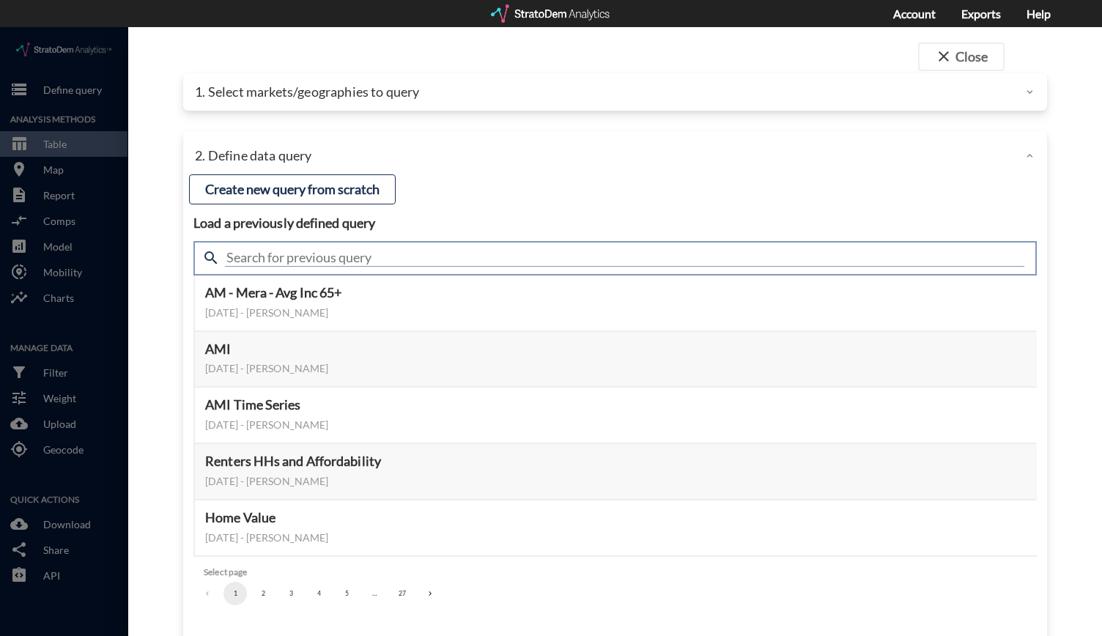
click input "text"
type input "Housing"
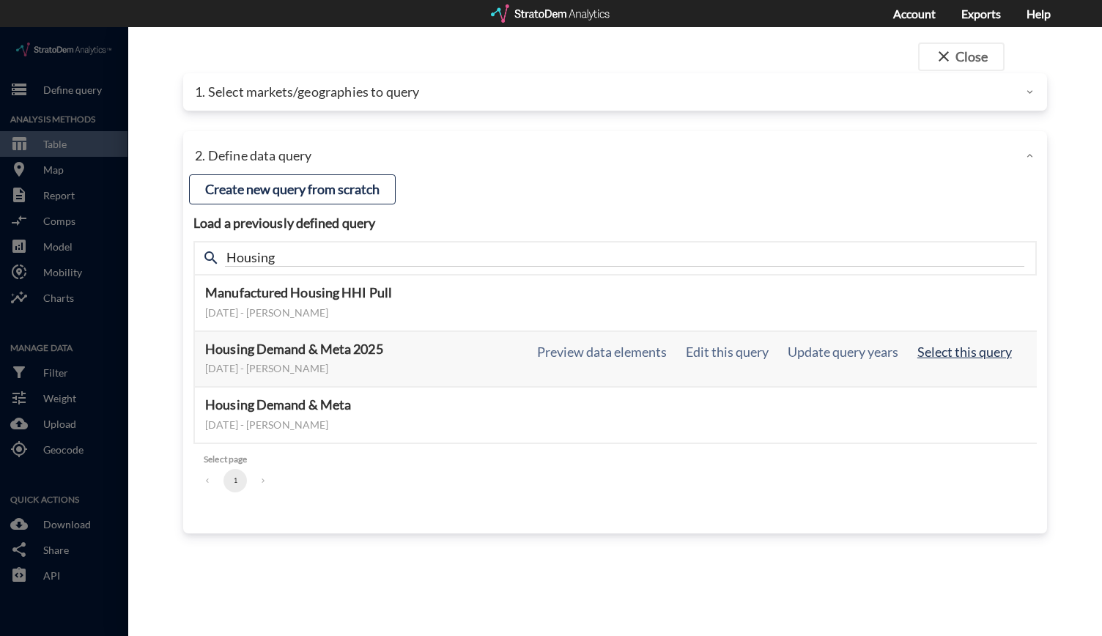
click button "Select this query"
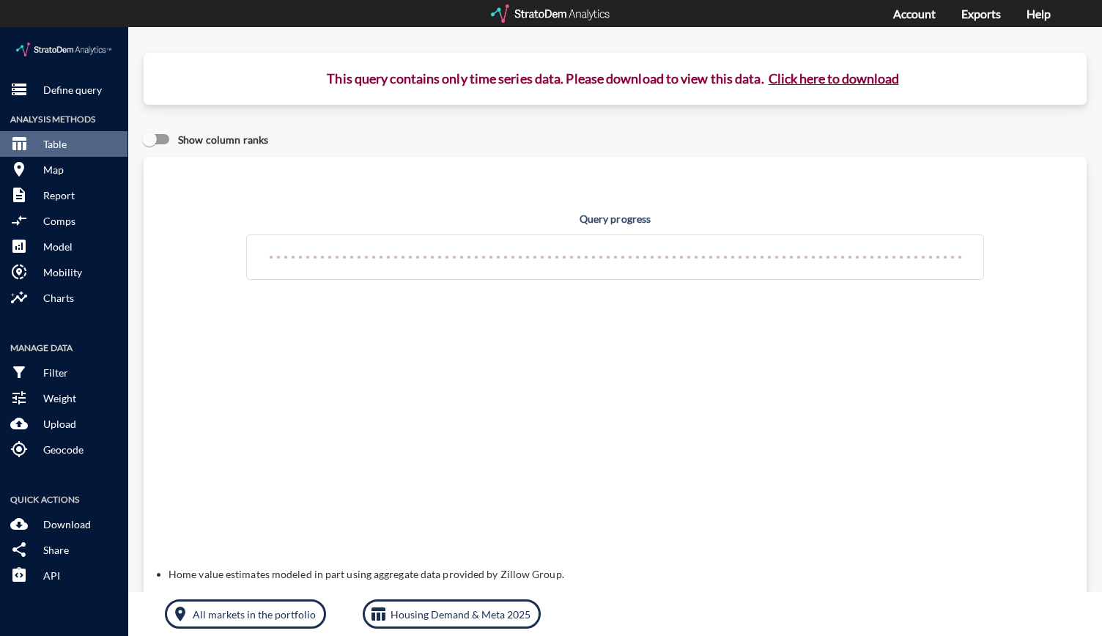
click button "Click here to download"
click at [986, 12] on link "Exports" at bounding box center [981, 14] width 40 height 14
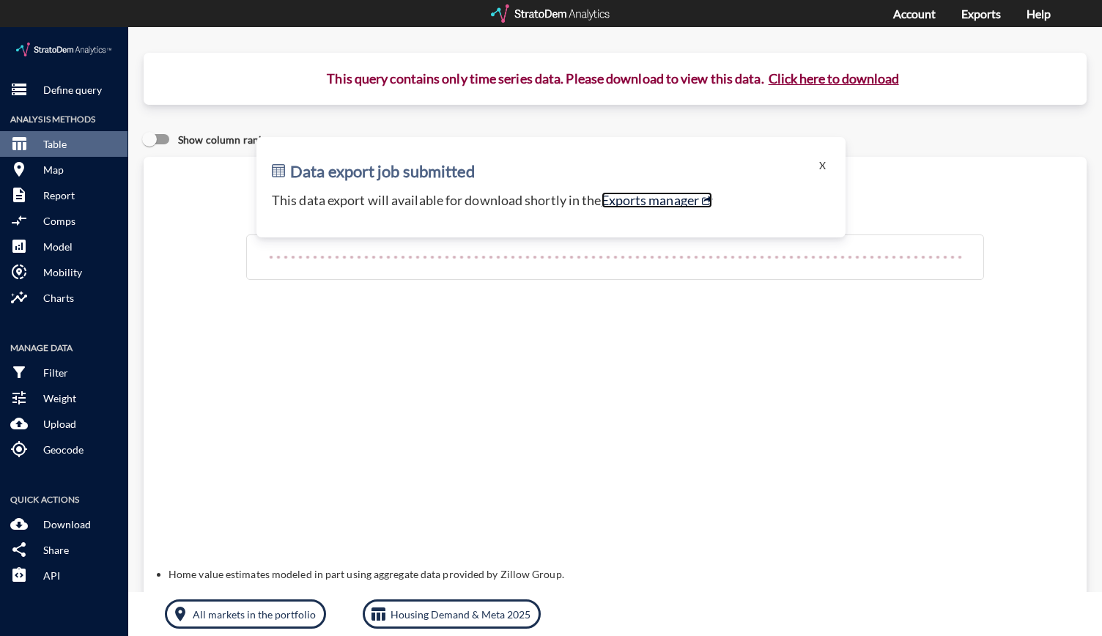
click link "Exports manager"
click button "X"
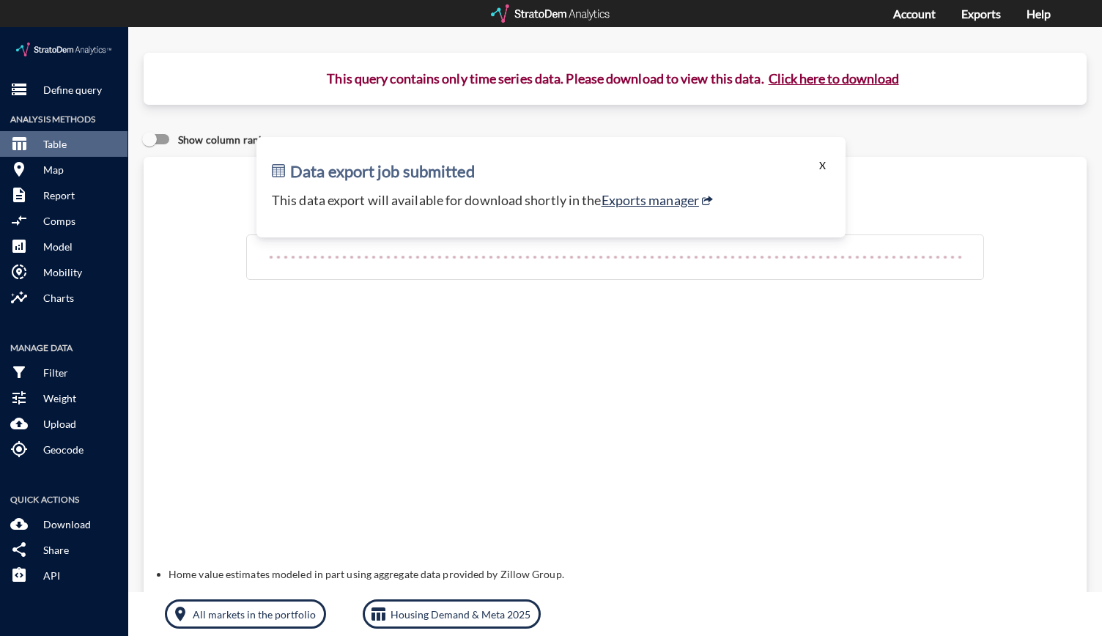
click button "X"
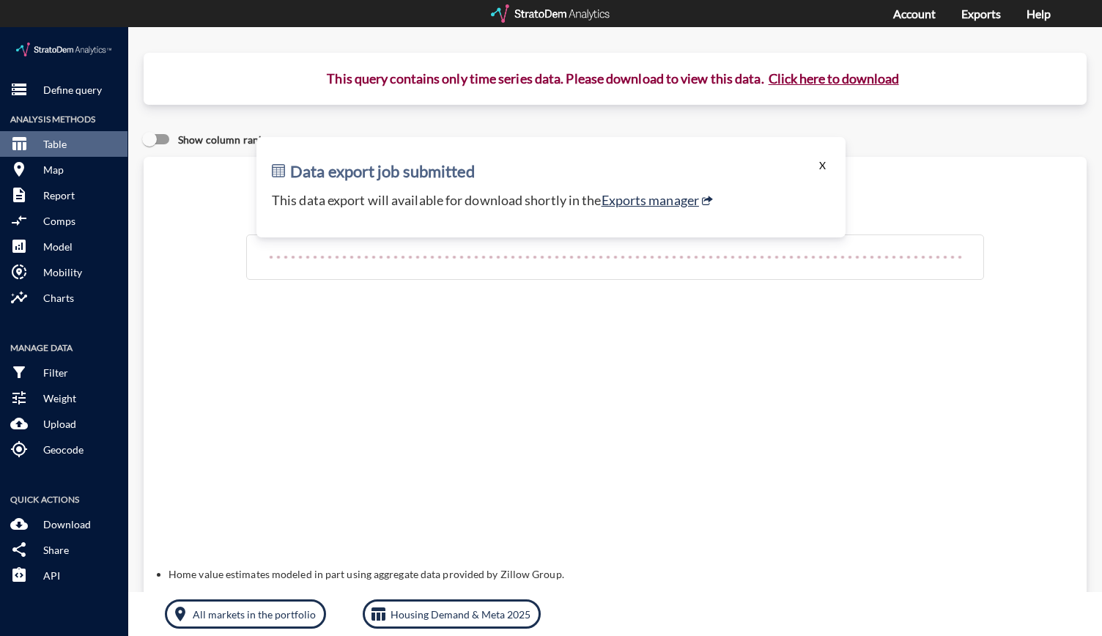
click button "X"
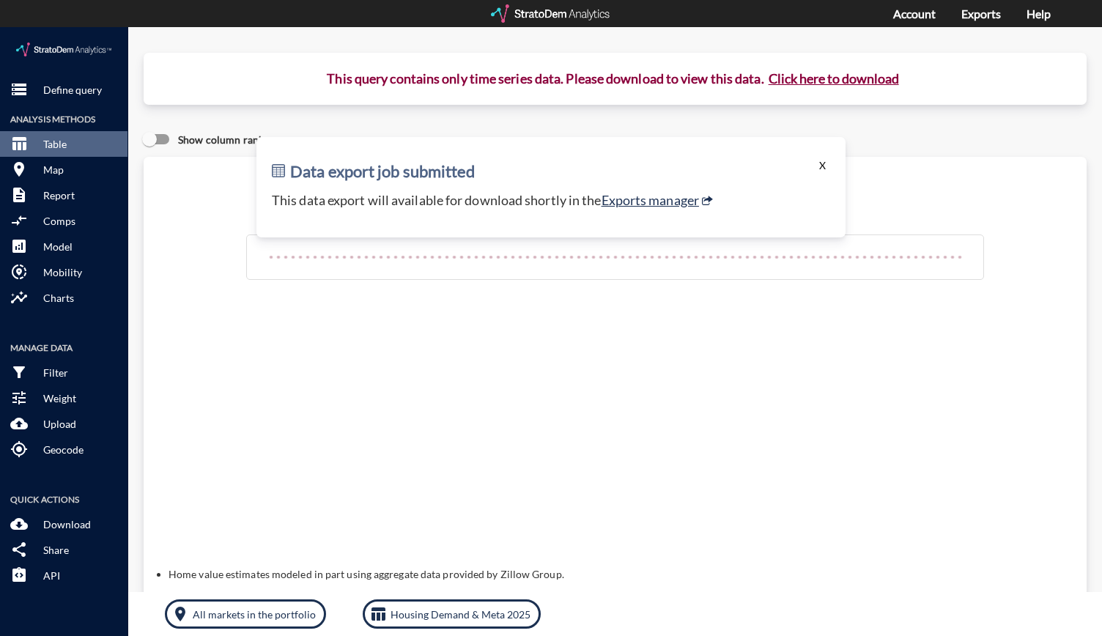
click button "X"
drag, startPoint x: 813, startPoint y: 137, endPoint x: 874, endPoint y: 6, distance: 144.5
click div "storage Define query Analysis Methods table_chart Table room Map description Re…"
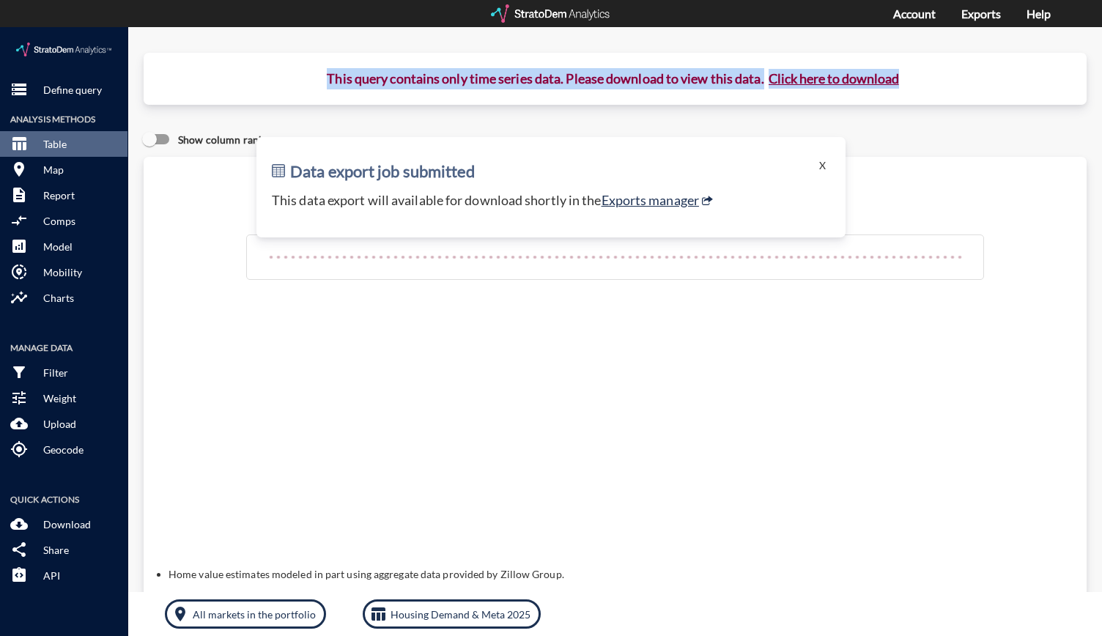
click div "storage Define query Analysis Methods table_chart Table room Map description Re…"
click div "This query contains only time series data. Please download to view this data. C…"
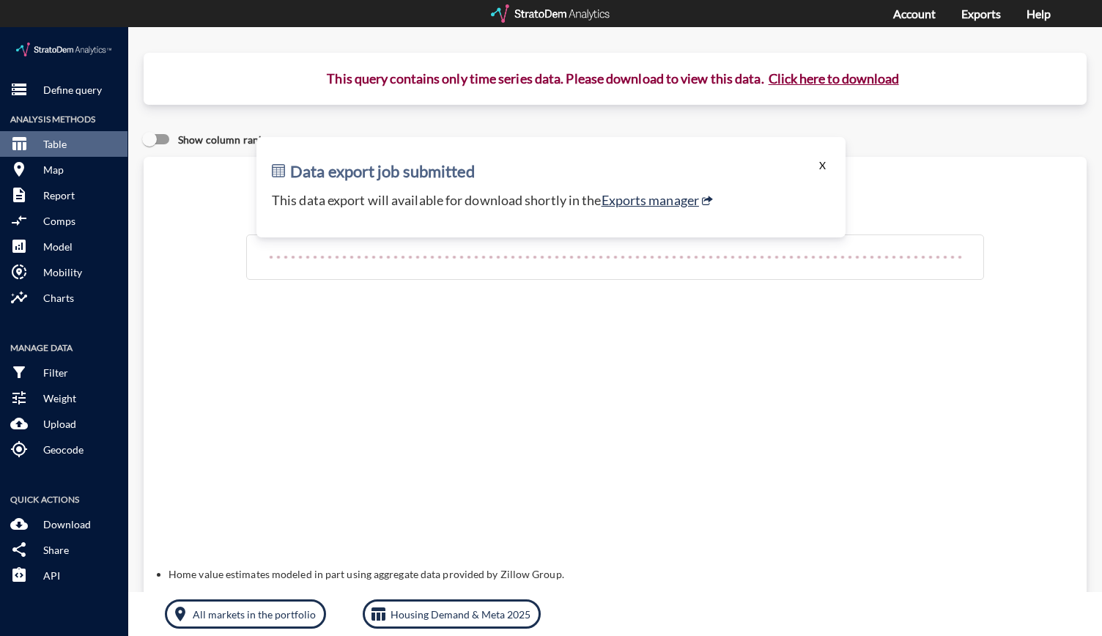
click button "X"
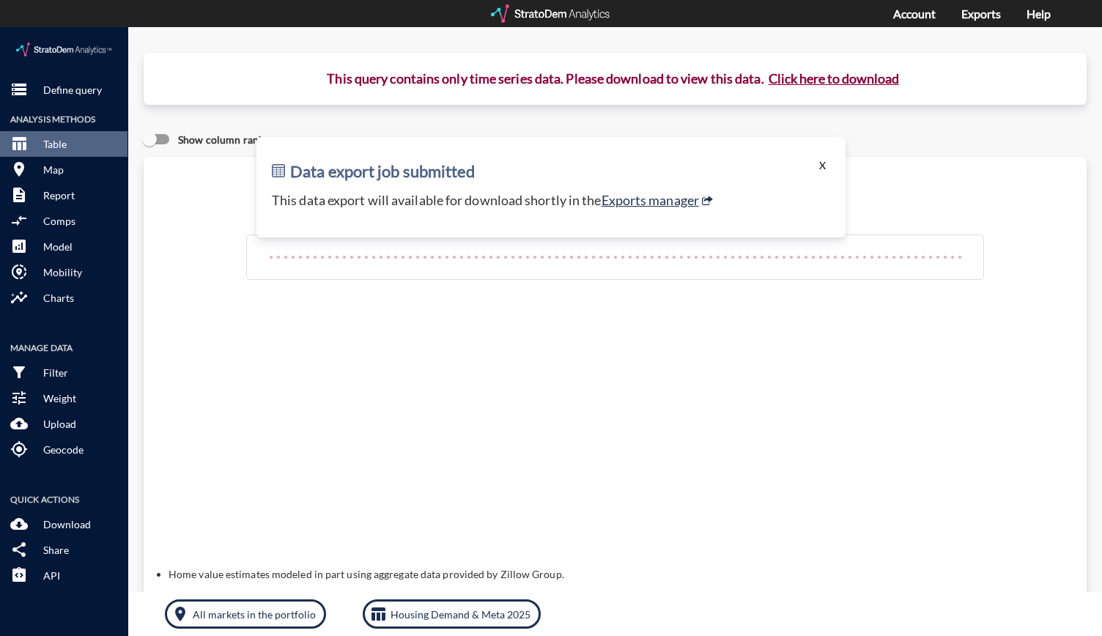
click button "X"
drag, startPoint x: 809, startPoint y: 130, endPoint x: 812, endPoint y: 108, distance: 22.2
click div "Data export job submitted X This data export will available for download shortl…"
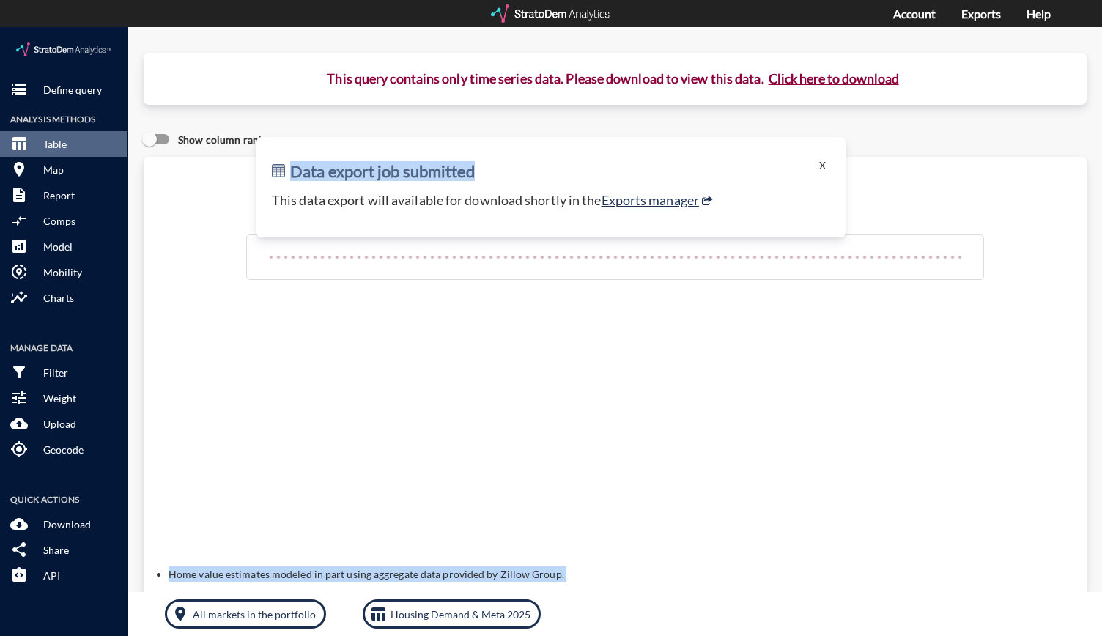
click div "This query contains only time series data. Please download to view this data. C…"
click div "Show column ranks"
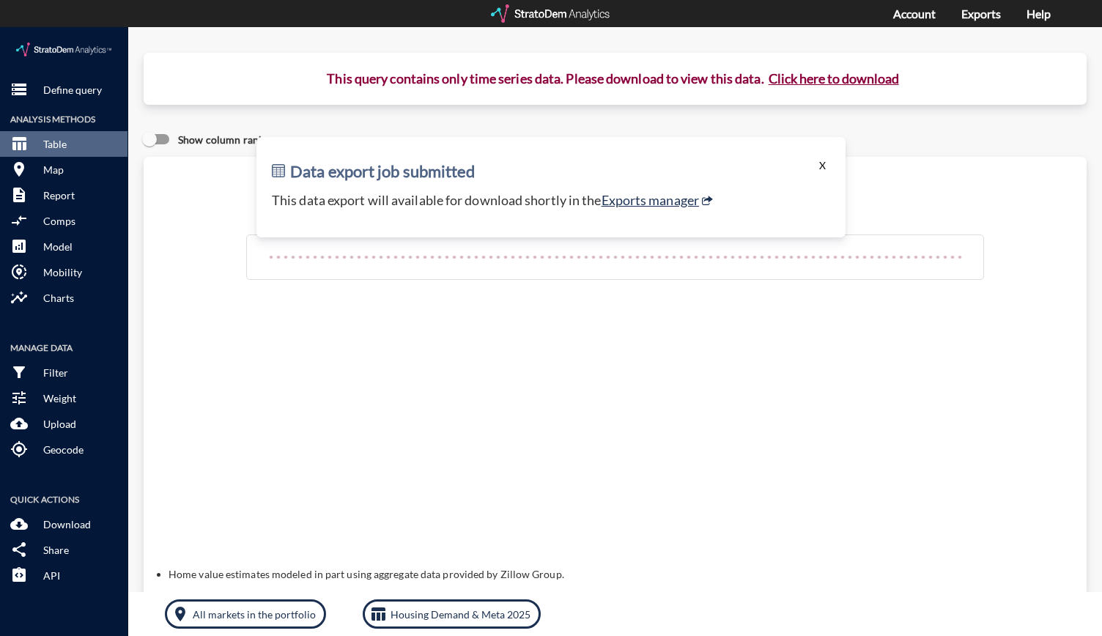
click button "X"
click link "Exports manager"
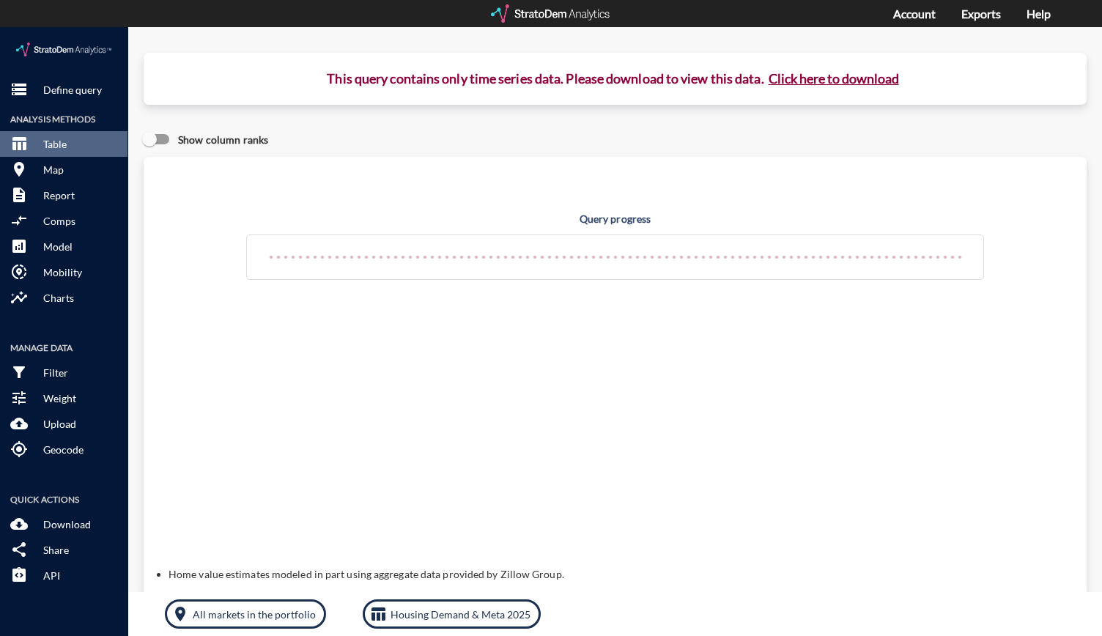
click button "Click here to download"
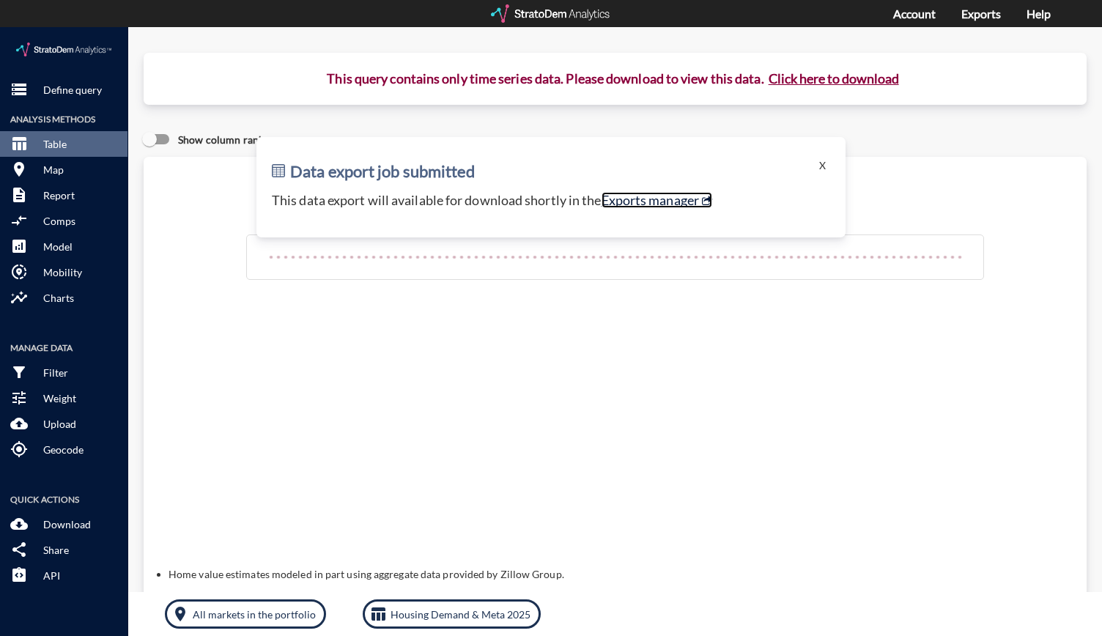
click link "Exports manager"
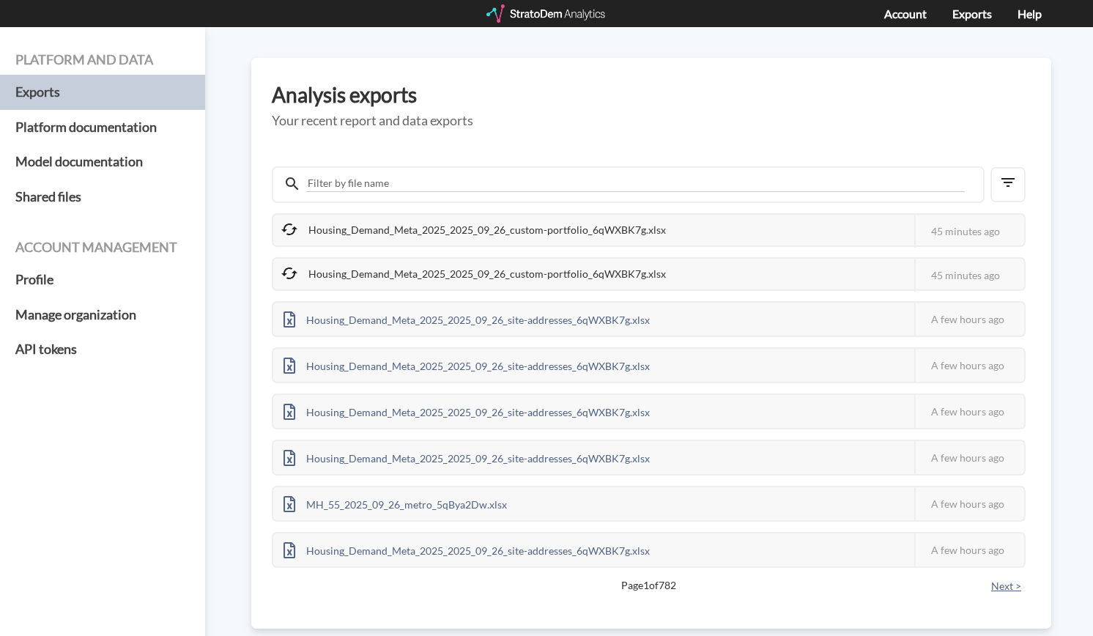
click at [987, 587] on button "Next >" at bounding box center [1006, 586] width 39 height 16
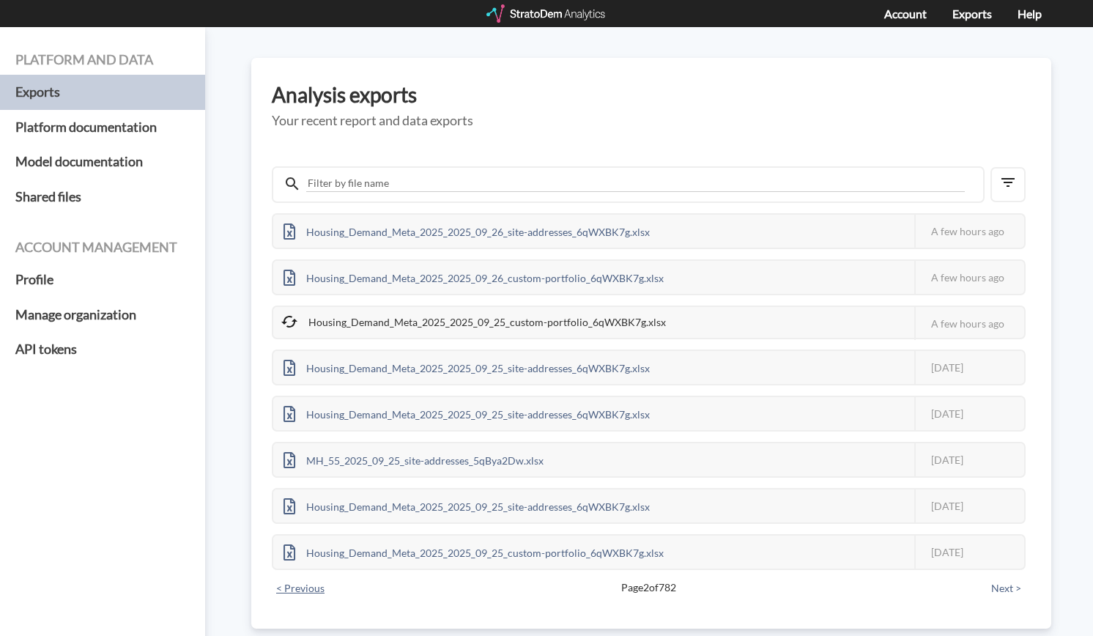
click at [329, 590] on button "< Previous" at bounding box center [300, 588] width 57 height 16
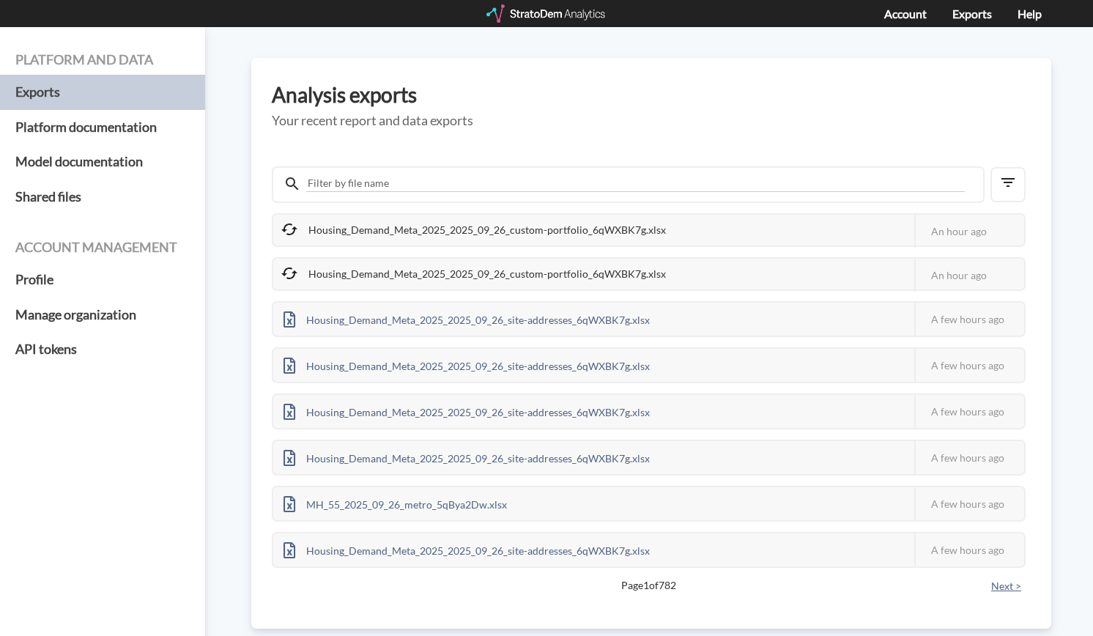
click at [987, 590] on button "Next >" at bounding box center [1006, 586] width 39 height 16
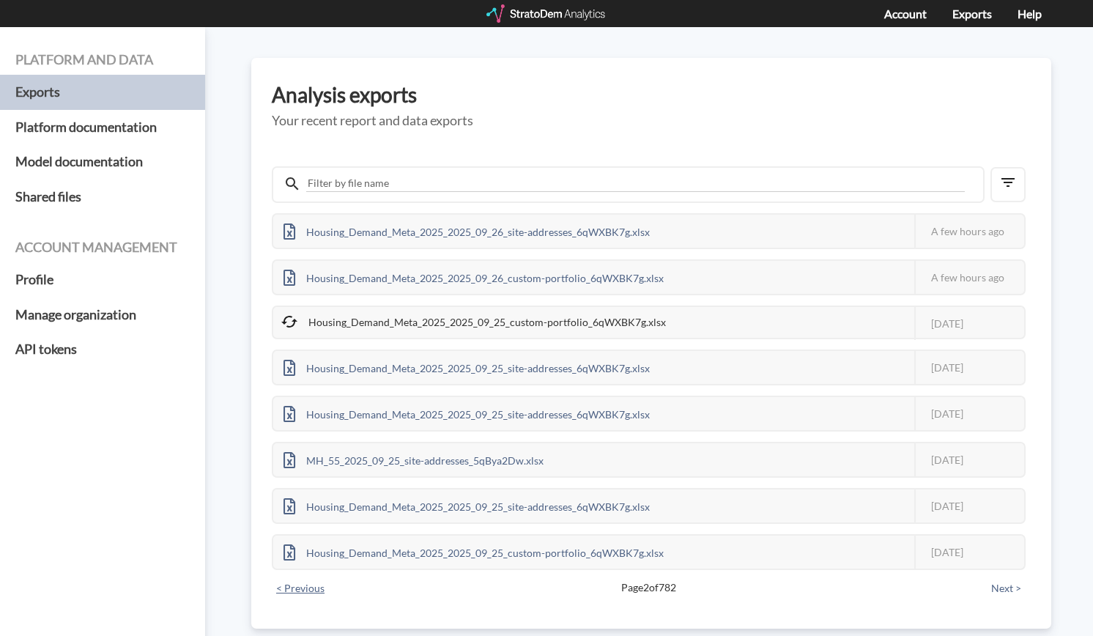
click at [329, 587] on button "< Previous" at bounding box center [300, 588] width 57 height 16
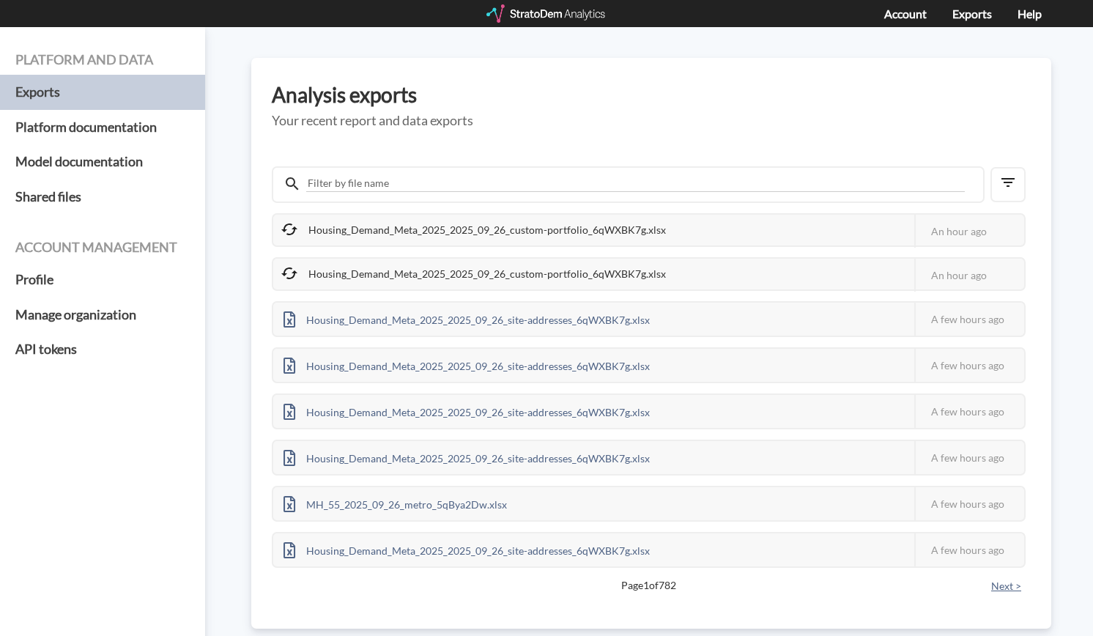
click at [987, 583] on button "Next >" at bounding box center [1006, 586] width 39 height 16
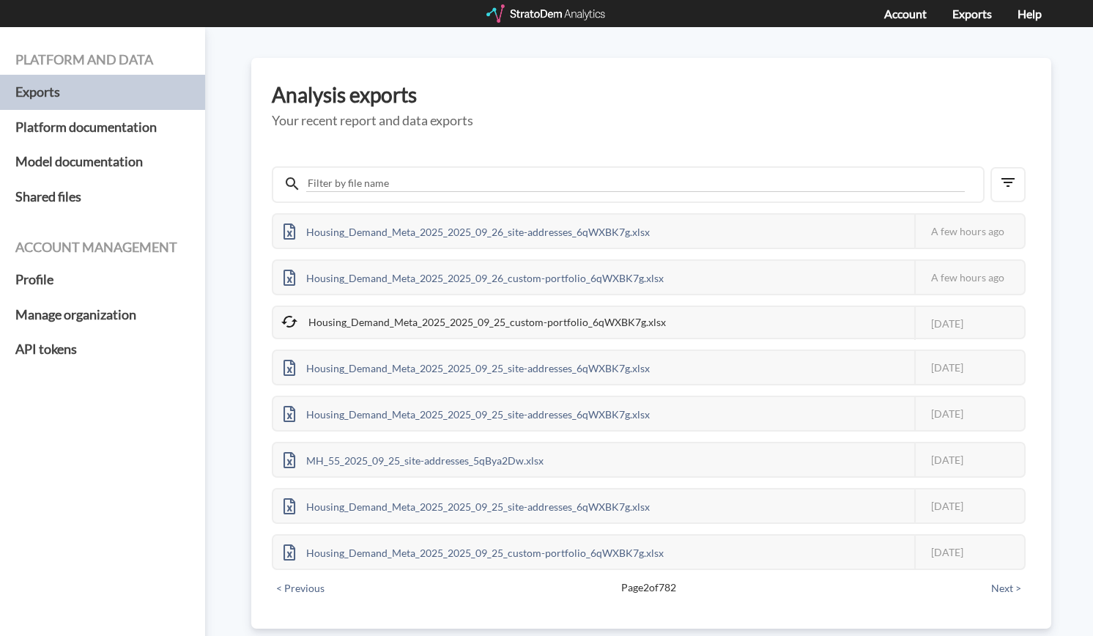
click at [331, 579] on div "Housing_Demand_Meta_2025_2025_09_26_site-addresses_6qWXBK7g.xlsx This job faile…" at bounding box center [651, 379] width 759 height 447
click at [327, 586] on button "< Previous" at bounding box center [300, 588] width 57 height 16
